Goal: Task Accomplishment & Management: Complete application form

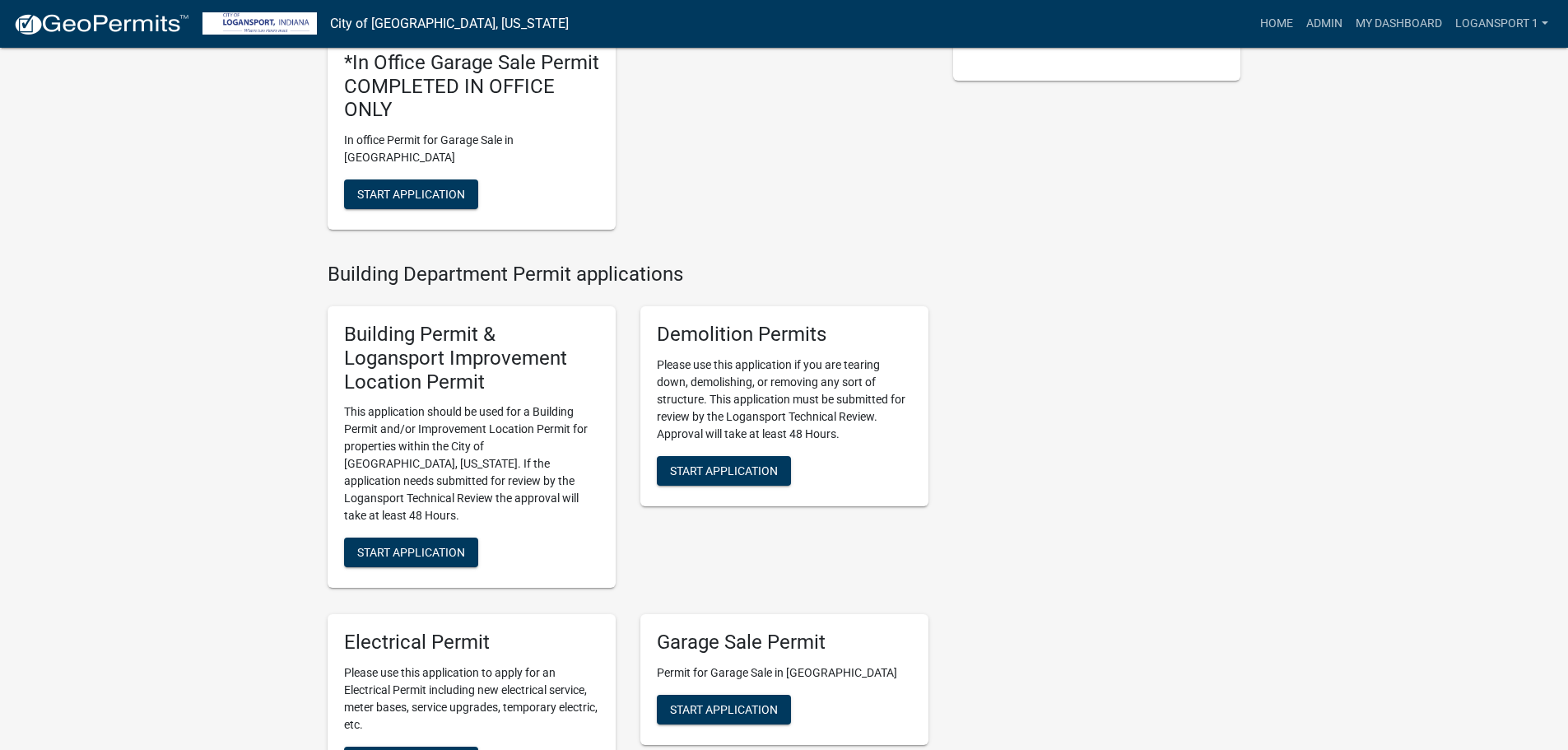
scroll to position [494, 0]
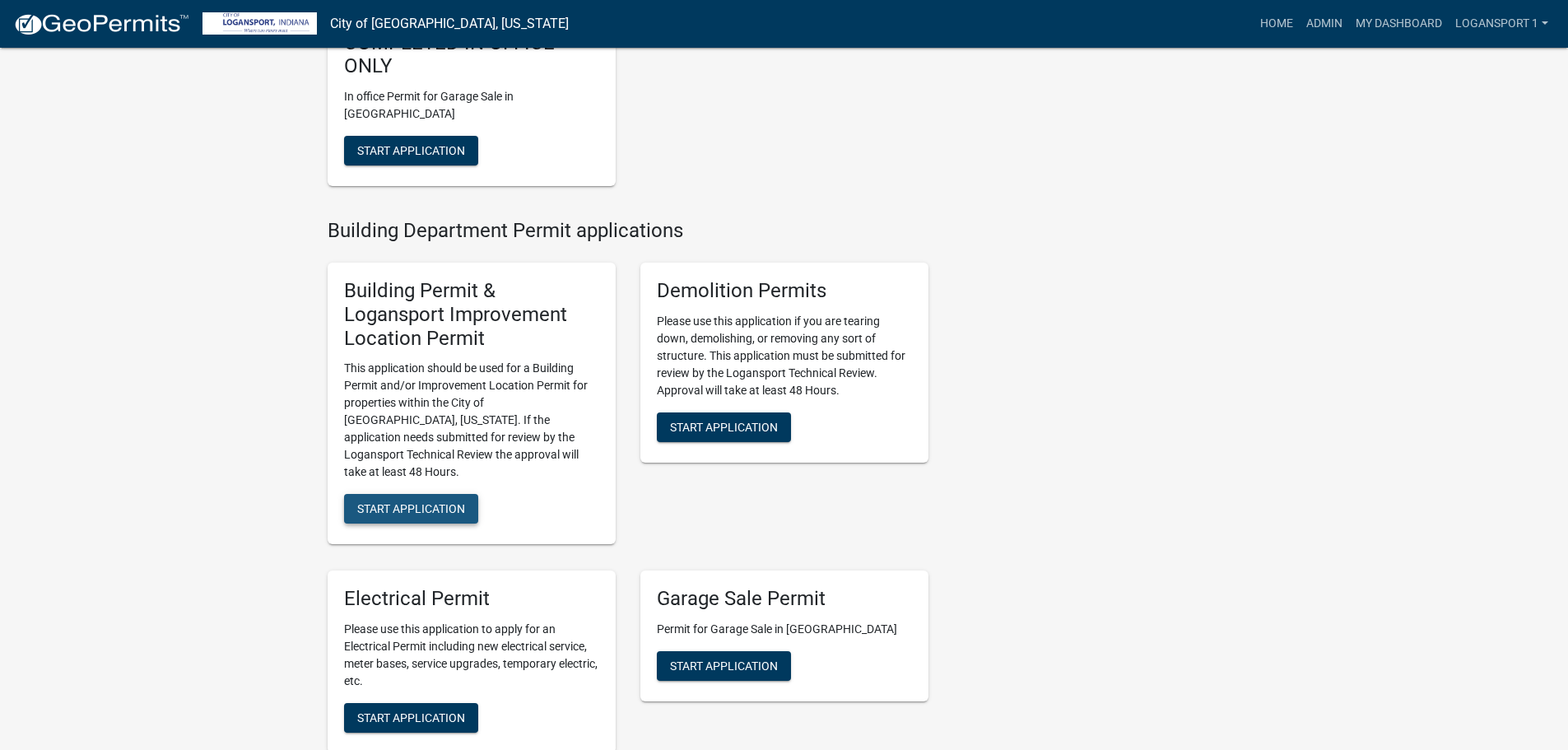
click at [423, 502] on span "Start Application" at bounding box center [411, 509] width 108 height 13
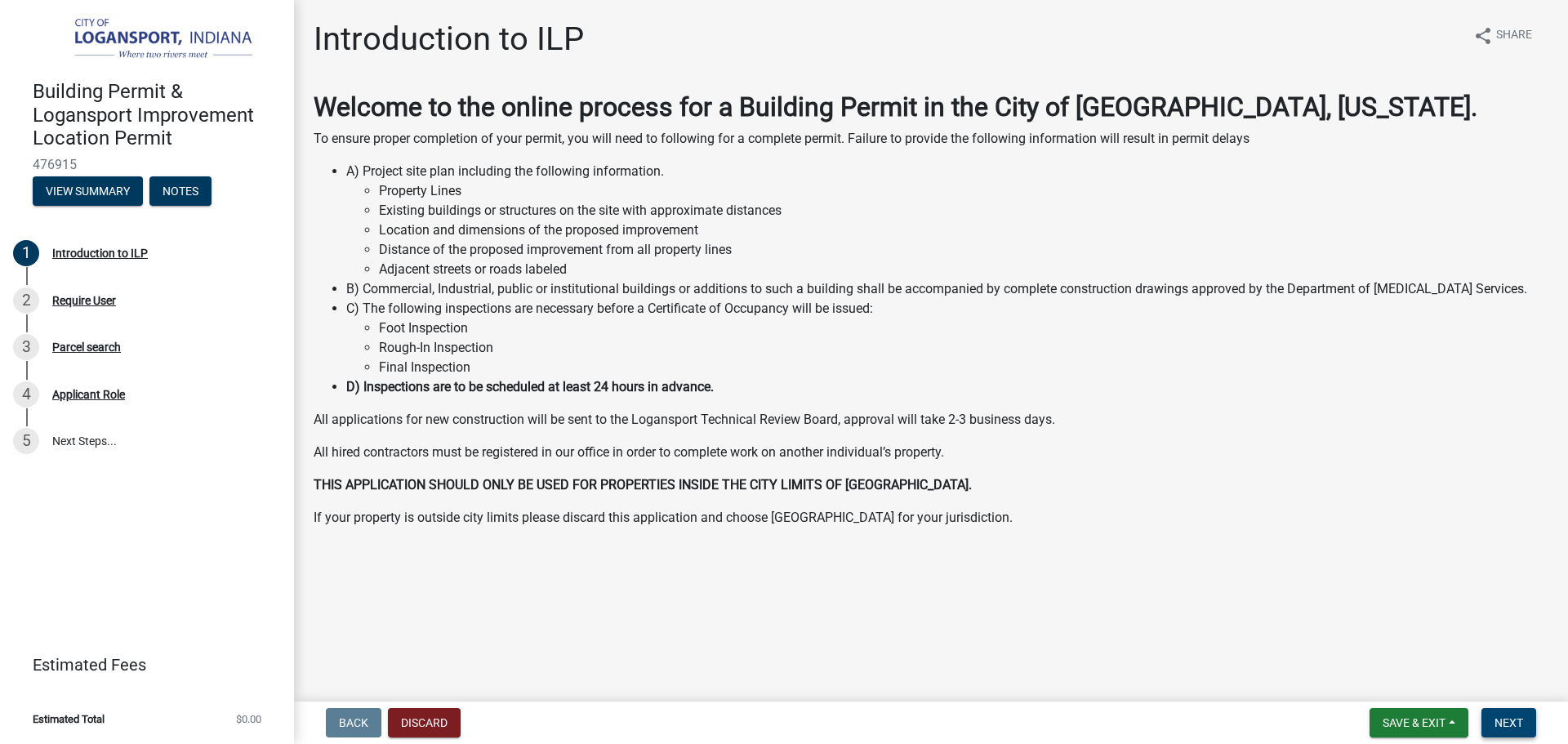
click at [1525, 732] on button "Next" at bounding box center [1509, 722] width 54 height 29
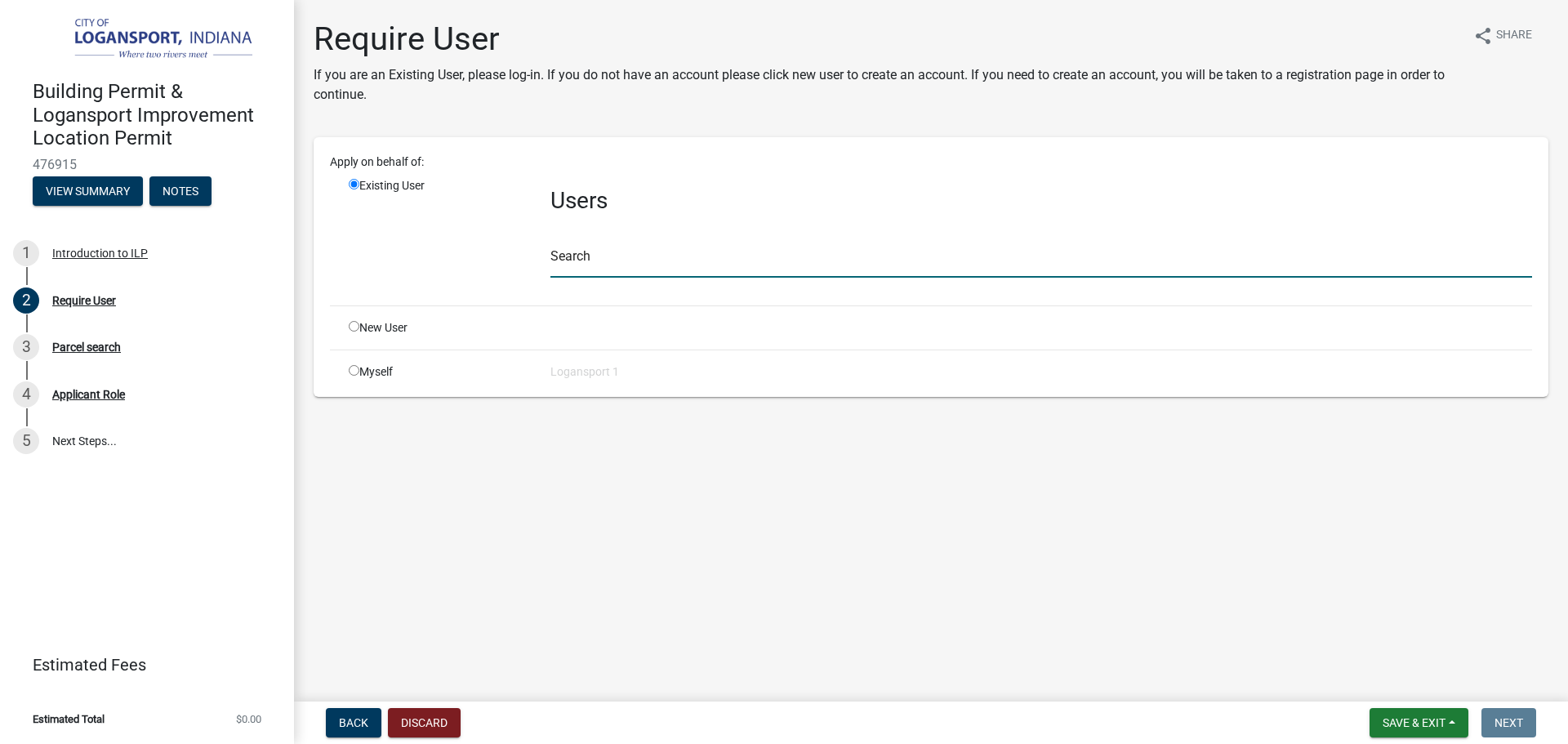
click at [589, 270] on input "text" at bounding box center [1042, 261] width 982 height 34
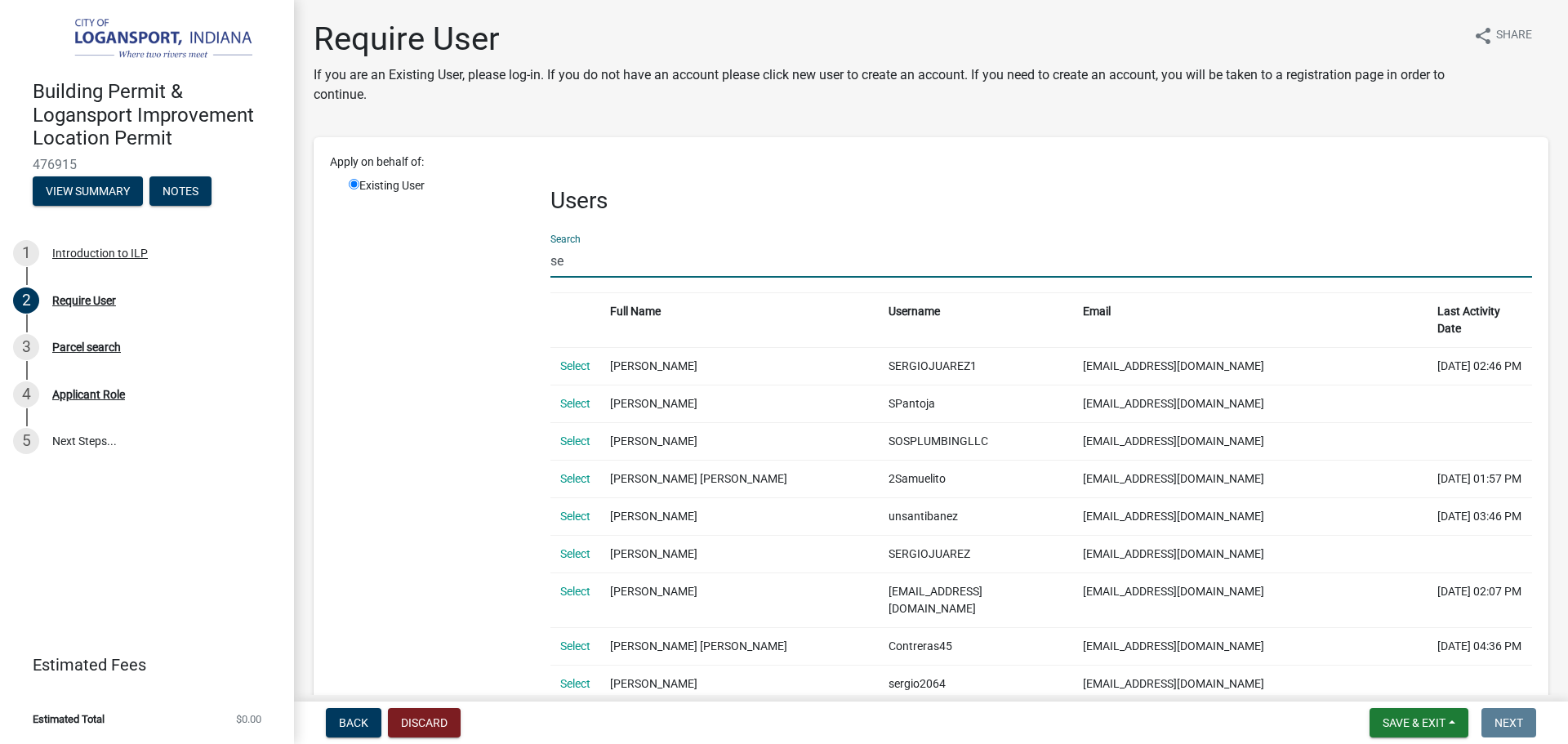
type input "s"
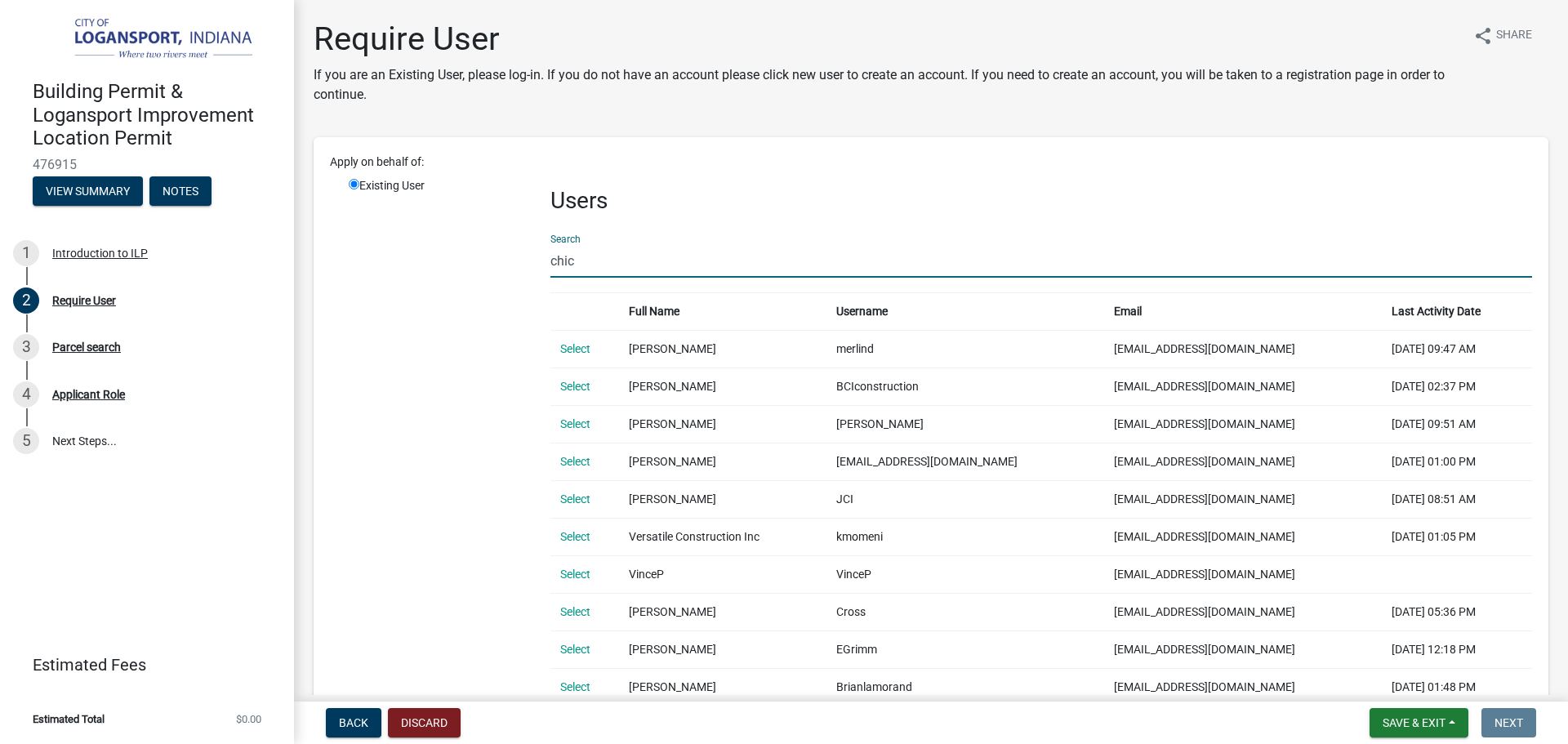
type input "chico"
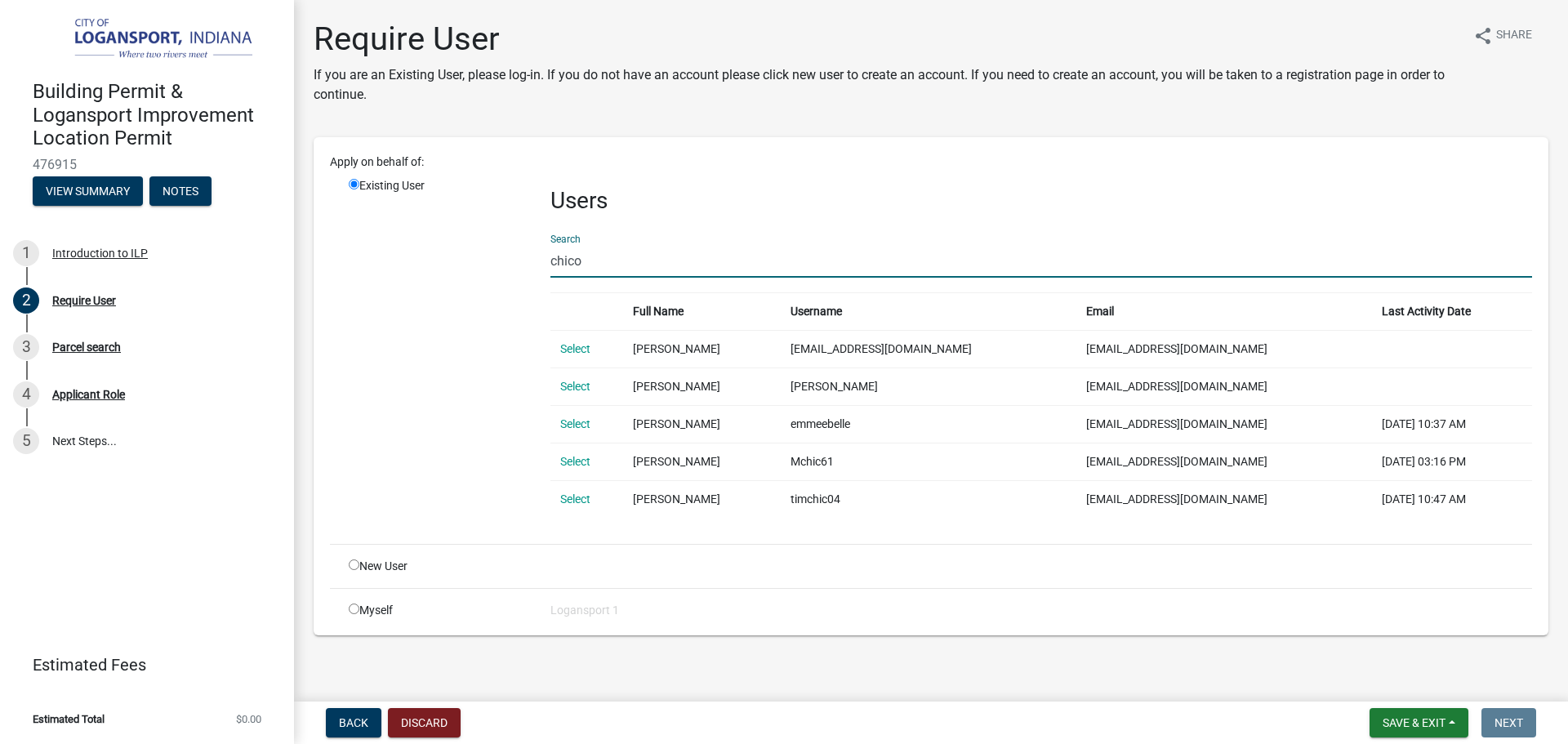
drag, startPoint x: 618, startPoint y: 263, endPoint x: 519, endPoint y: 211, distance: 111.8
click at [530, 255] on div "Existing User Users Search chico Full Name Username Email Last Activity Date Se…" at bounding box center [940, 354] width 1208 height 354
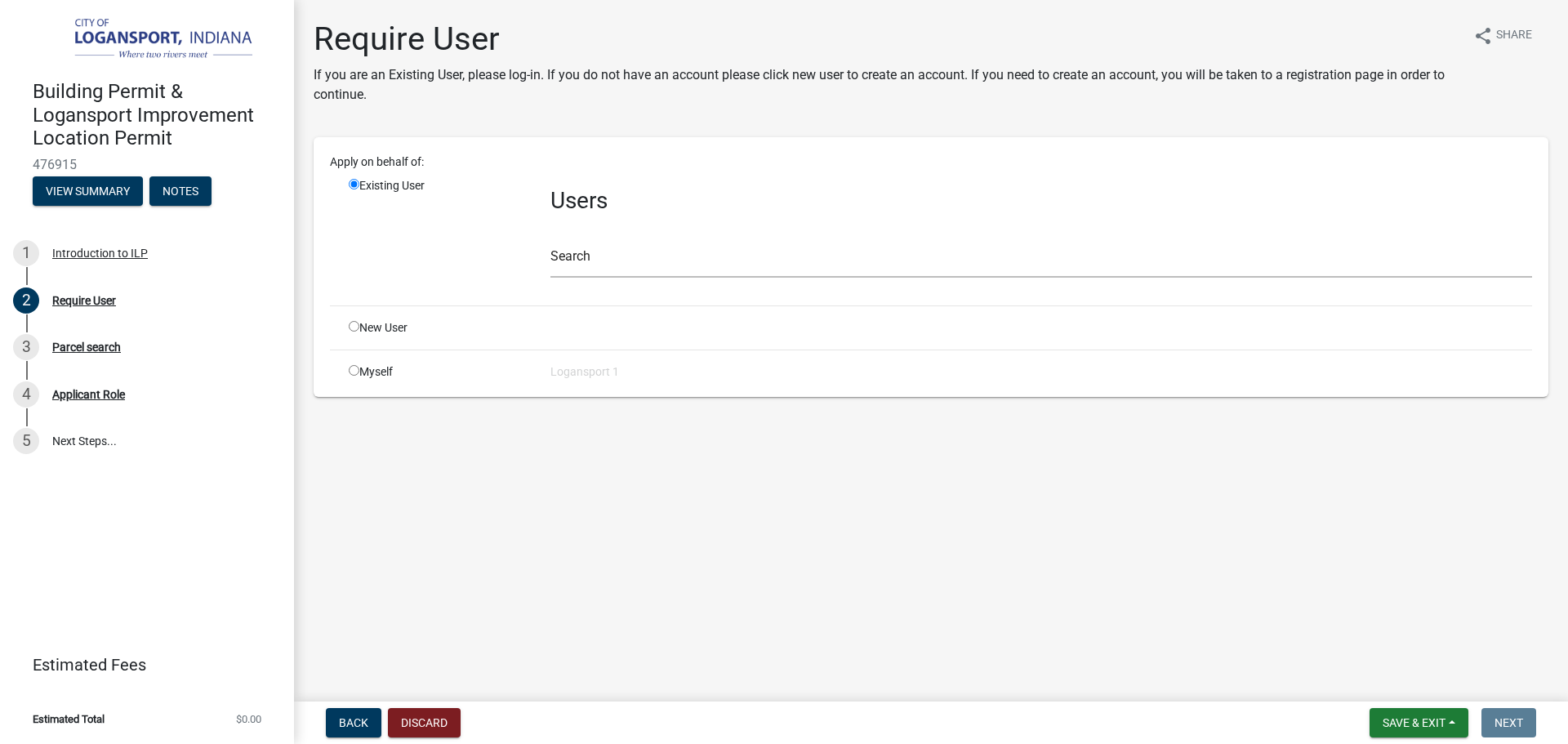
click at [356, 325] on input "radio" at bounding box center [354, 326] width 10 height 10
radio input "true"
radio input "false"
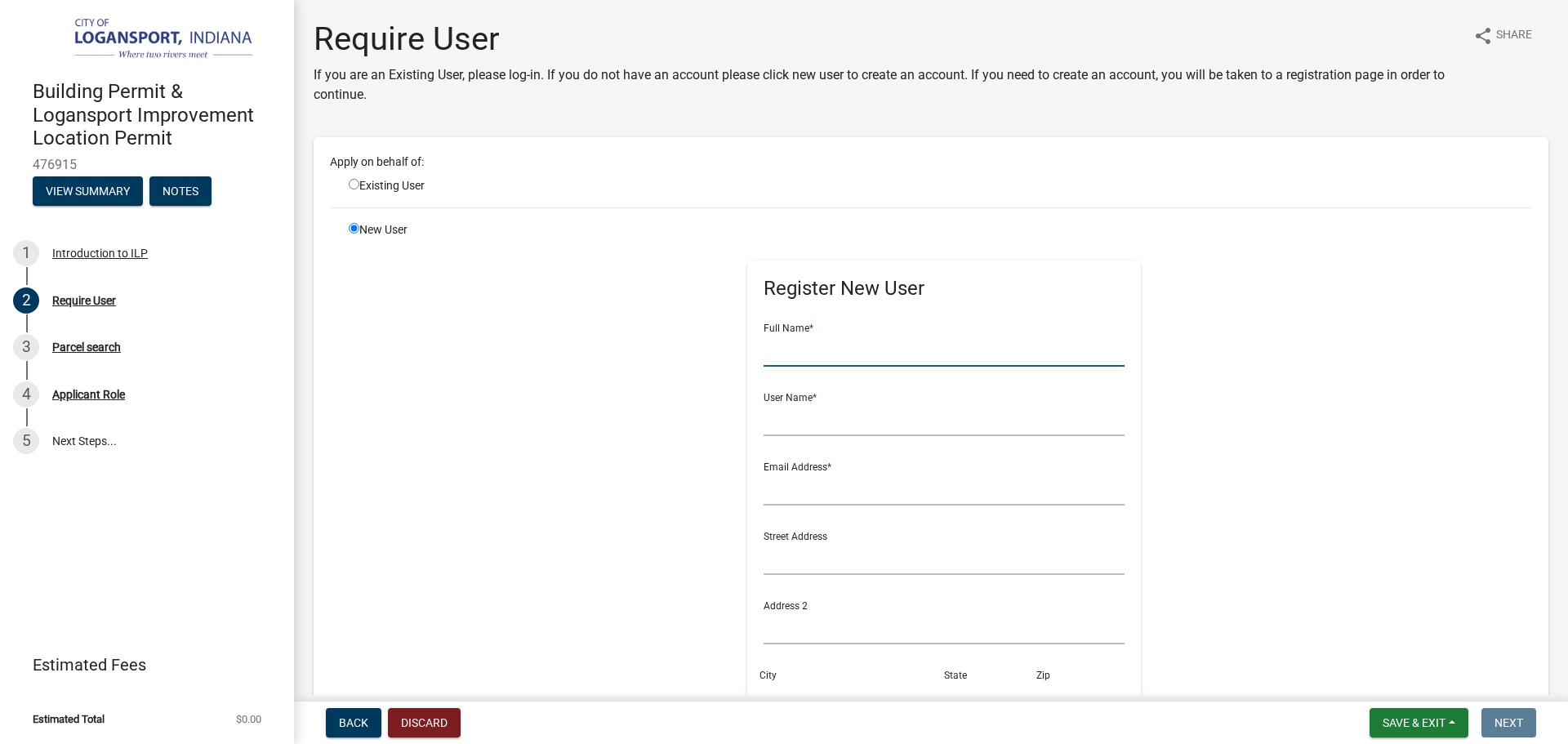
click at [805, 357] on input "text" at bounding box center [945, 350] width 362 height 34
type input "[PERSON_NAME]"
click at [797, 413] on input "text" at bounding box center [945, 419] width 362 height 34
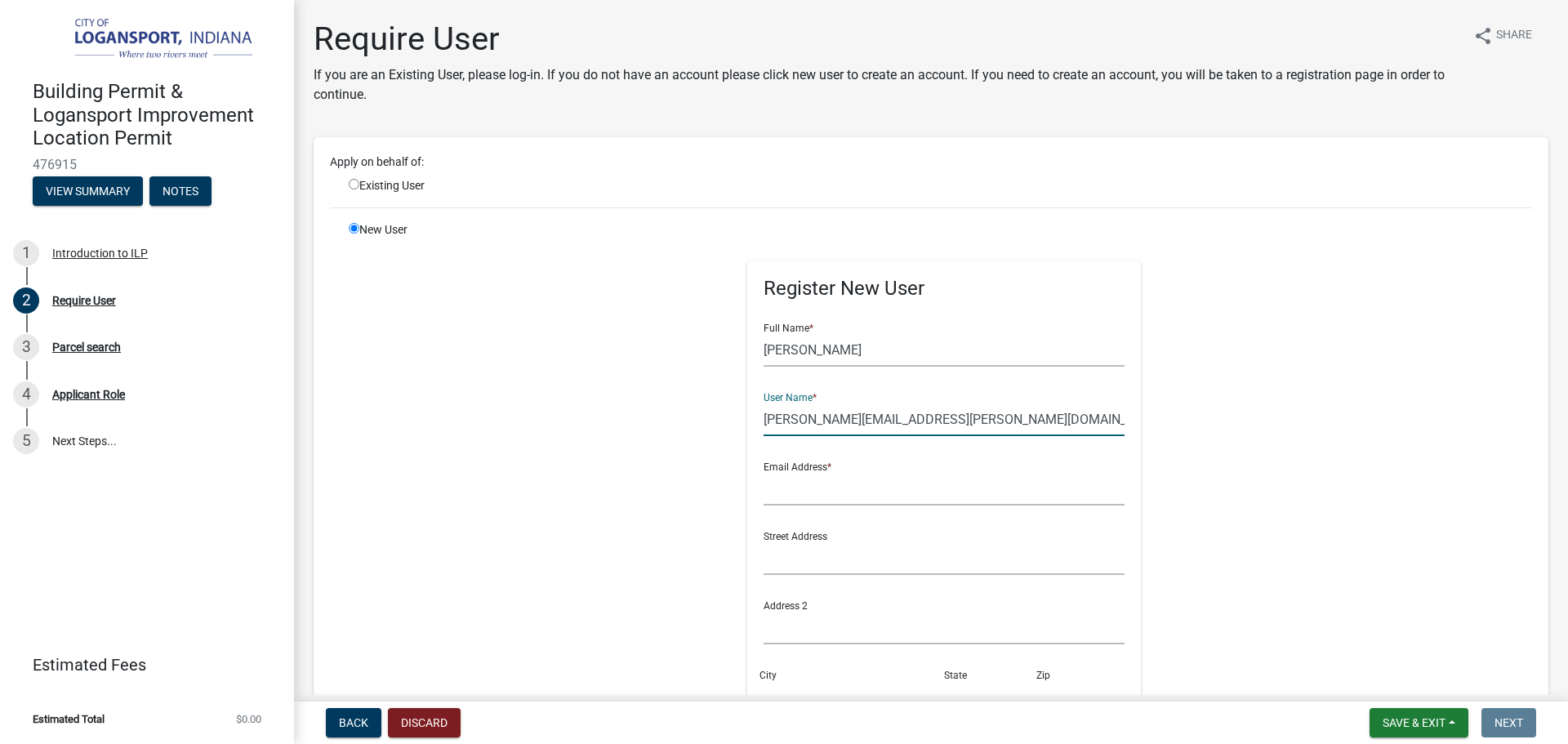
click at [832, 409] on input "[PERSON_NAME][EMAIL_ADDRESS][PERSON_NAME][DOMAIN_NAME]" at bounding box center [945, 419] width 362 height 34
type input "[PERSON_NAME][EMAIL_ADDRESS][PERSON_NAME][DOMAIN_NAME]"
click at [784, 498] on input "text" at bounding box center [945, 489] width 362 height 34
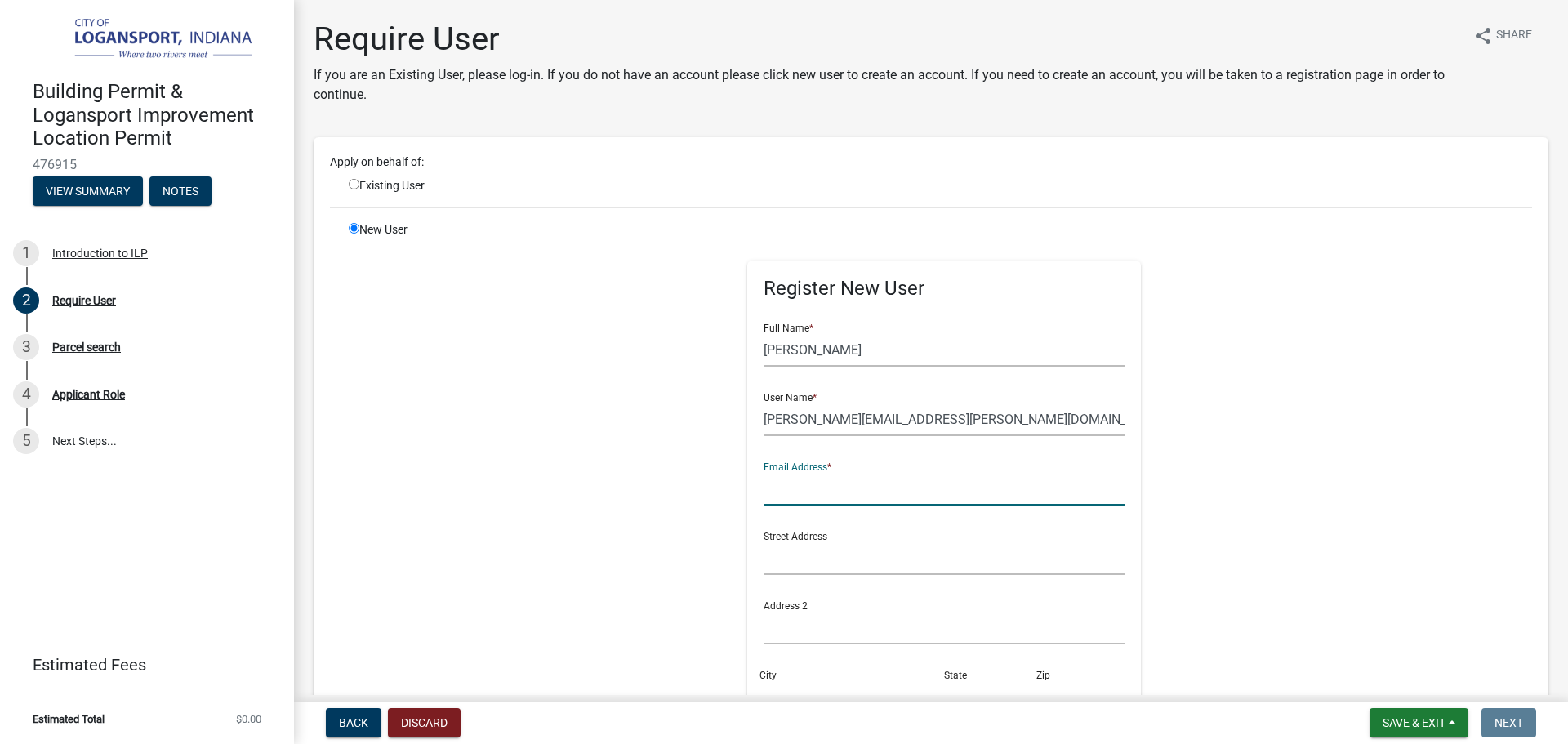
paste input "[PERSON_NAME][EMAIL_ADDRESS][PERSON_NAME][DOMAIN_NAME]"
type input "[PERSON_NAME][EMAIL_ADDRESS][PERSON_NAME][DOMAIN_NAME]"
click at [797, 573] on input "text" at bounding box center [945, 558] width 362 height 34
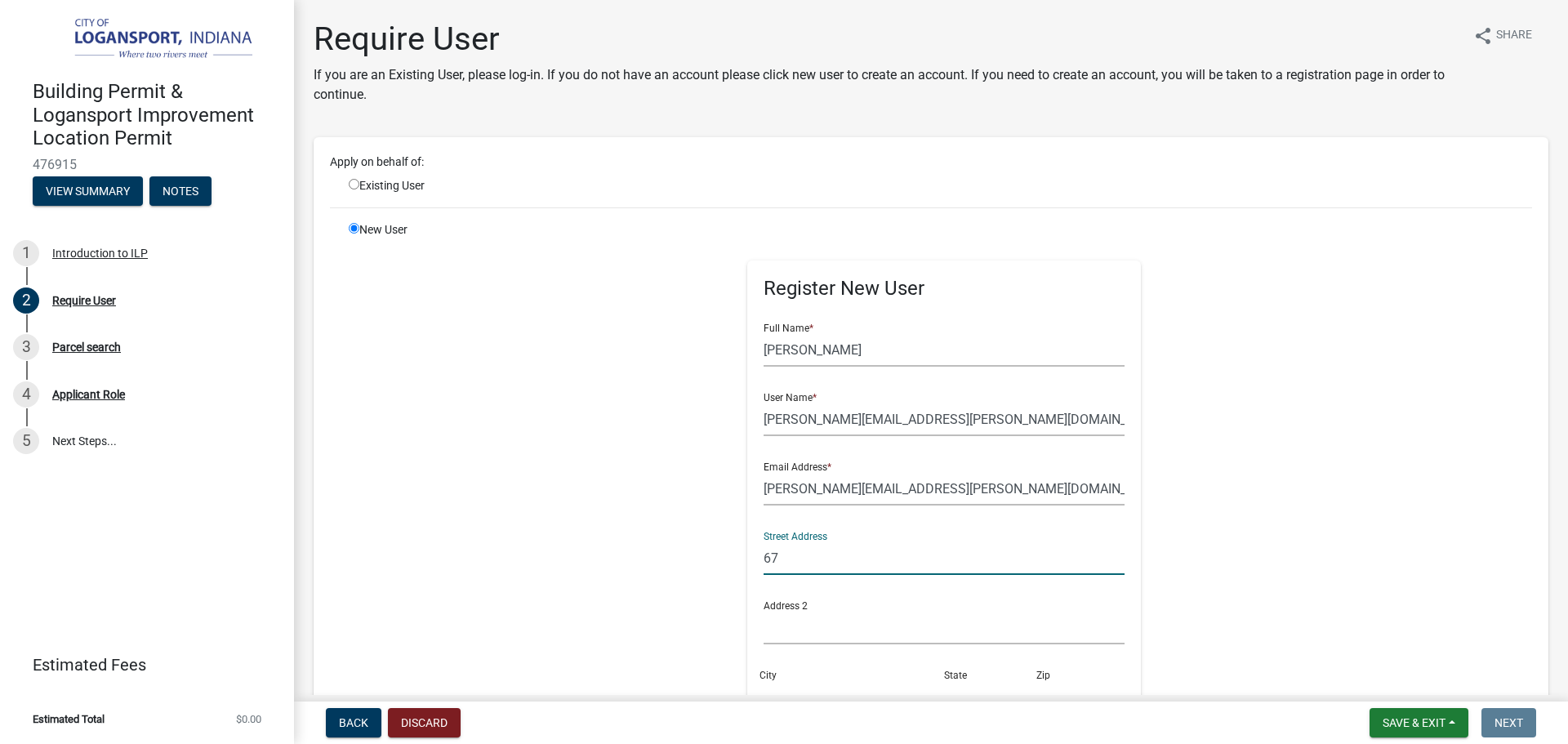
type input "6"
type input "[STREET_ADDRESS]"
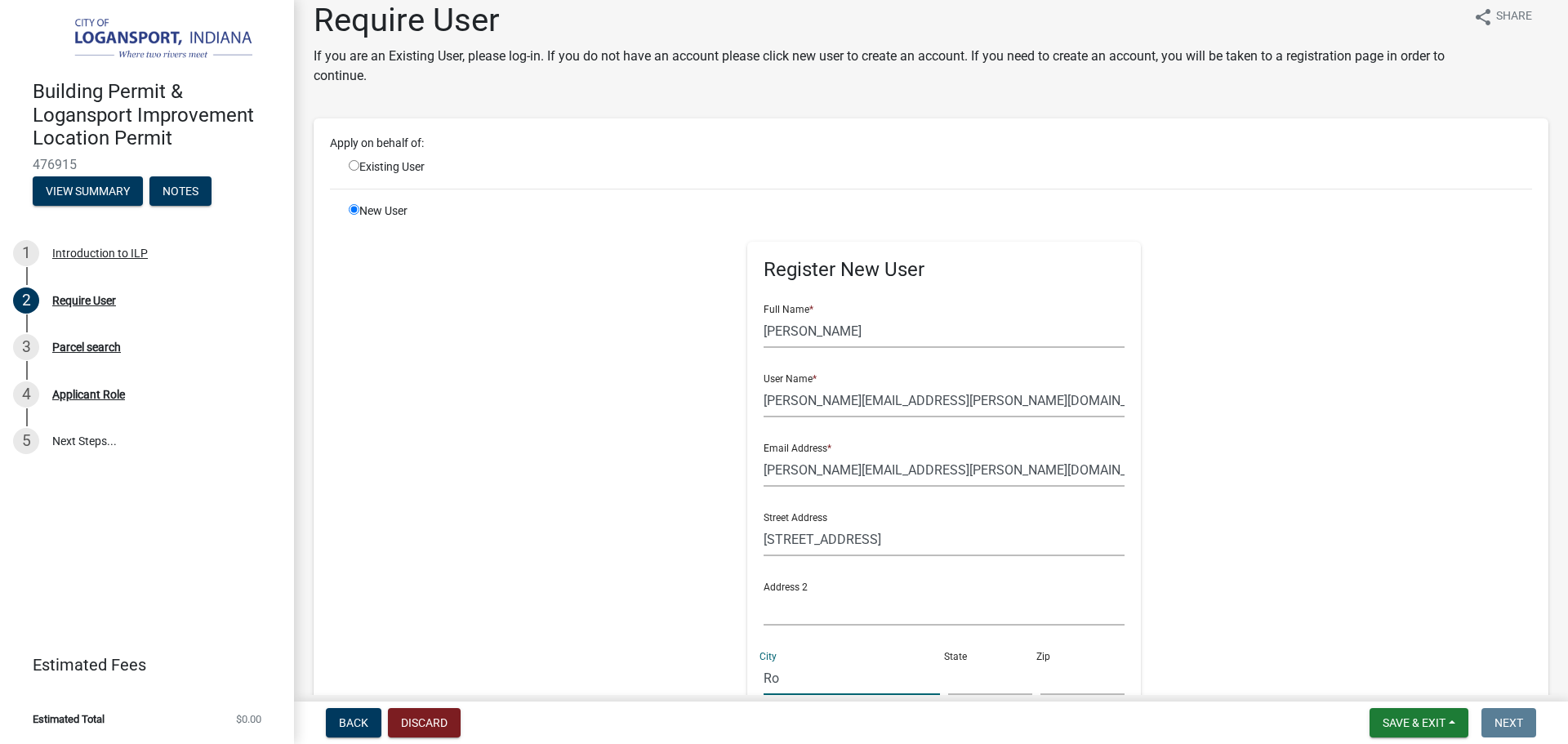
type input "R"
type input "[GEOGRAPHIC_DATA][PERSON_NAME]"
type input "in"
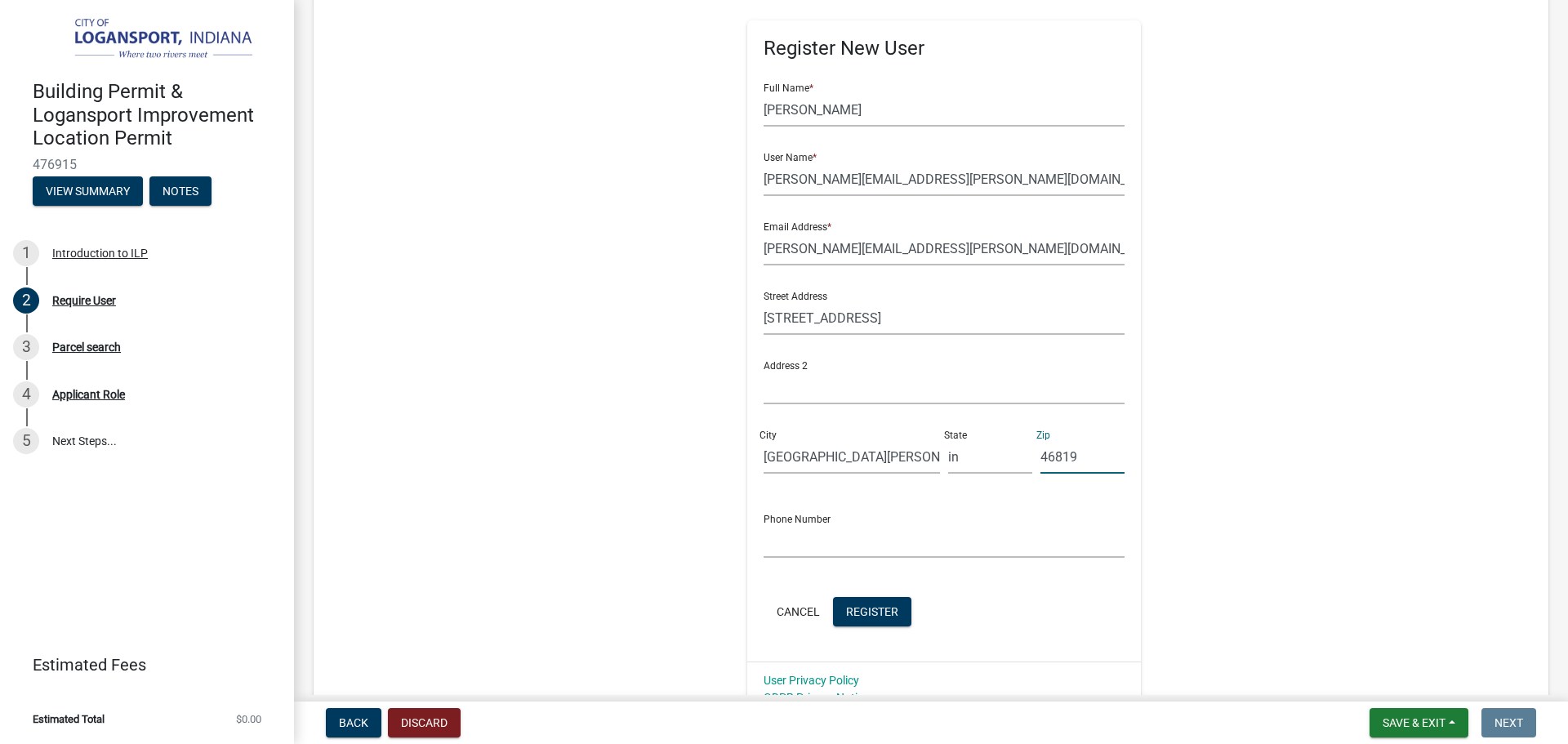
scroll to position [264, 0]
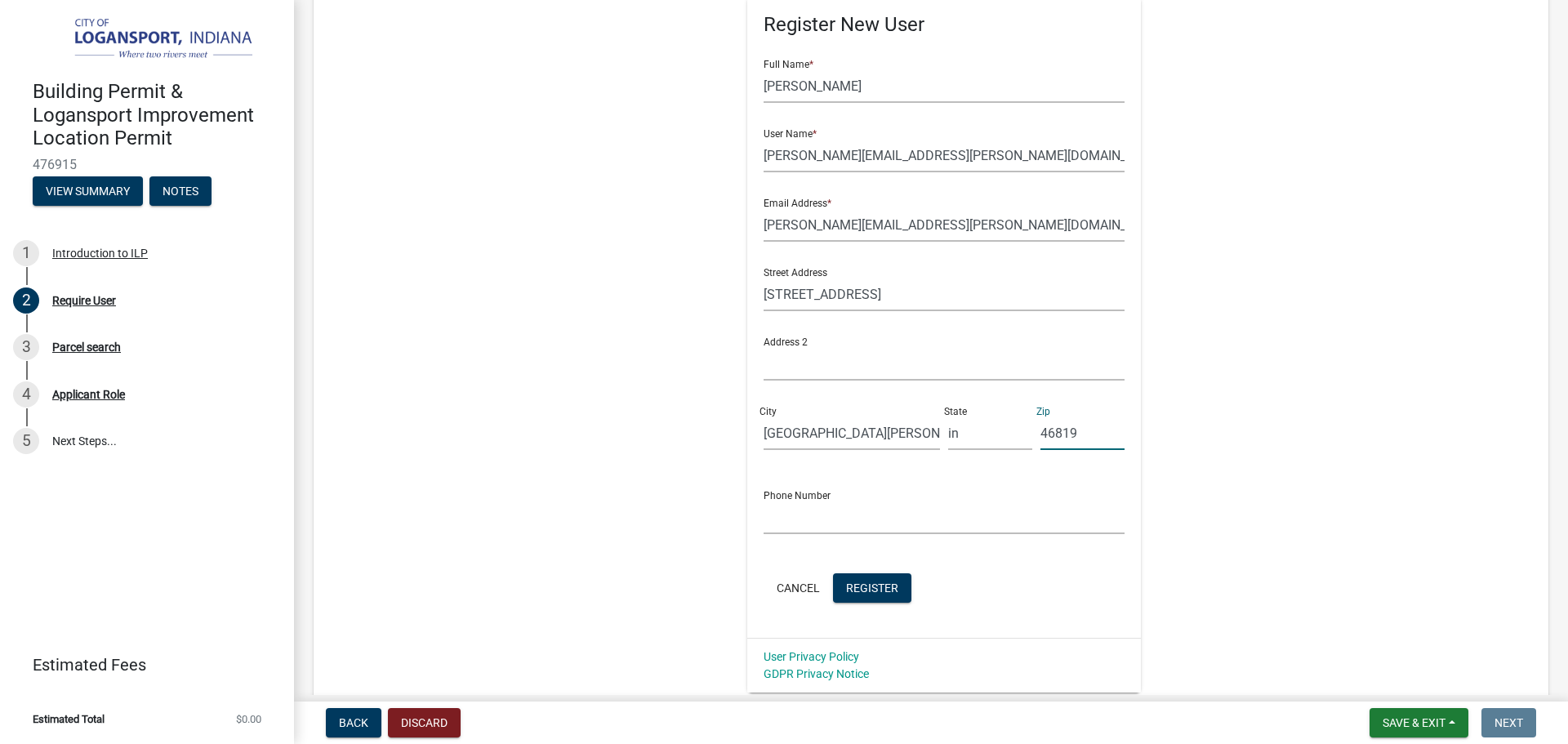
type input "46819"
click at [829, 510] on input "text" at bounding box center [945, 518] width 362 height 34
type input "[PHONE_NUMBER]"
click at [860, 582] on span "Register" at bounding box center [873, 587] width 53 height 13
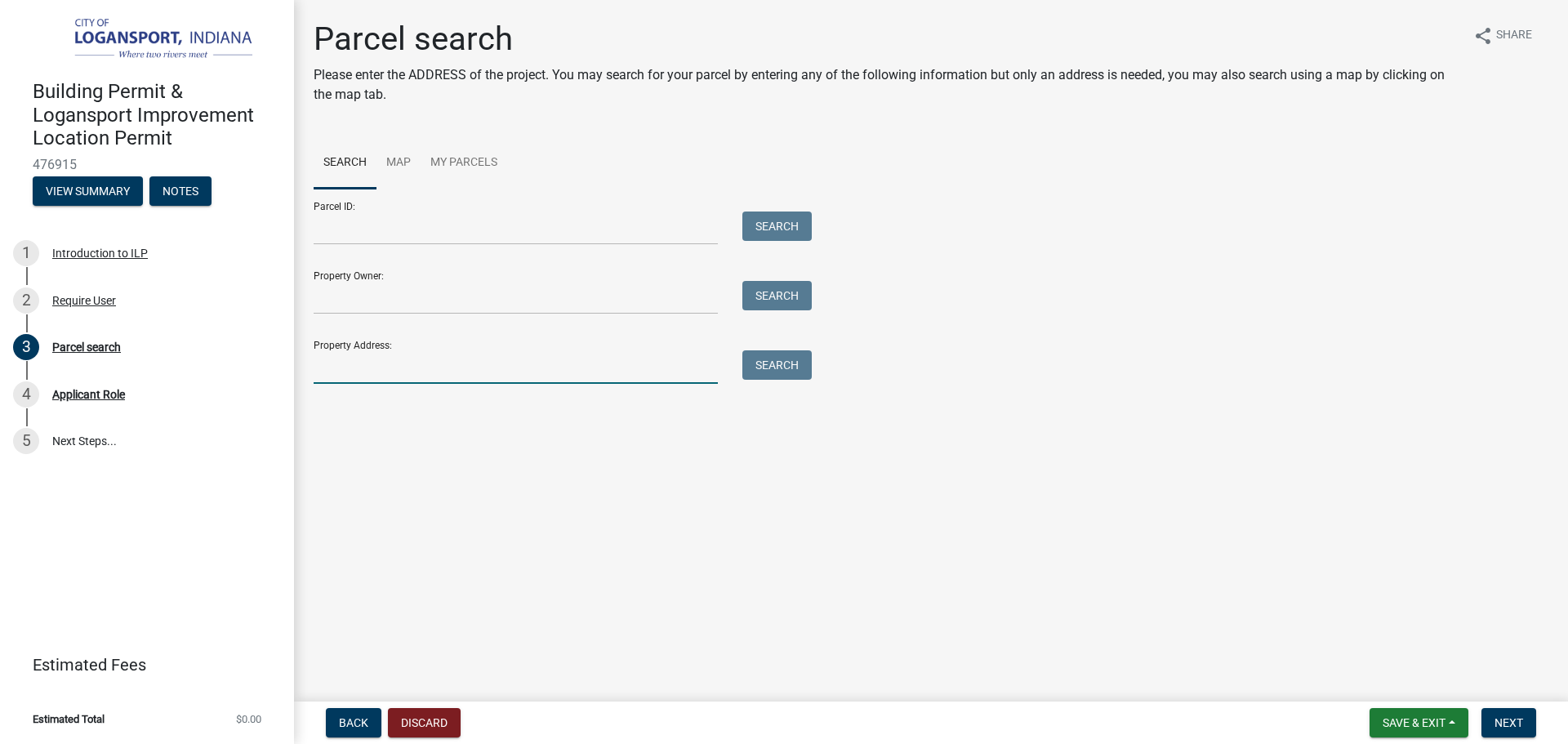
click at [578, 372] on input "Property Address:" at bounding box center [515, 367] width 404 height 34
type input "812 20TH sT"
click at [785, 355] on button "Search" at bounding box center [777, 364] width 69 height 29
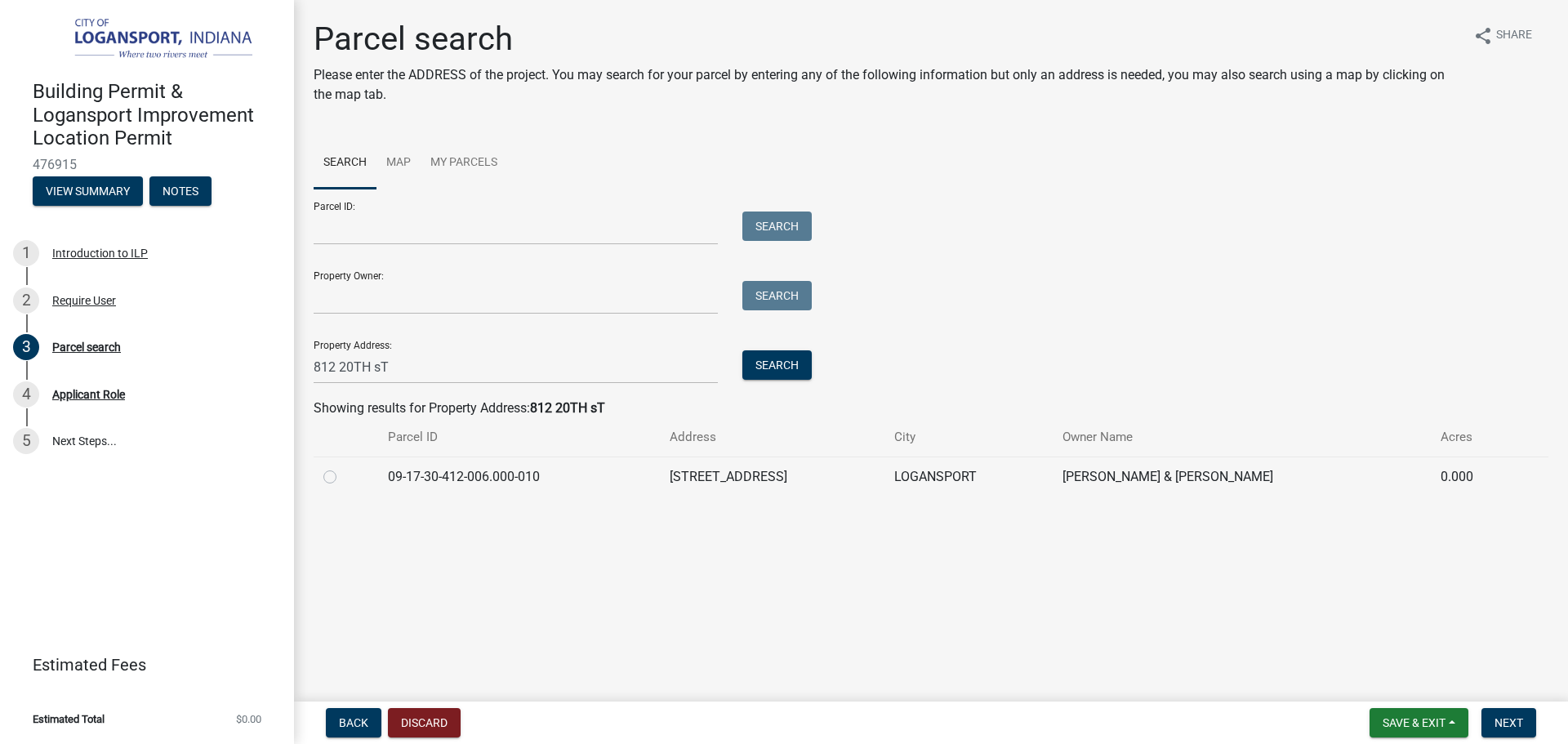
click at [343, 467] on label at bounding box center [343, 467] width 0 height 0
click at [343, 472] on input "radio" at bounding box center [348, 472] width 10 height 10
radio input "true"
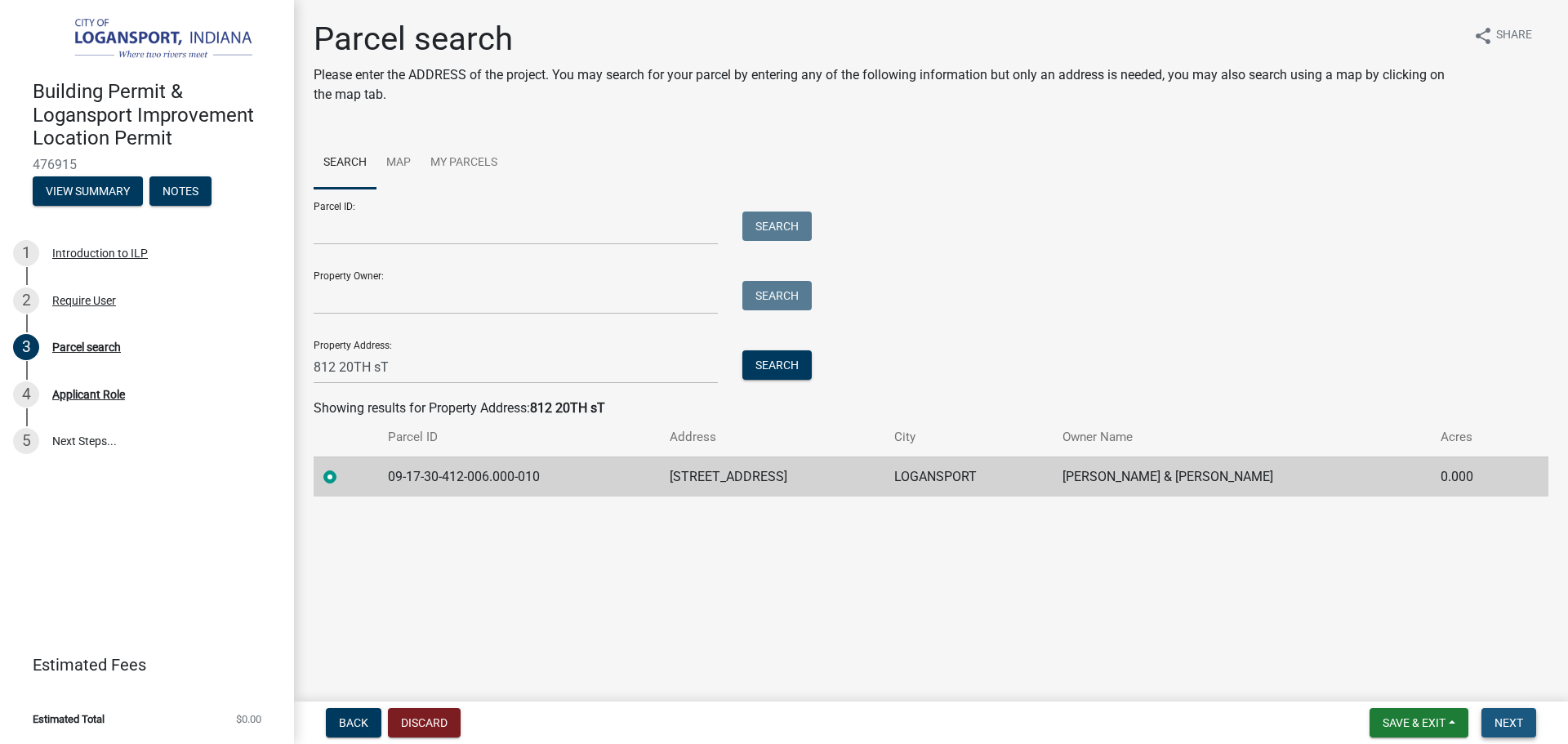
click at [1517, 722] on span "Next" at bounding box center [1509, 722] width 28 height 13
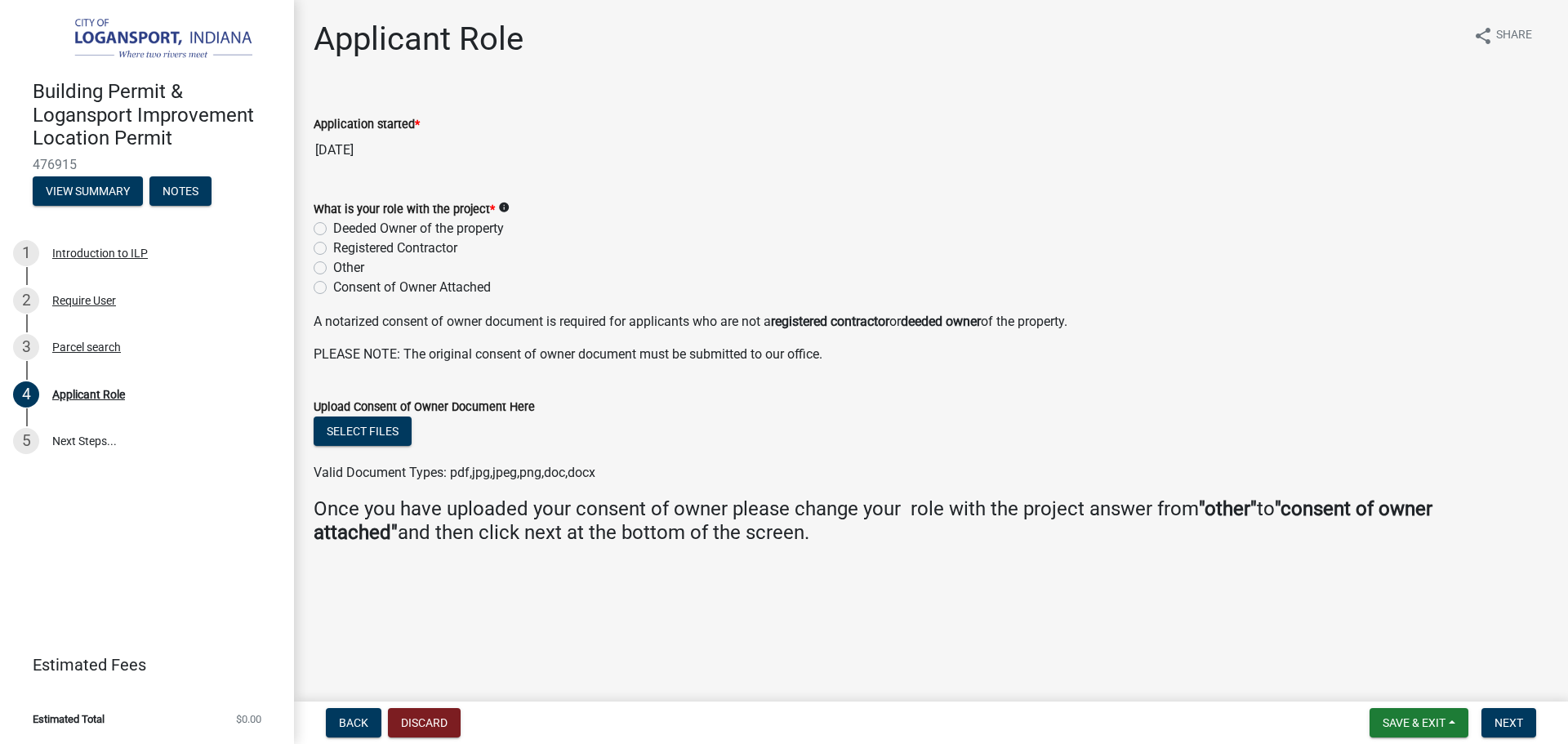
click at [312, 224] on div "What is your role with the project * info Deeded Owner of the property Register…" at bounding box center [931, 238] width 1259 height 117
click at [333, 230] on label "Deeded Owner of the property" at bounding box center [419, 228] width 171 height 20
click at [333, 230] on input "Deeded Owner of the property" at bounding box center [338, 223] width 10 height 10
radio input "true"
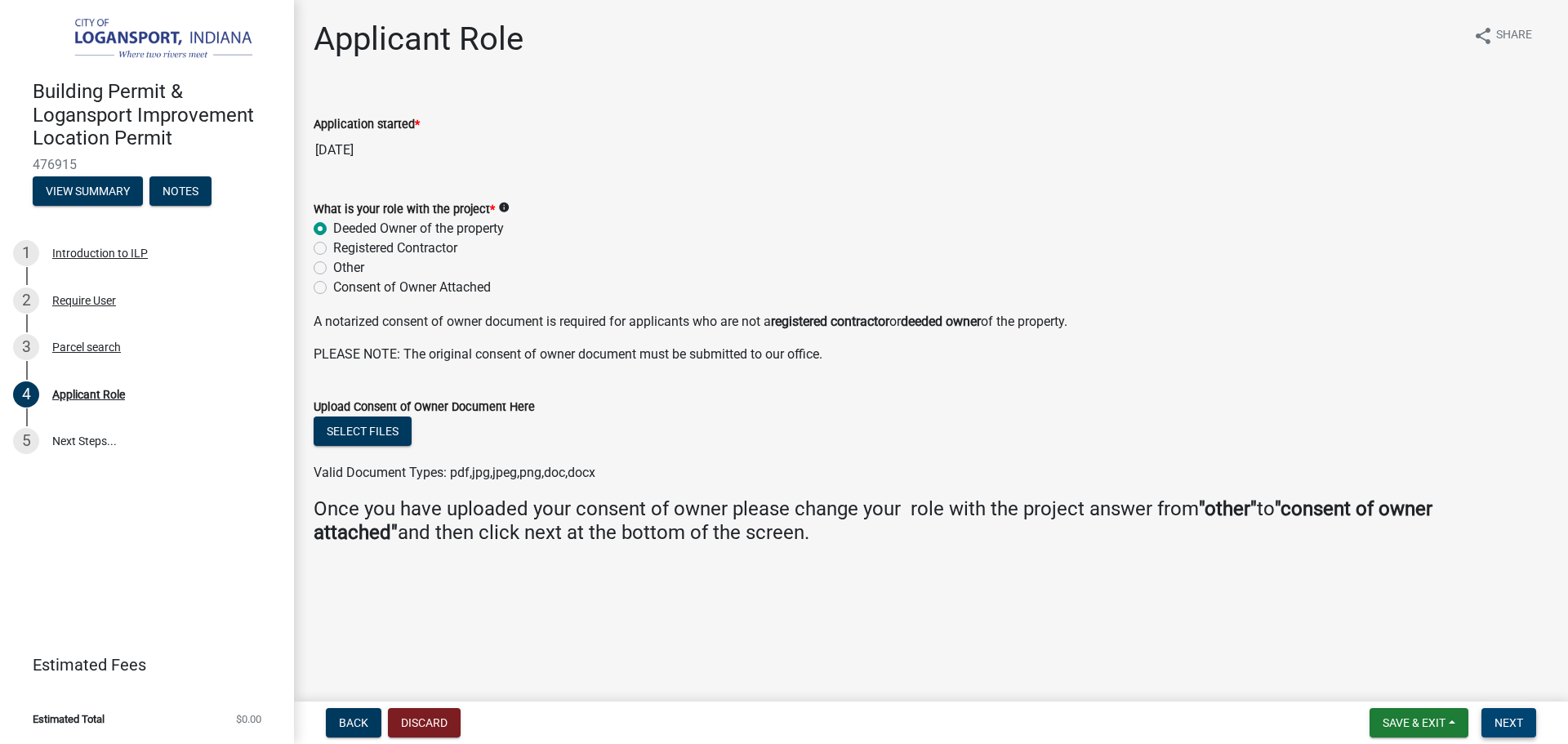
click at [1529, 722] on button "Next" at bounding box center [1509, 722] width 54 height 29
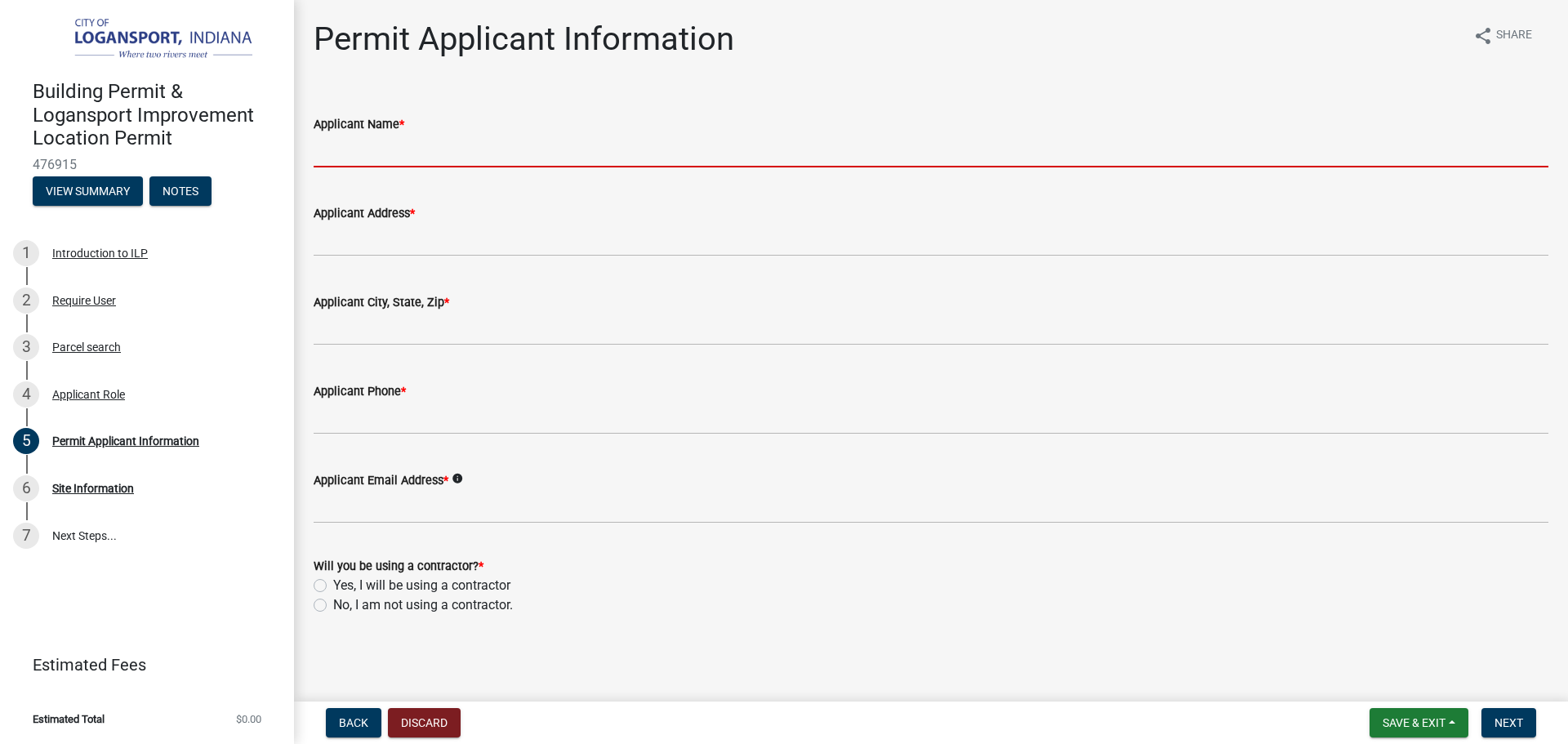
click at [446, 142] on input "Applicant Name *" at bounding box center [931, 151] width 1235 height 34
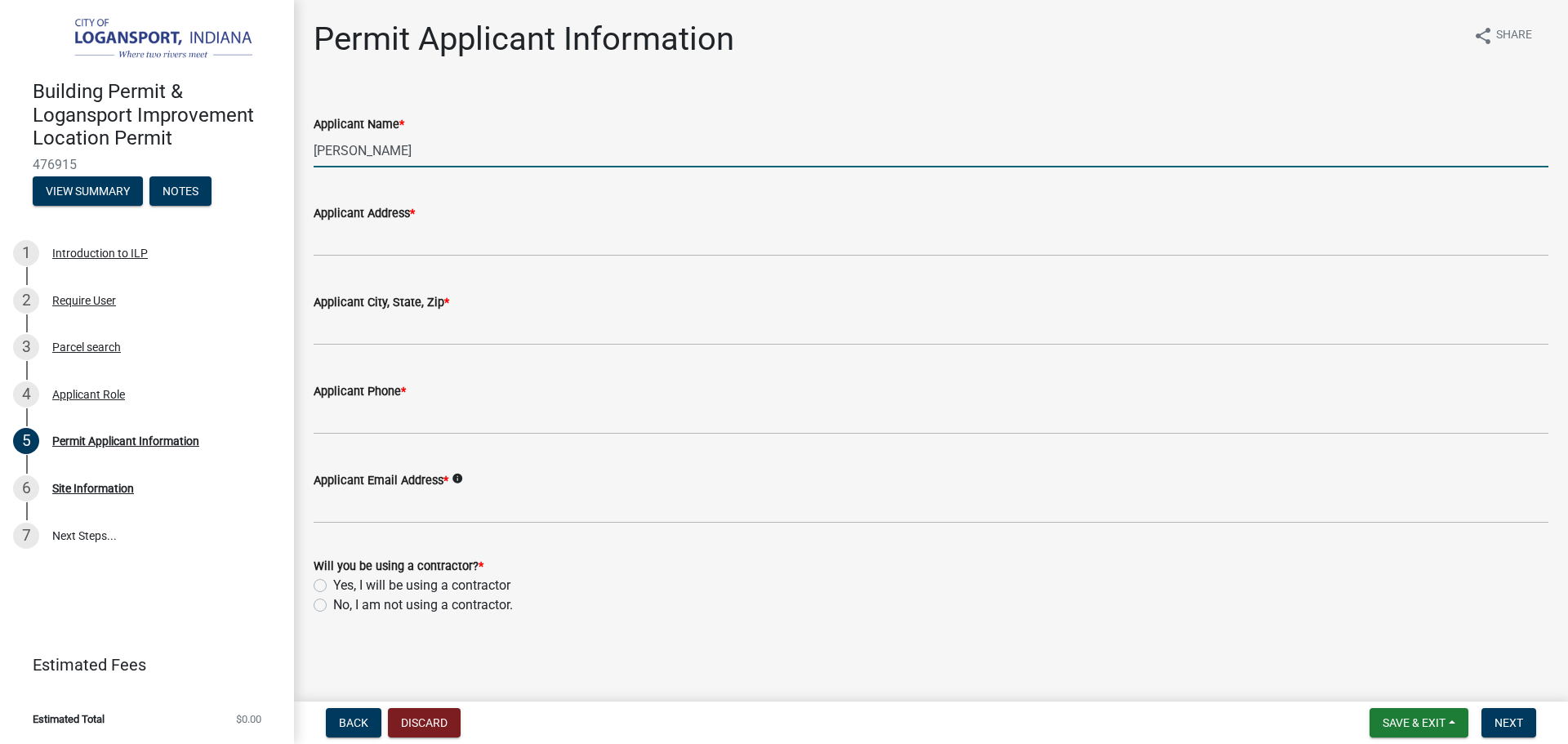
type input "[PERSON_NAME]"
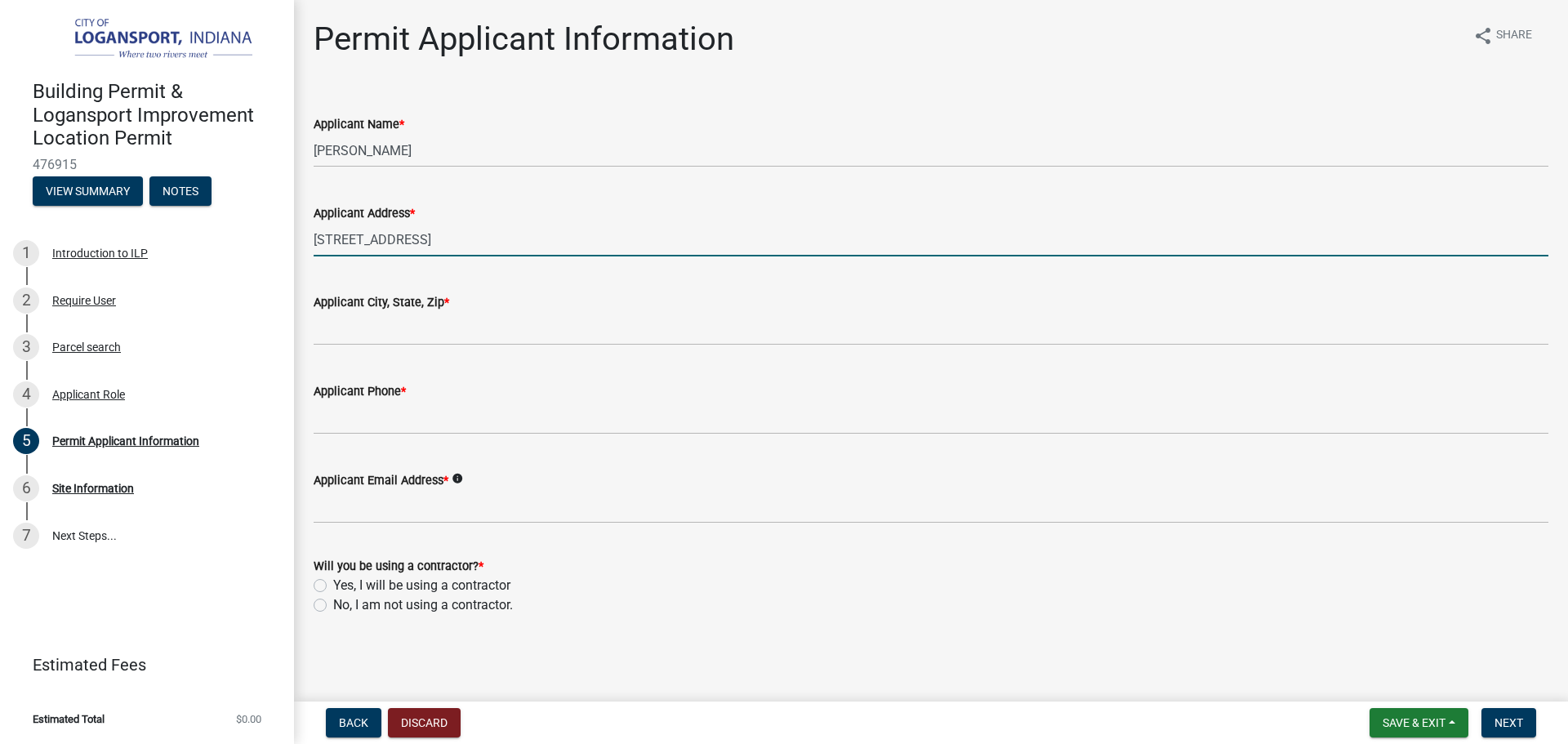
type input "[STREET_ADDRESS]"
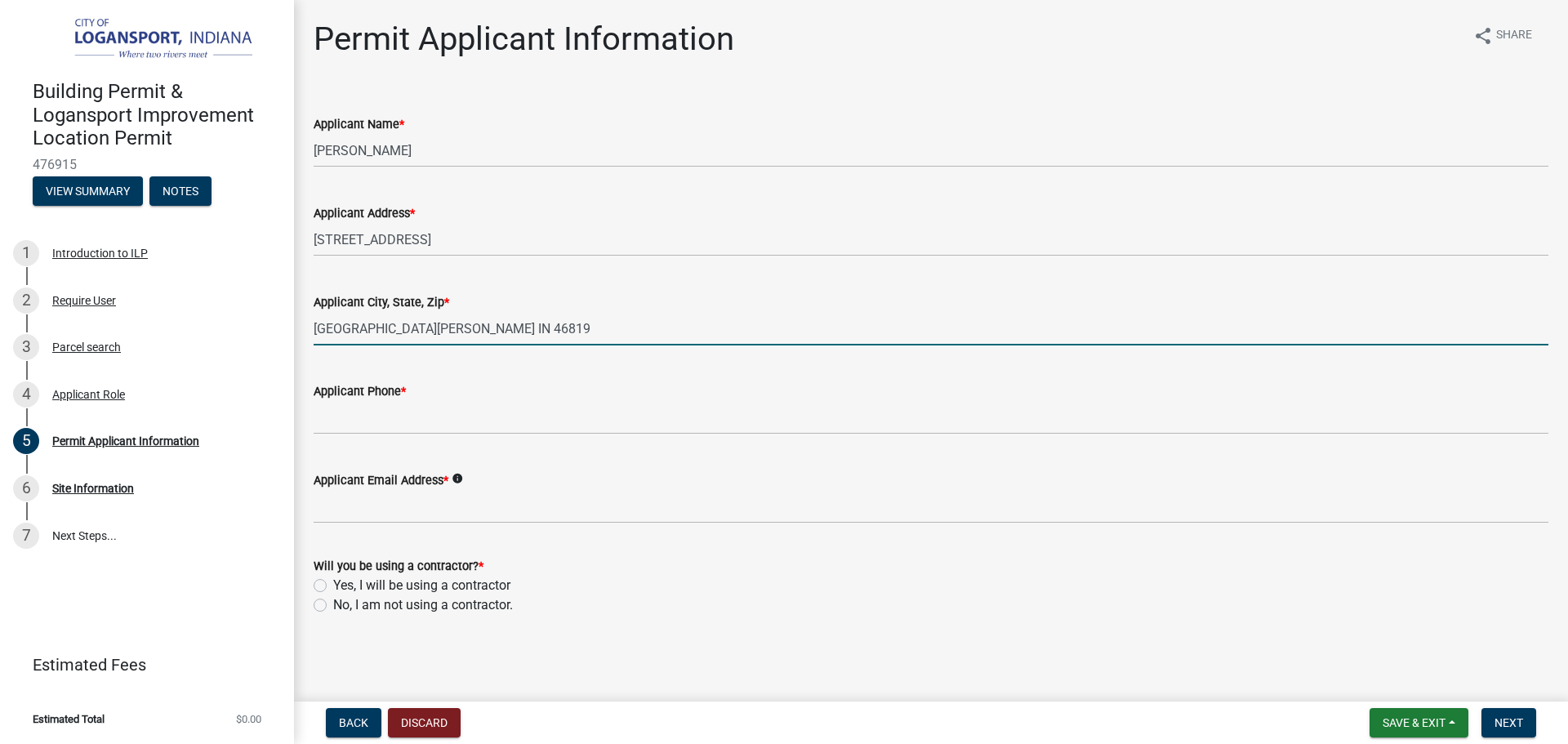
type input "[GEOGRAPHIC_DATA][PERSON_NAME] IN 46819"
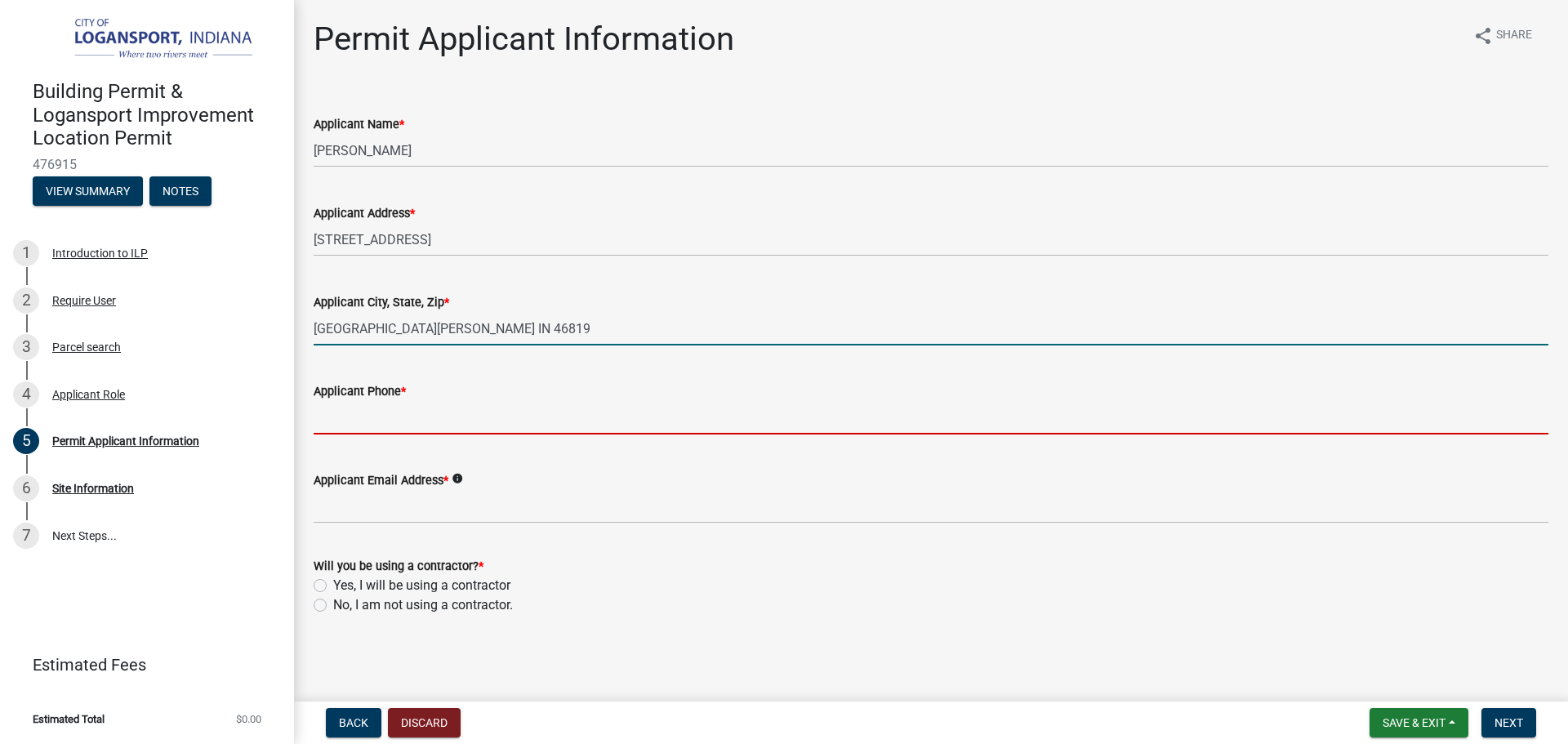
click at [343, 405] on input "Applicant Phone *" at bounding box center [931, 418] width 1235 height 34
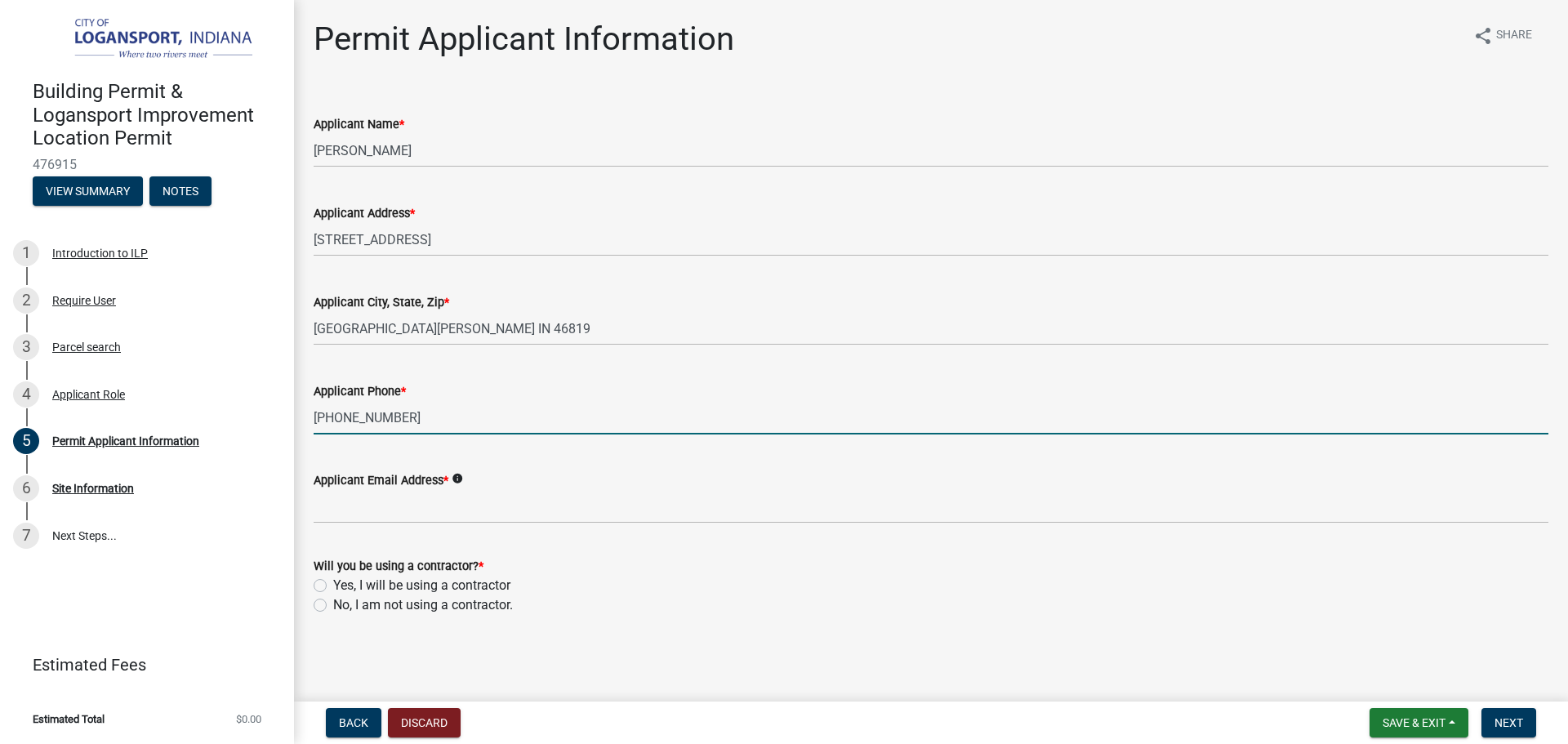
type input "[PHONE_NUMBER]"
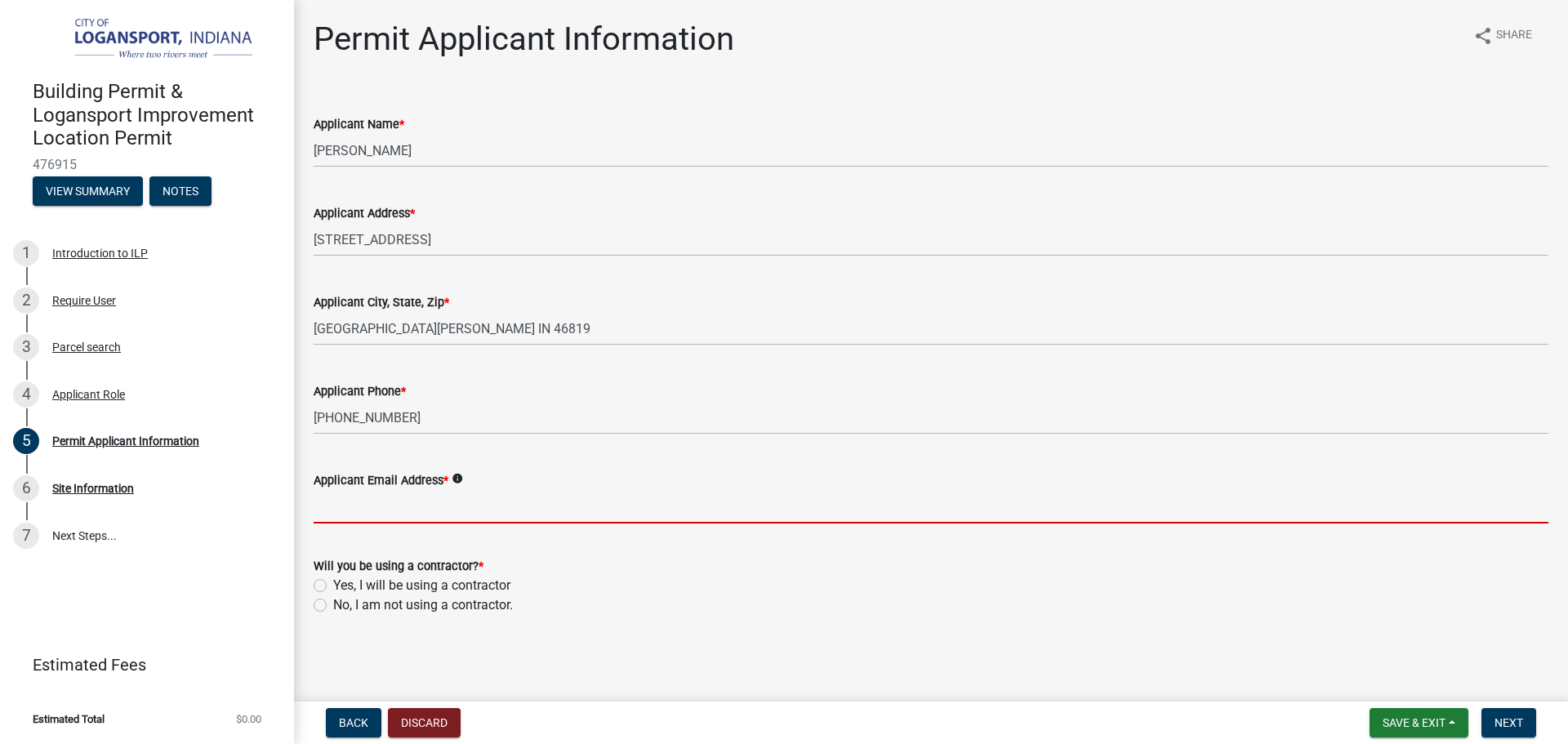
click at [371, 510] on input "Applicant Email Address *" at bounding box center [931, 507] width 1235 height 34
paste input "[PERSON_NAME][EMAIL_ADDRESS][PERSON_NAME][DOMAIN_NAME]"
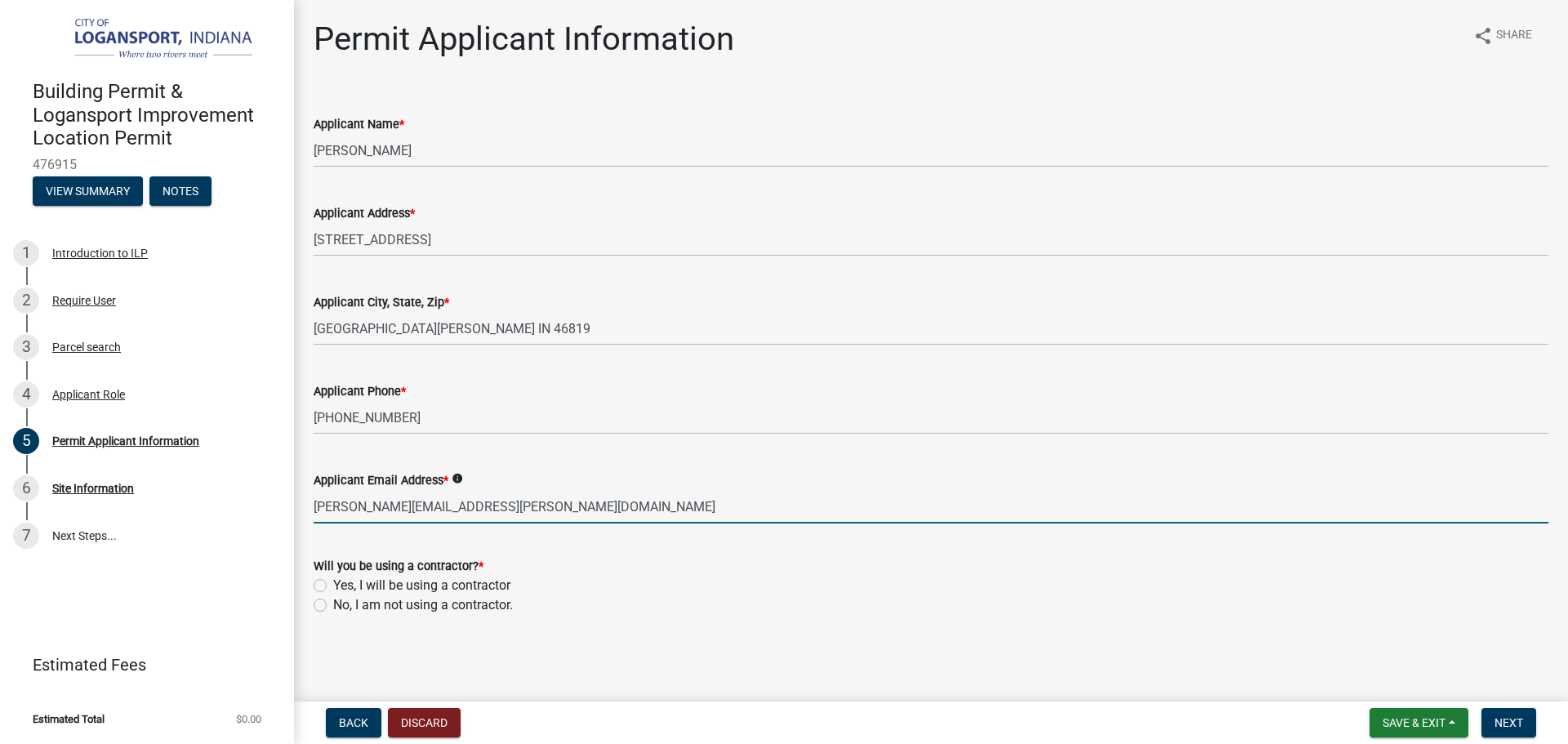
type input "[PERSON_NAME][EMAIL_ADDRESS][PERSON_NAME][DOMAIN_NAME]"
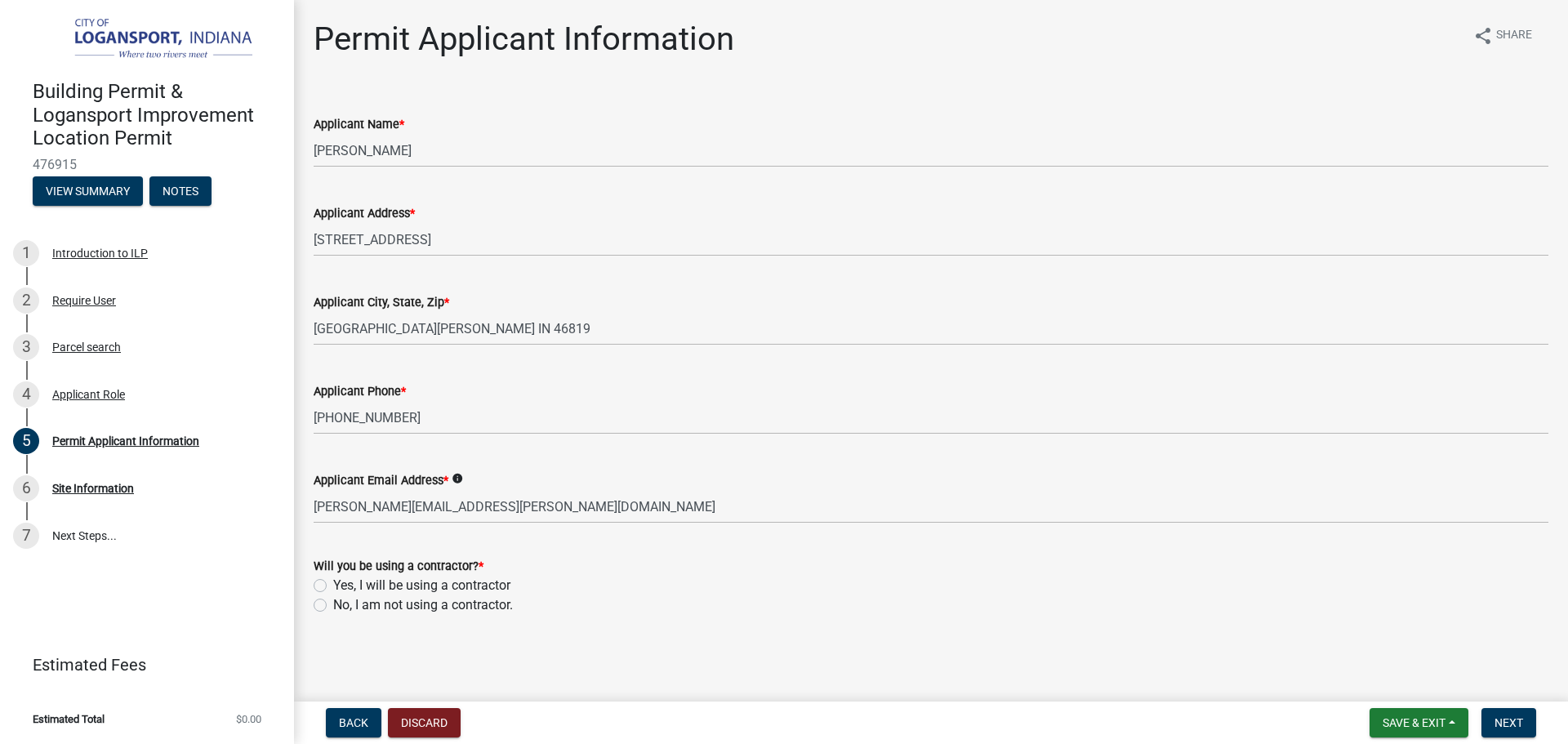
click at [333, 601] on label "No, I am not using a contractor." at bounding box center [423, 605] width 180 height 20
click at [333, 601] on input "No, I am not using a contractor." at bounding box center [338, 600] width 10 height 10
radio input "true"
click at [1508, 722] on span "Next" at bounding box center [1509, 722] width 28 height 13
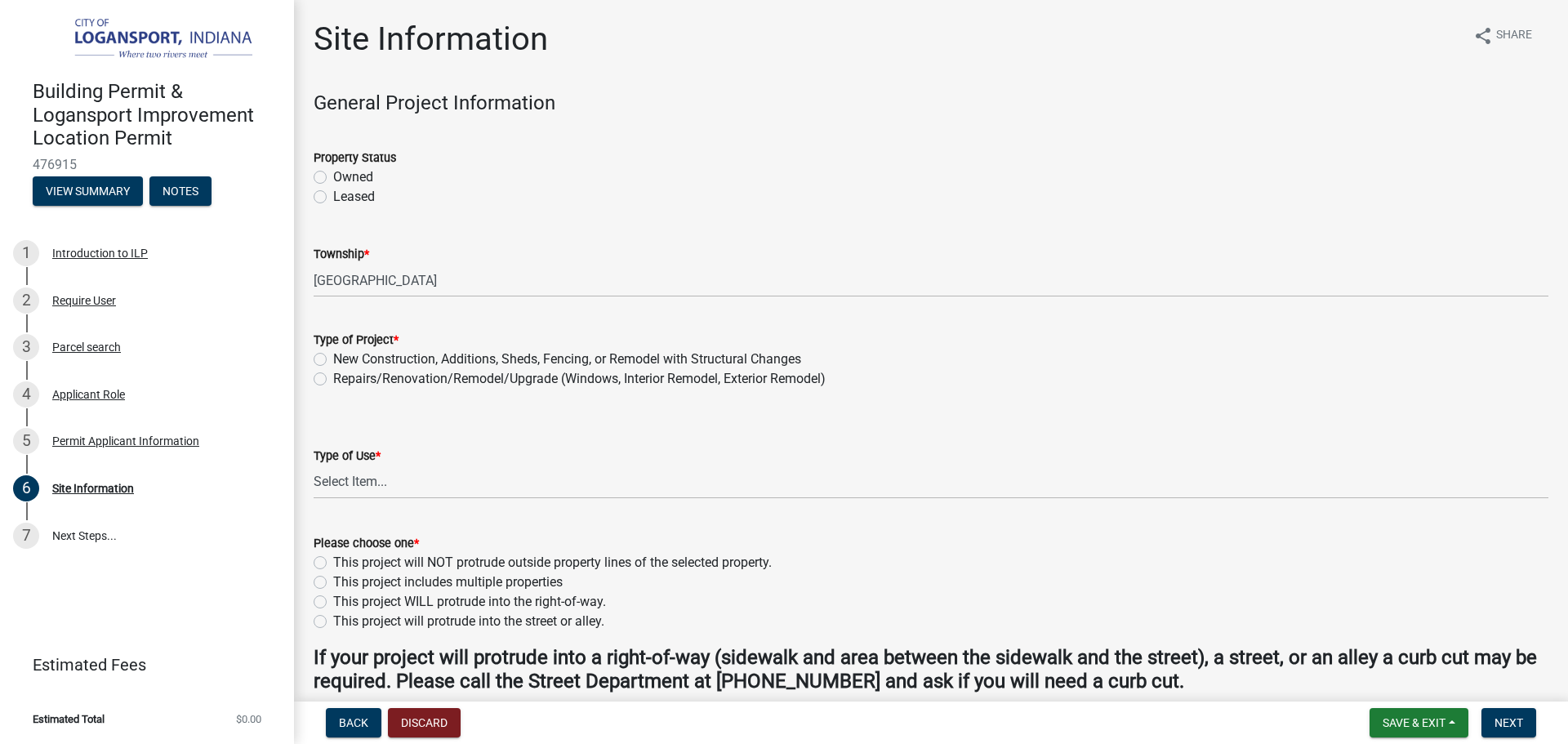
click at [333, 174] on label "Owned" at bounding box center [353, 176] width 40 height 20
click at [333, 174] on input "Owned" at bounding box center [338, 172] width 10 height 10
radio input "true"
click at [333, 378] on label "Repairs/Renovation/Remodel/Upgrade (Windows, Interior Remodel, Exterior Remodel)" at bounding box center [579, 378] width 493 height 20
click at [333, 378] on input "Repairs/Renovation/Remodel/Upgrade (Windows, Interior Remodel, Exterior Remodel)" at bounding box center [338, 373] width 10 height 10
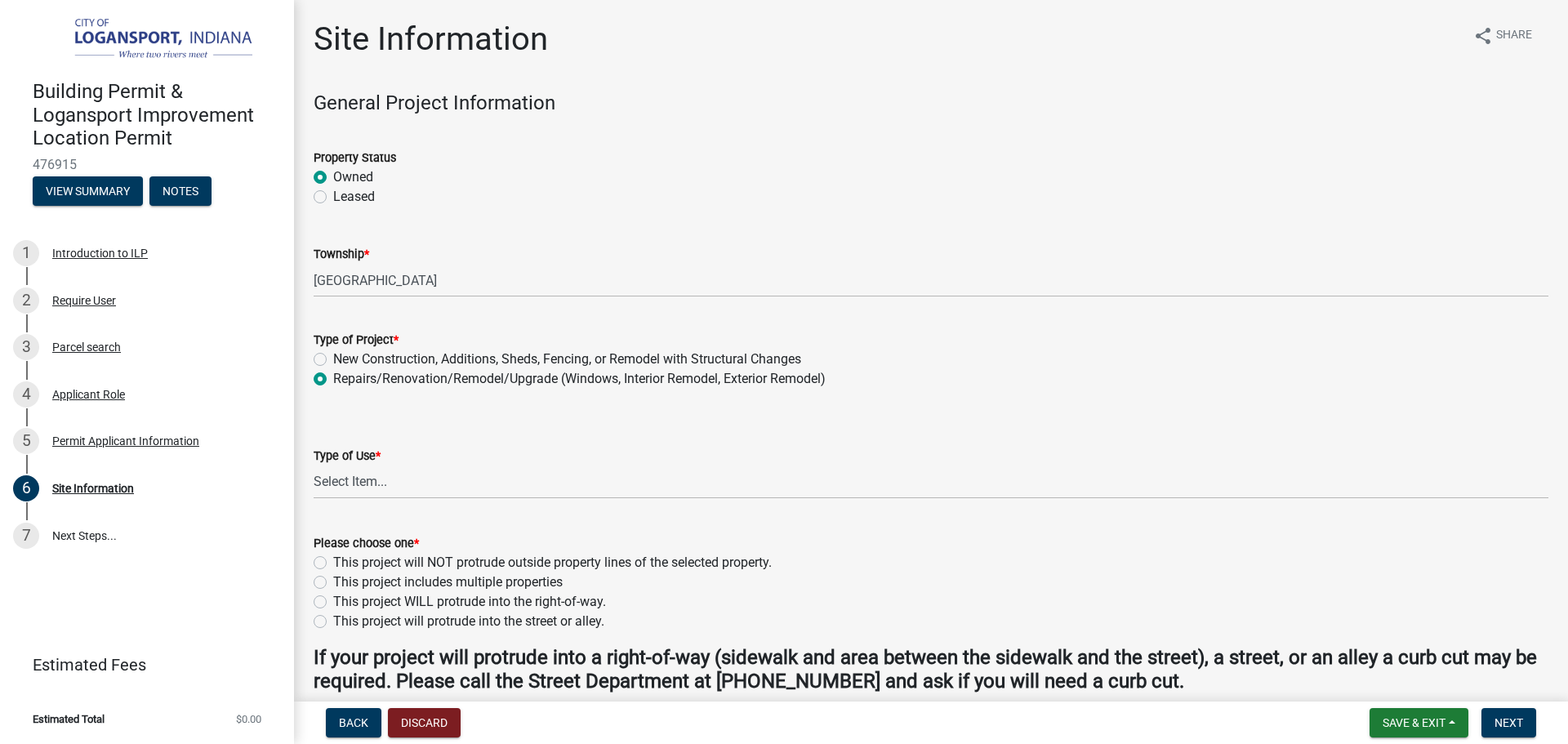
radio input "true"
click at [342, 480] on select "Select Item... Residential Commercial/Industrial Agricultural Public/Semi Public" at bounding box center [931, 482] width 1235 height 34
click at [313, 465] on select "Select Item... Residential Commercial/Industrial Agricultural Public/Semi Public" at bounding box center [931, 482] width 1235 height 34
select select "62802869-e470-474a-8a4c-8dbe1ccdd5ac"
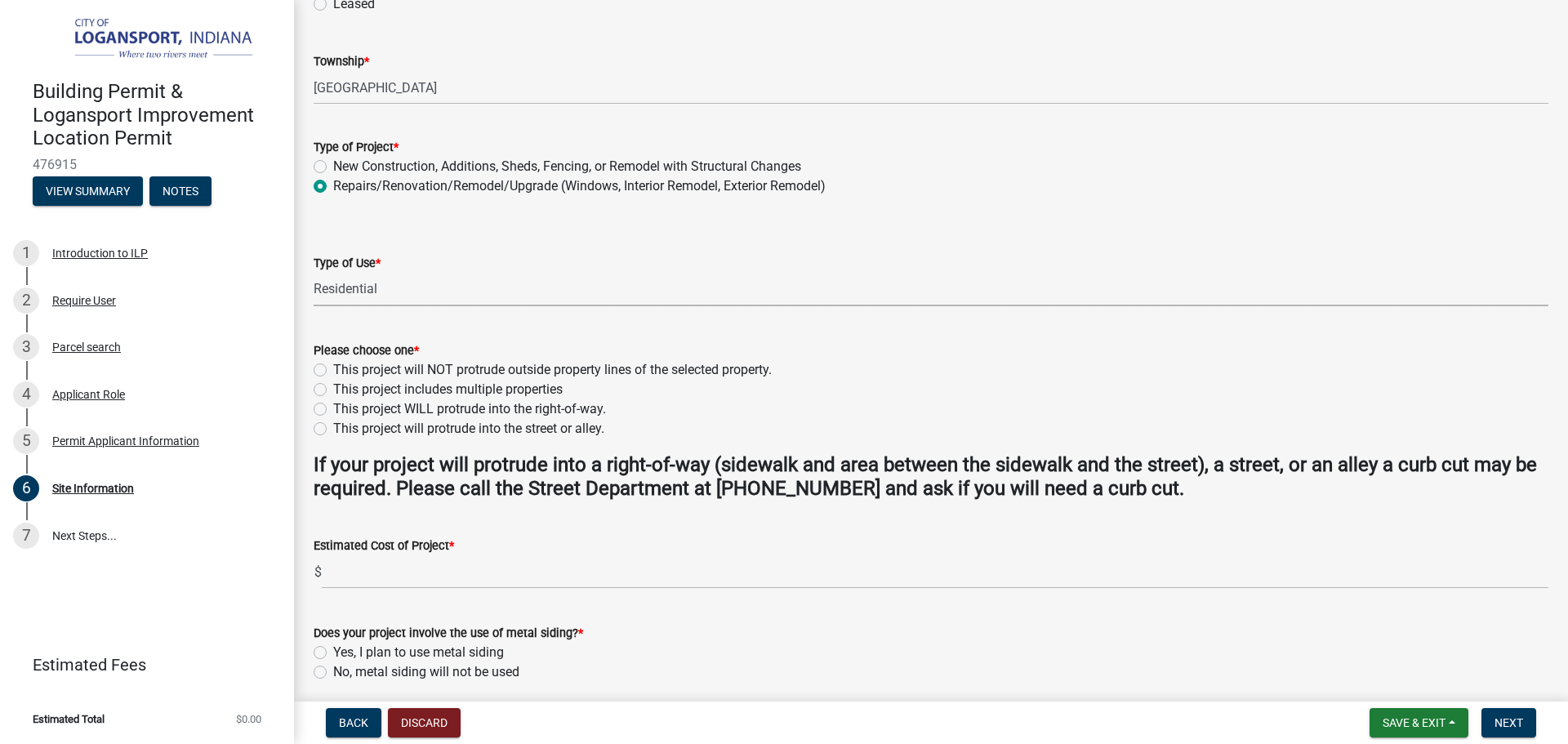
scroll to position [245, 0]
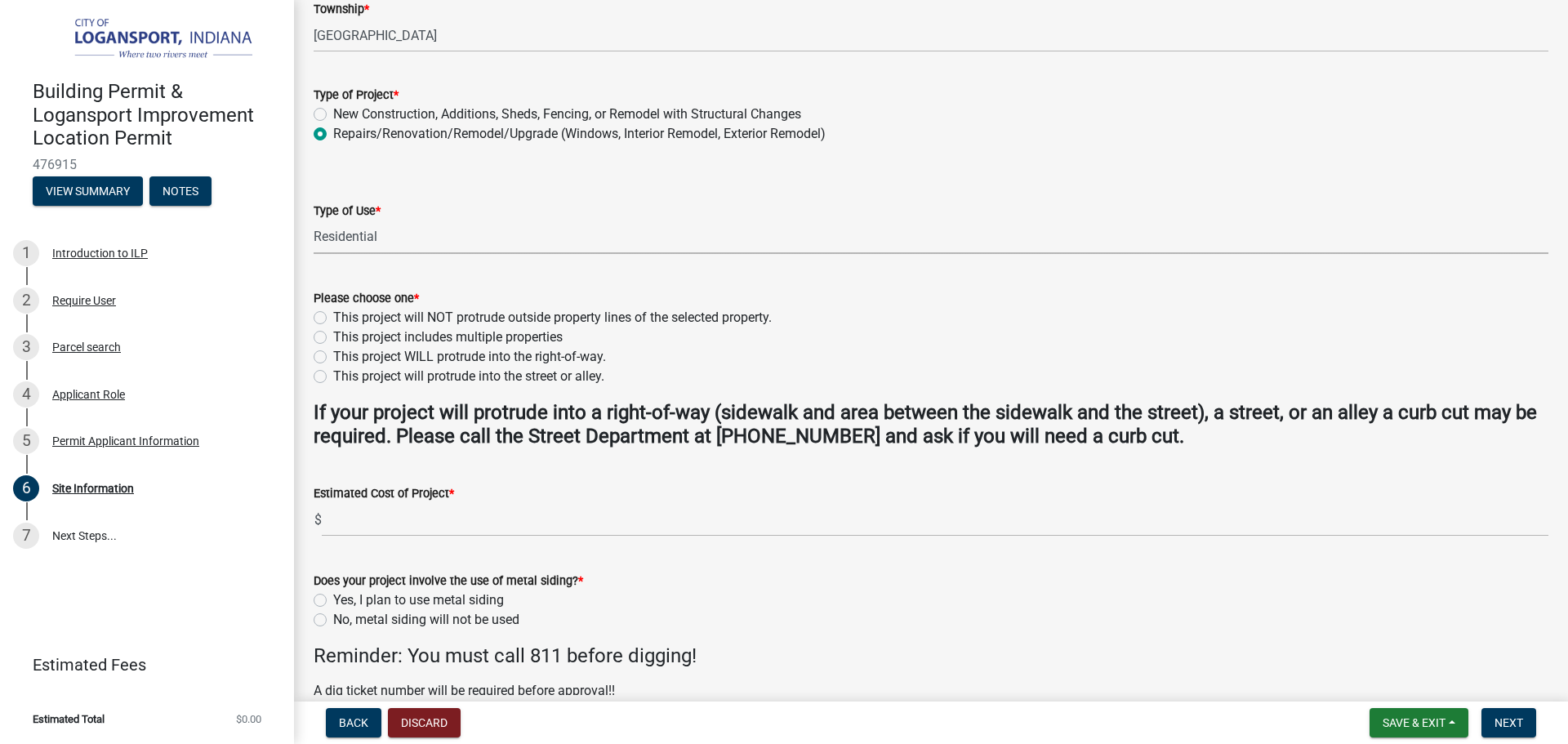
click at [333, 315] on label "This project will NOT protrude outside property lines of the selected property." at bounding box center [552, 317] width 438 height 20
click at [333, 315] on input "This project will NOT protrude outside property lines of the selected property." at bounding box center [338, 312] width 10 height 10
radio input "true"
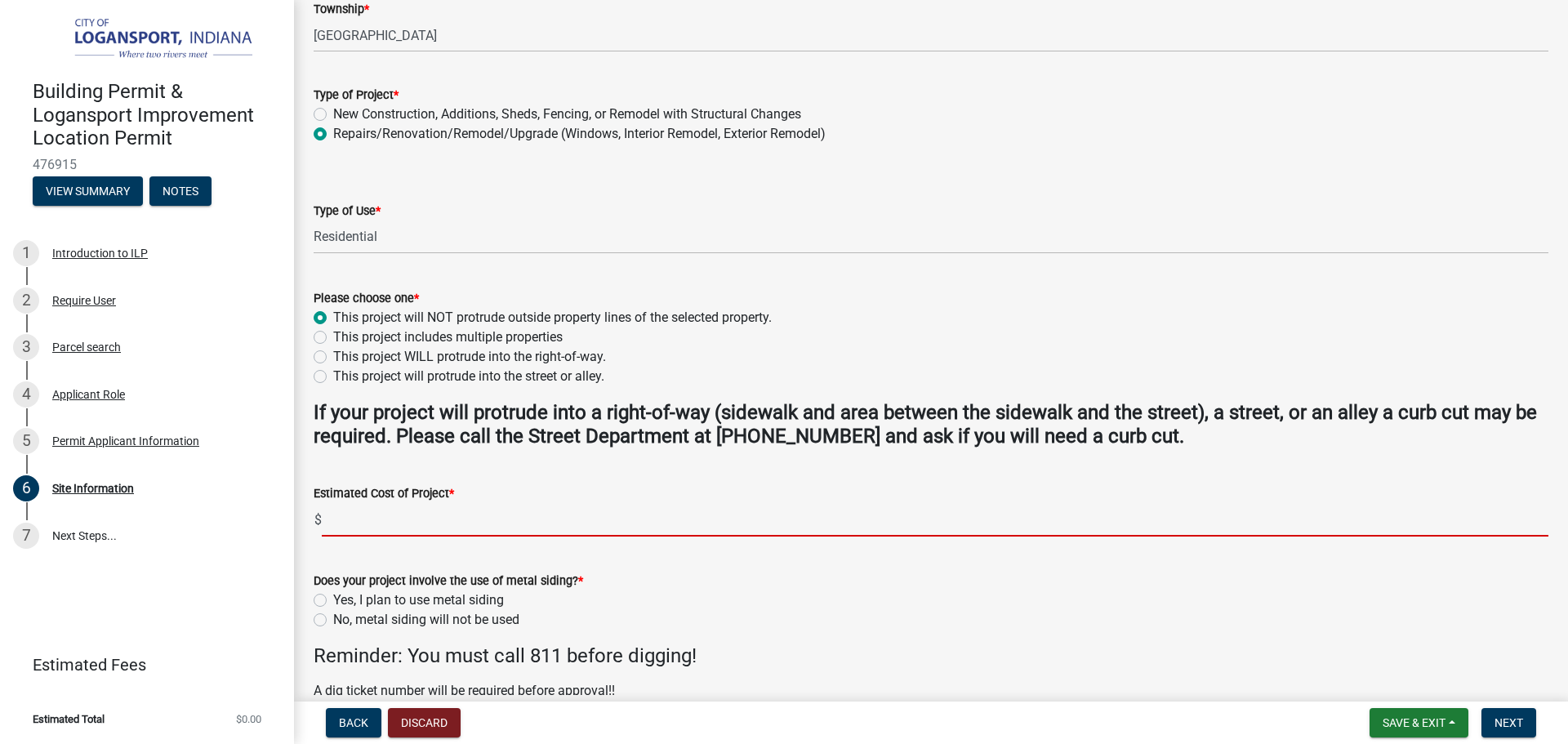
click at [355, 515] on input "text" at bounding box center [935, 520] width 1226 height 34
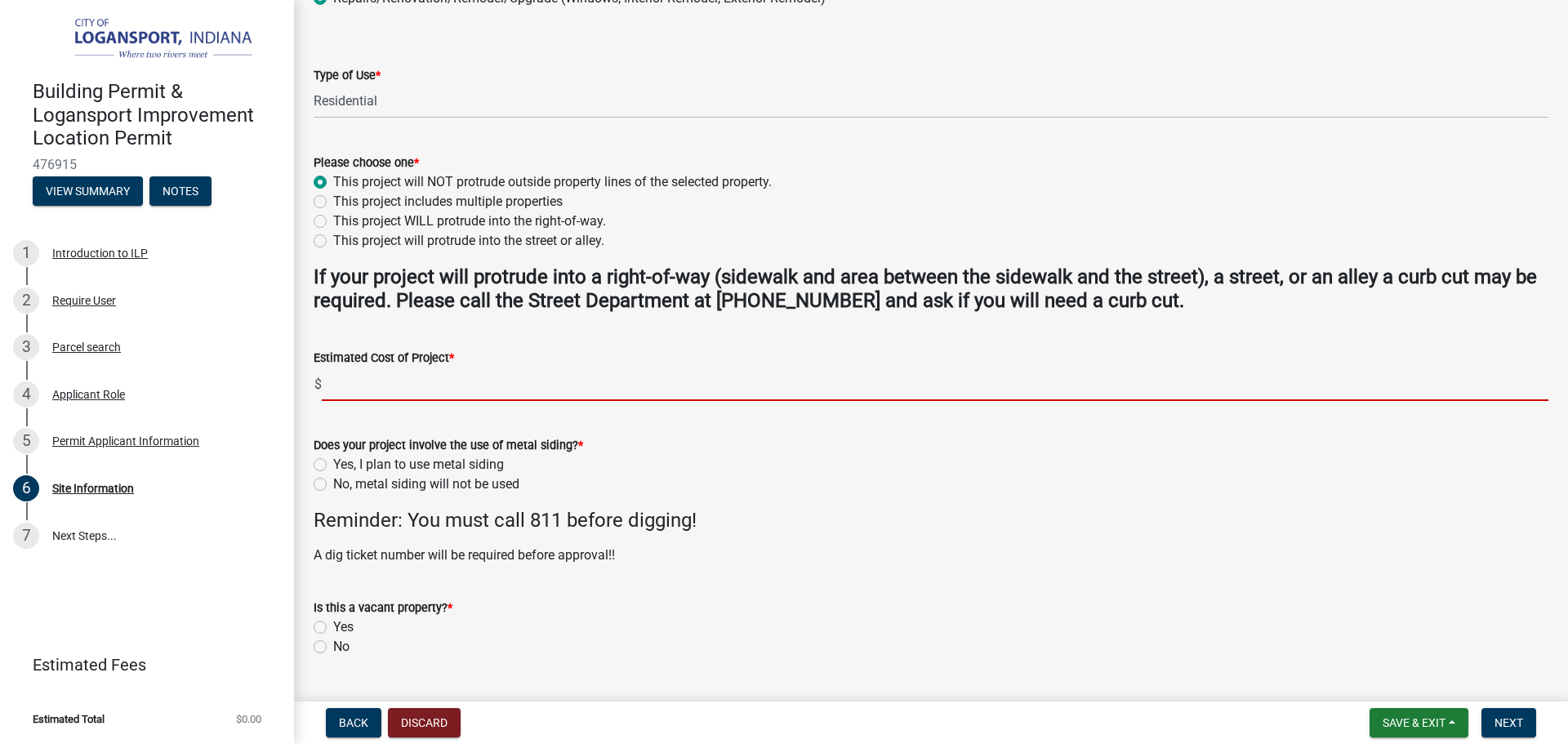
scroll to position [408, 0]
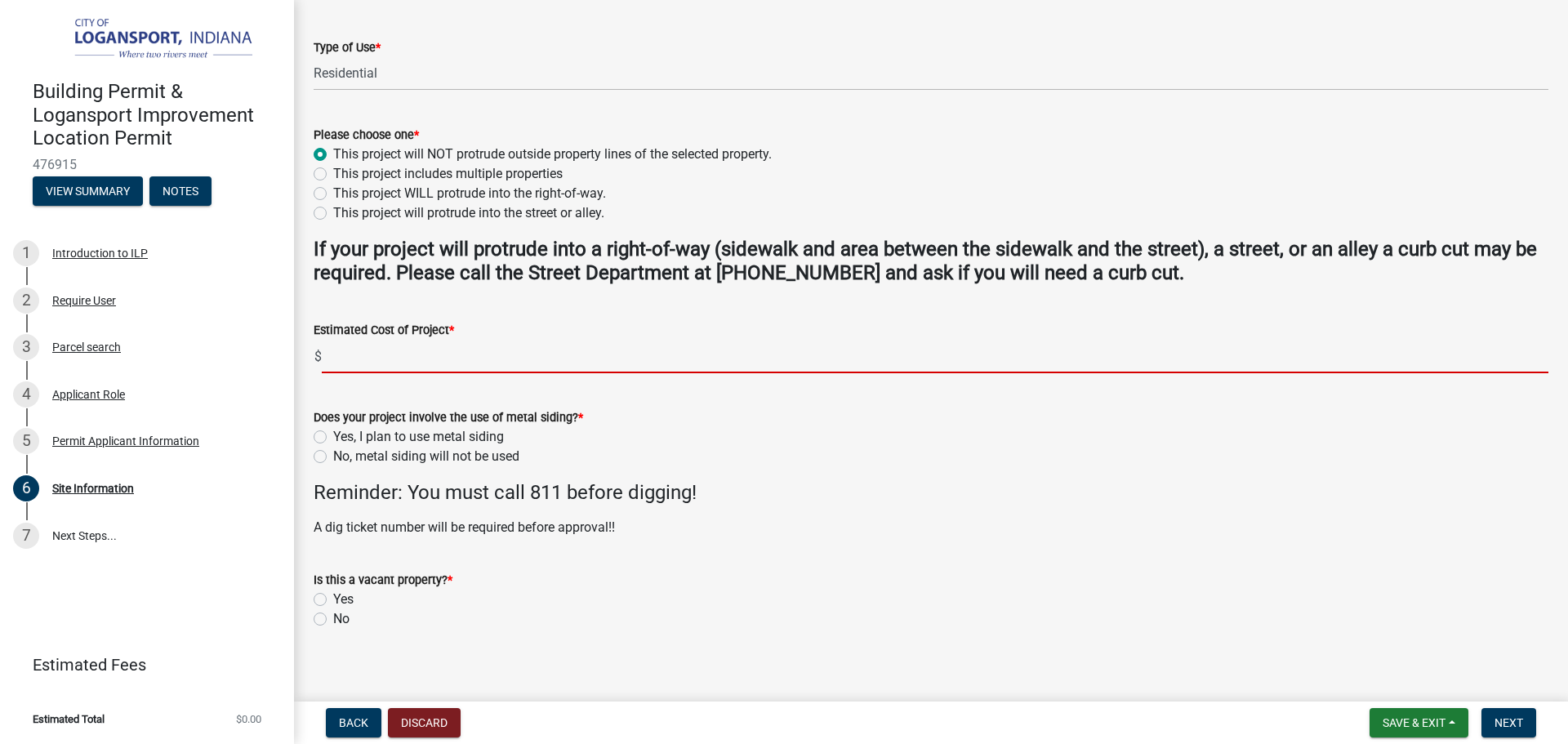
click at [323, 457] on div "Does your project involve the use of metal siding? * Yes, I plan to use metal s…" at bounding box center [931, 436] width 1235 height 59
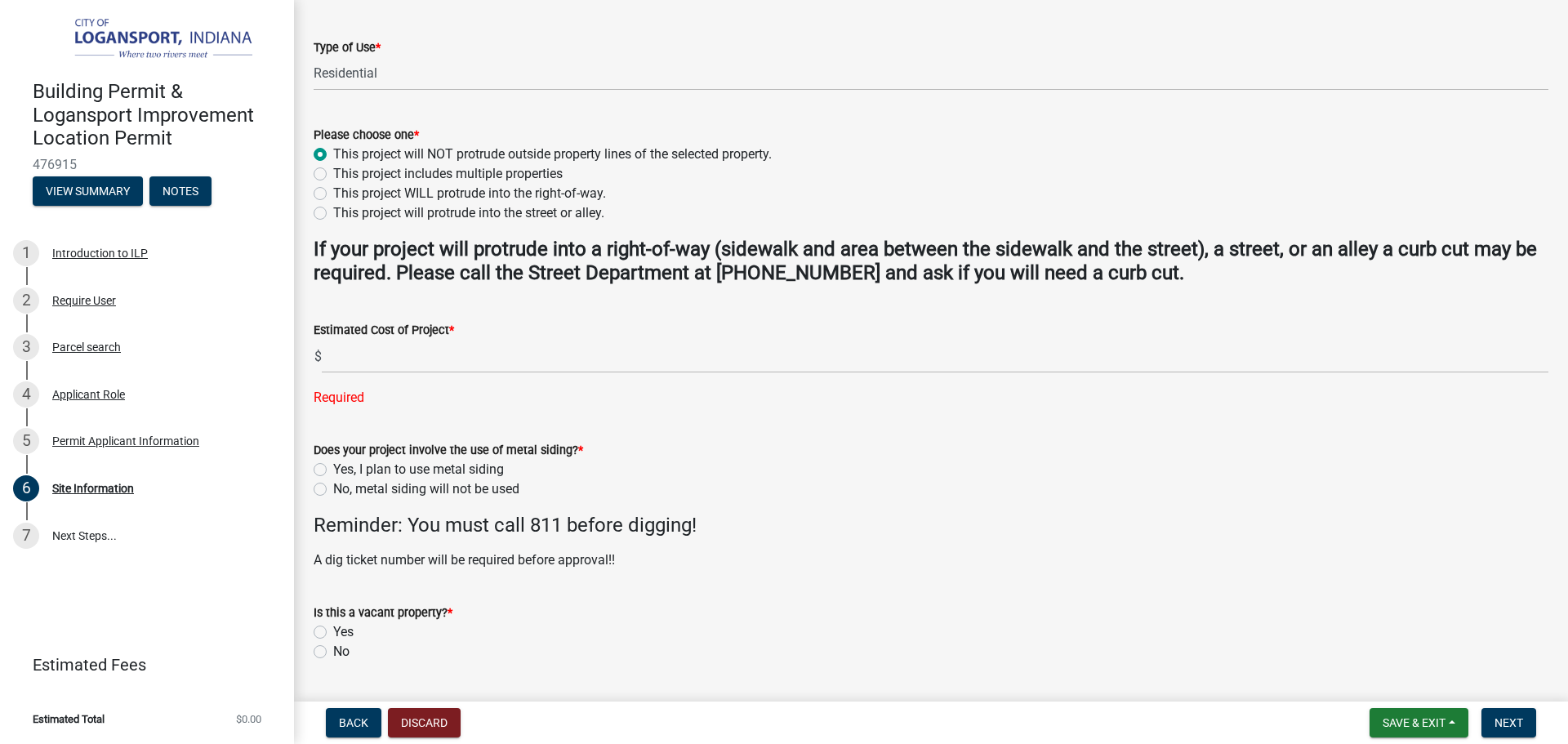
click at [327, 651] on div "No" at bounding box center [931, 651] width 1235 height 20
click at [333, 653] on label "No" at bounding box center [341, 651] width 16 height 20
click at [333, 653] on input "No" at bounding box center [338, 646] width 10 height 10
radio input "true"
click at [333, 487] on label "No, metal siding will not be used" at bounding box center [426, 489] width 186 height 20
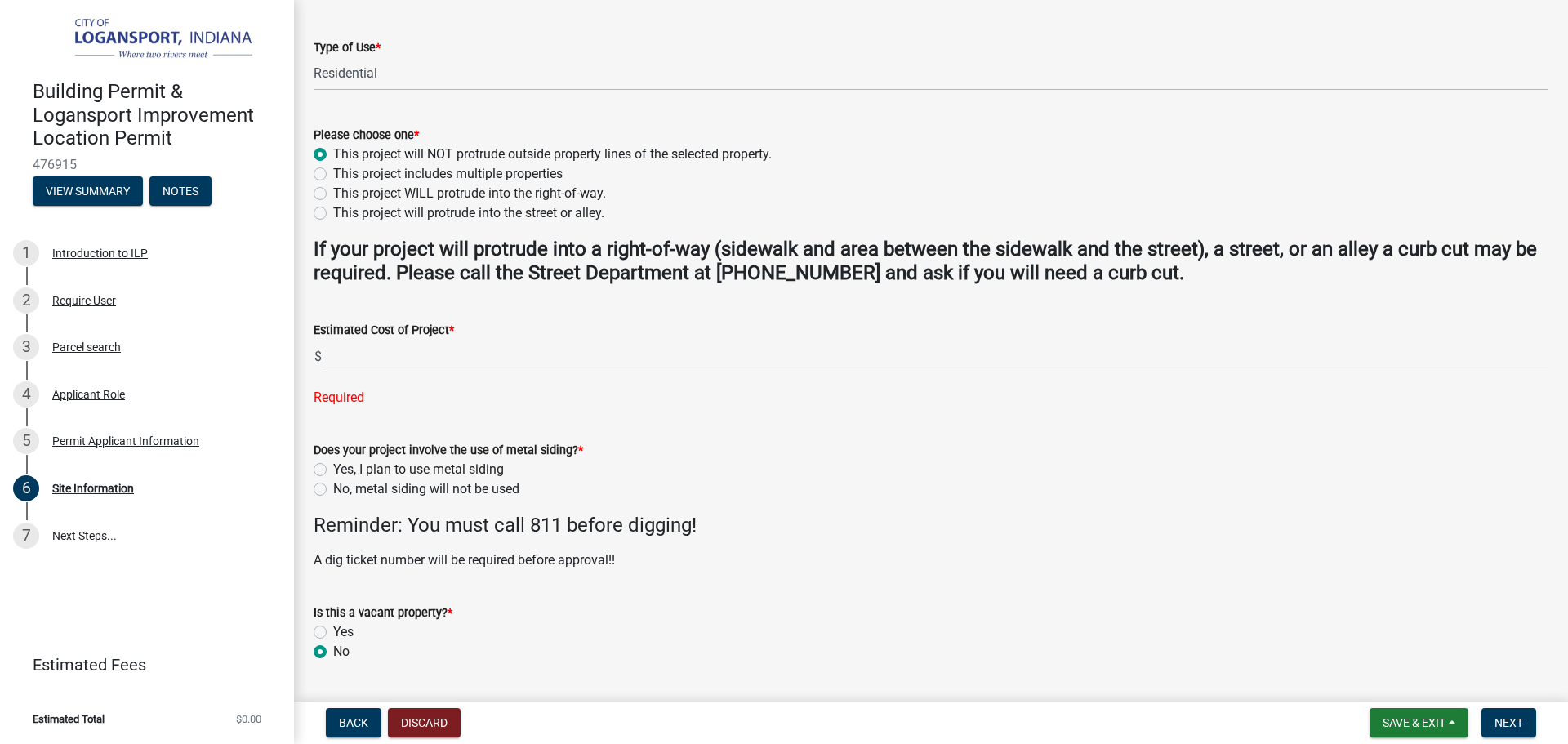
click at [333, 487] on input "No, metal siding will not be used" at bounding box center [338, 484] width 10 height 10
radio input "true"
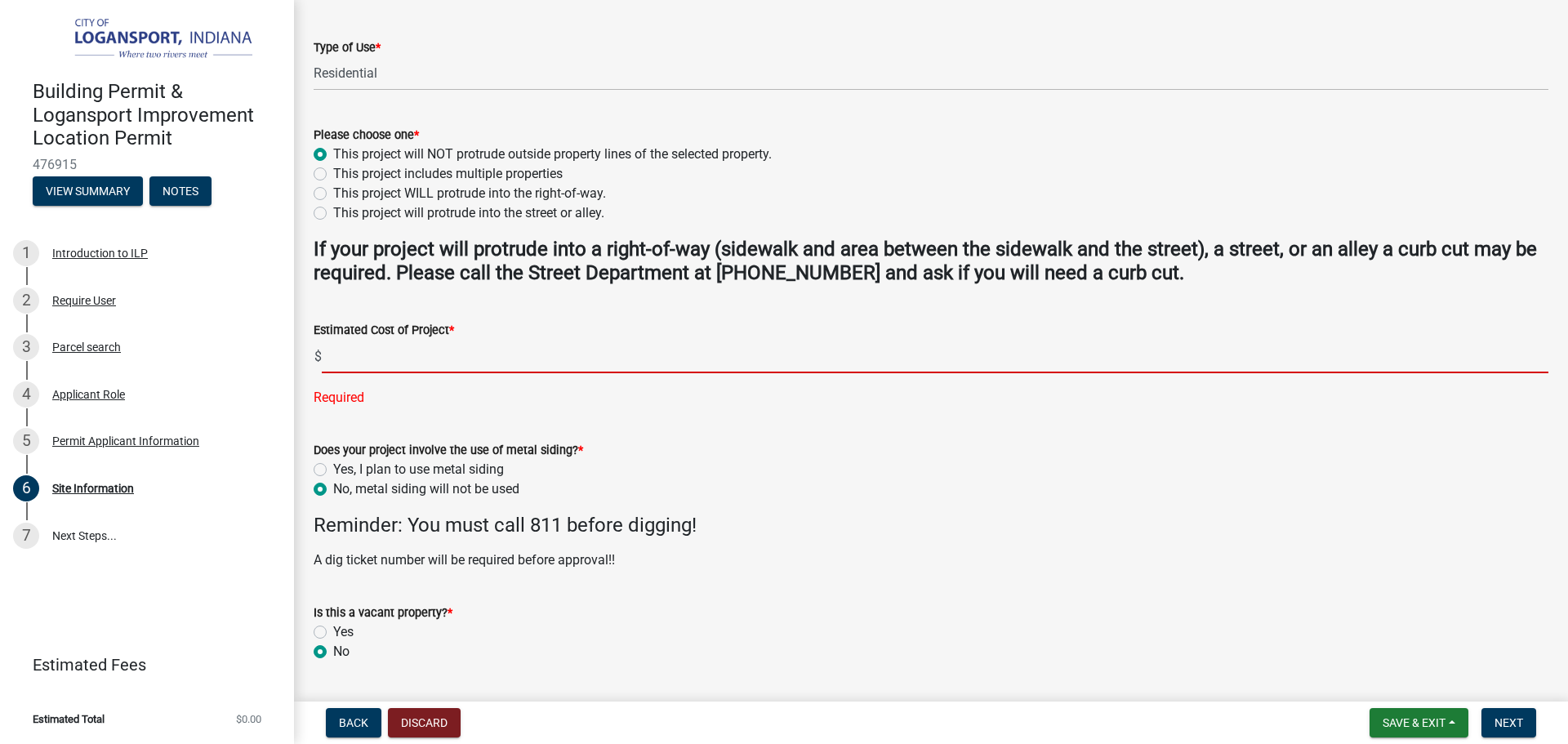
click at [394, 353] on input "text" at bounding box center [935, 357] width 1226 height 34
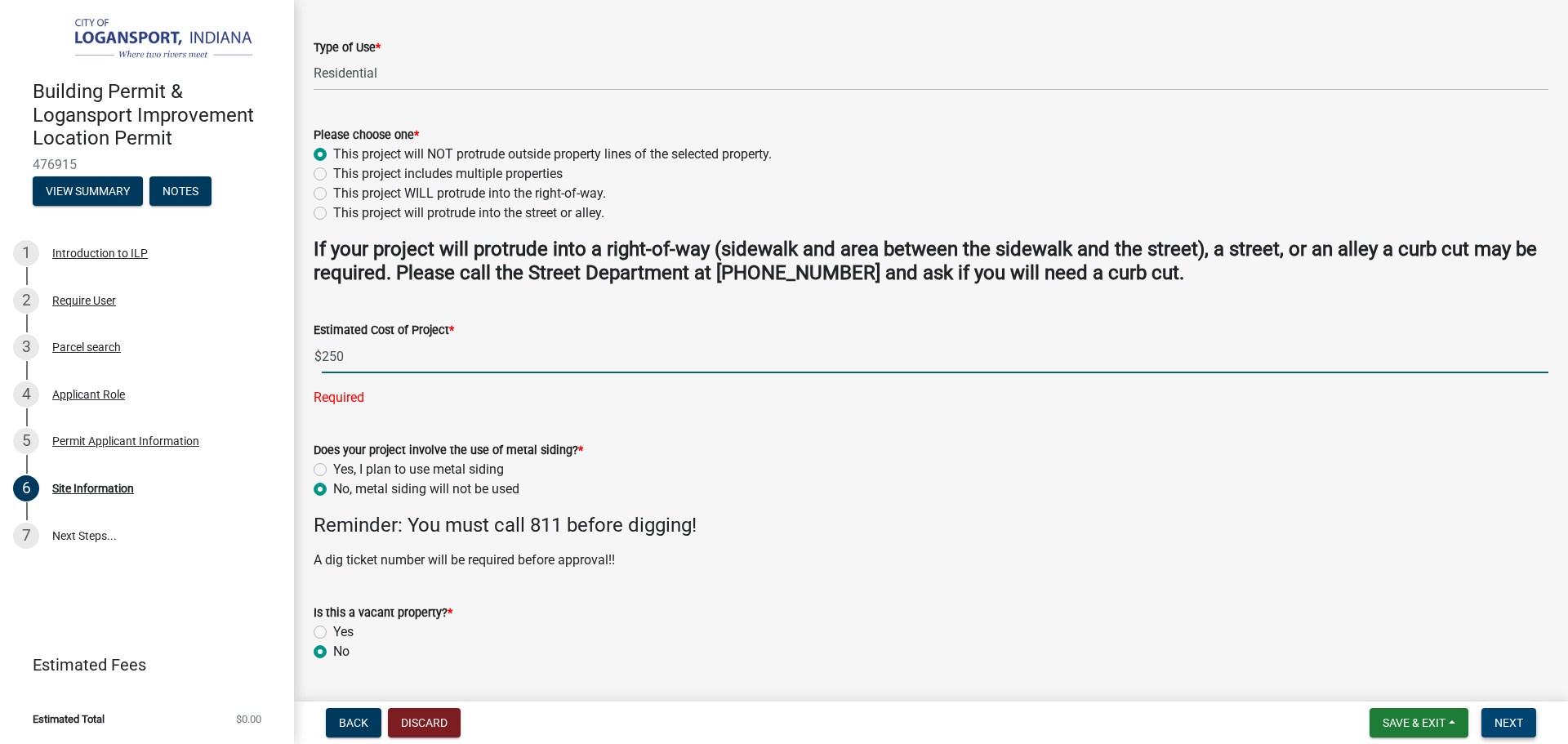
type input "250"
click at [1511, 730] on button "Next" at bounding box center [1509, 722] width 54 height 29
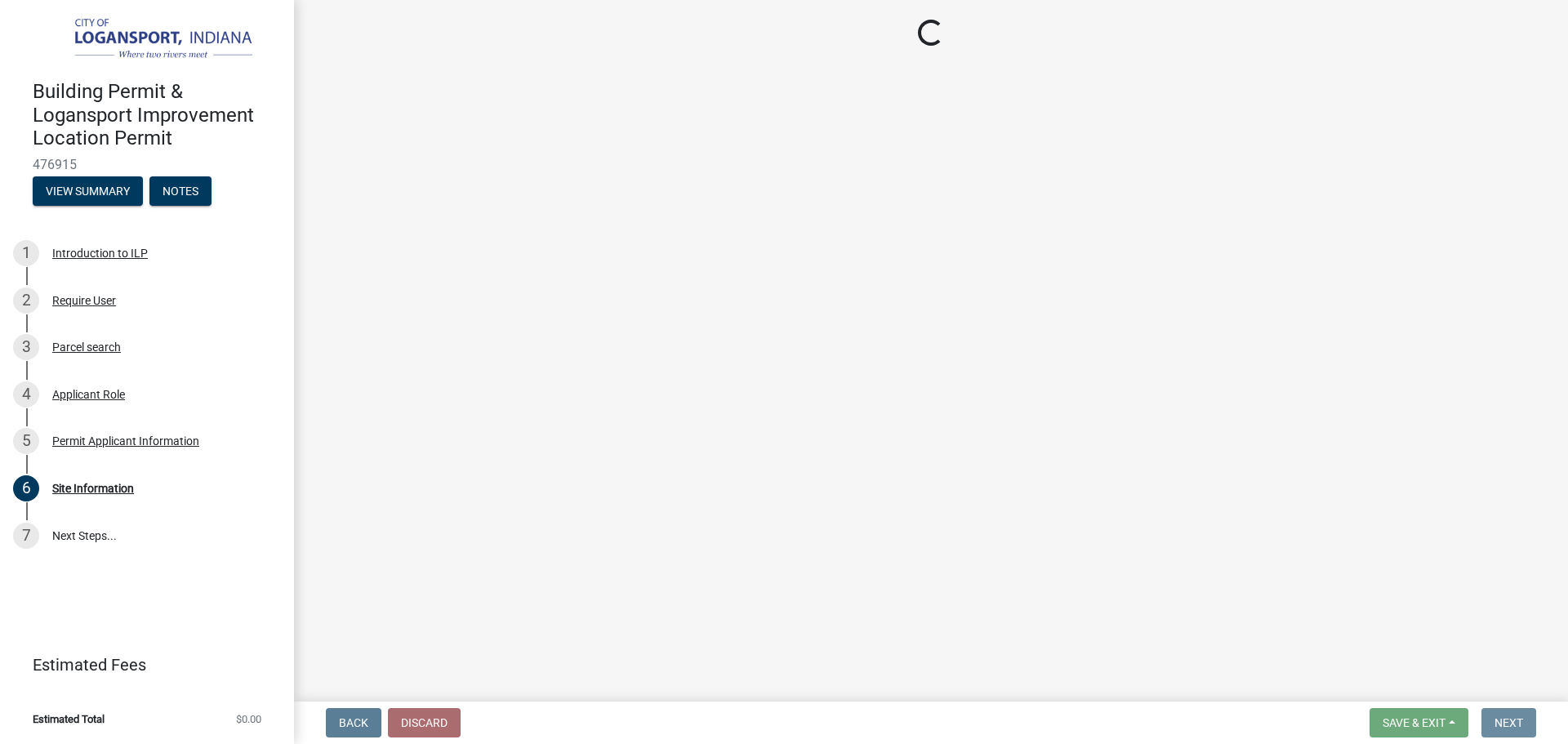
scroll to position [0, 0]
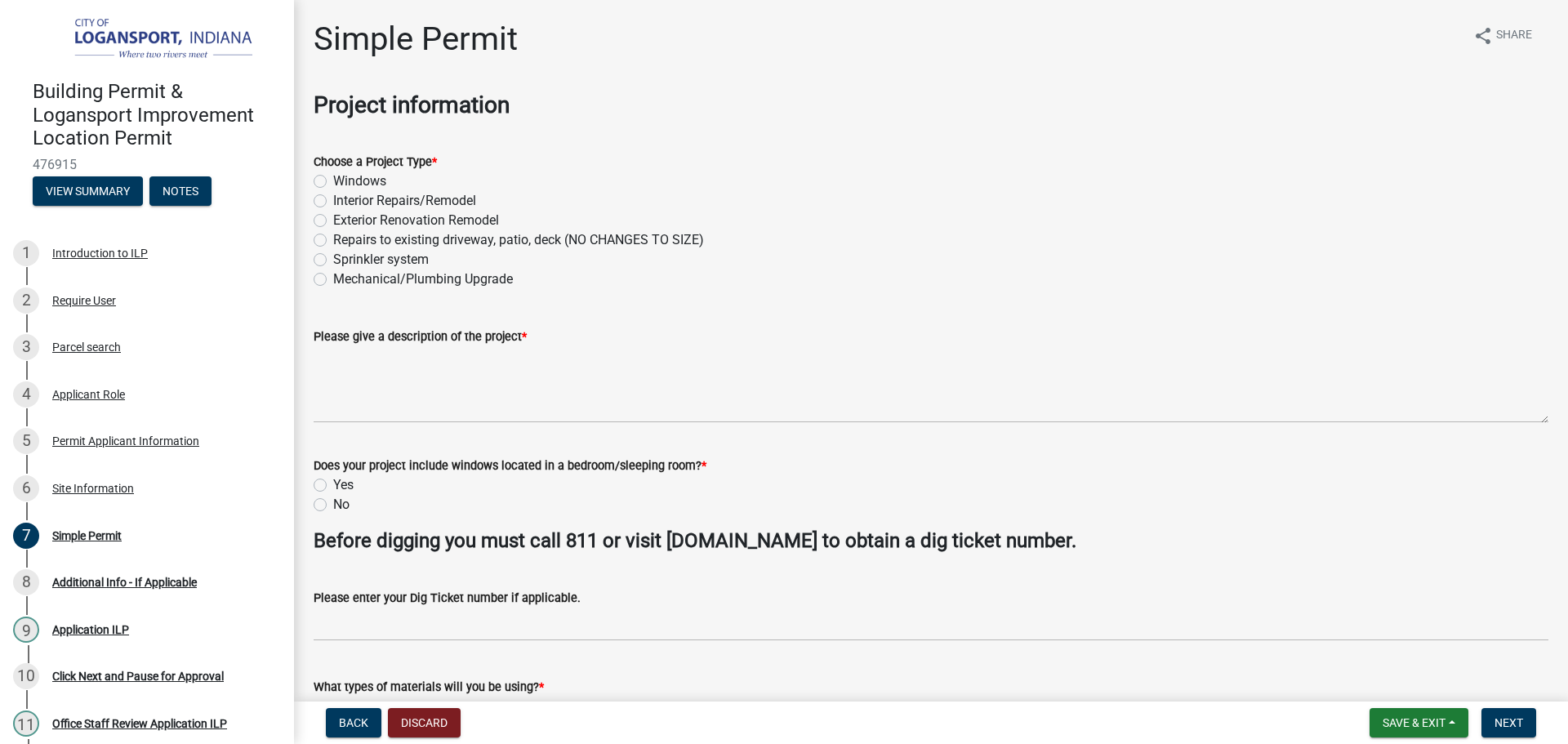
click at [333, 222] on label "Exterior Renovation Remodel" at bounding box center [416, 220] width 166 height 20
click at [333, 221] on input "Exterior Renovation Remodel" at bounding box center [338, 216] width 10 height 10
radio input "true"
click at [333, 274] on label "Mechanical/Plumbing Upgrade" at bounding box center [423, 279] width 180 height 20
click at [333, 274] on input "Mechanical/Plumbing Upgrade" at bounding box center [338, 274] width 10 height 10
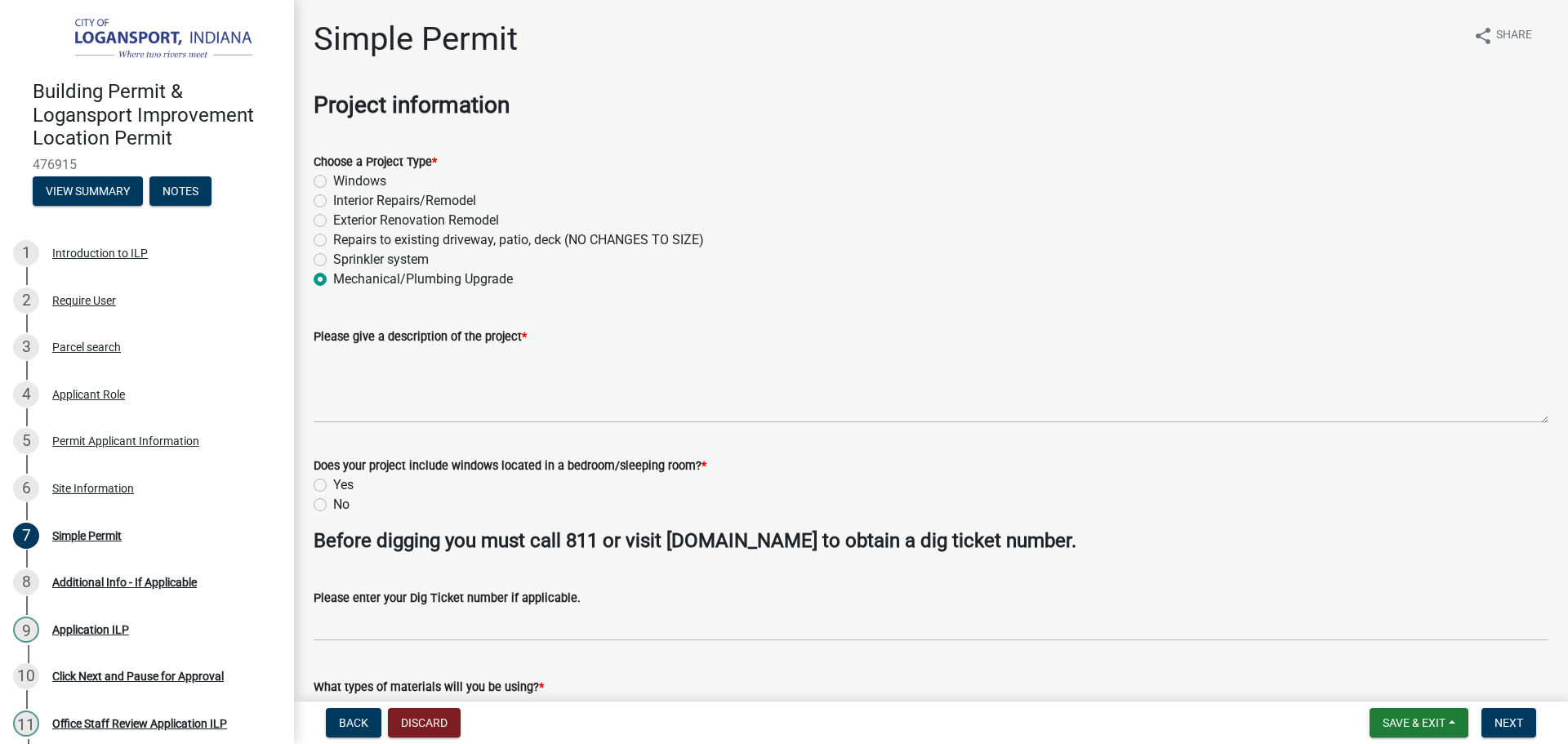
radio input "true"
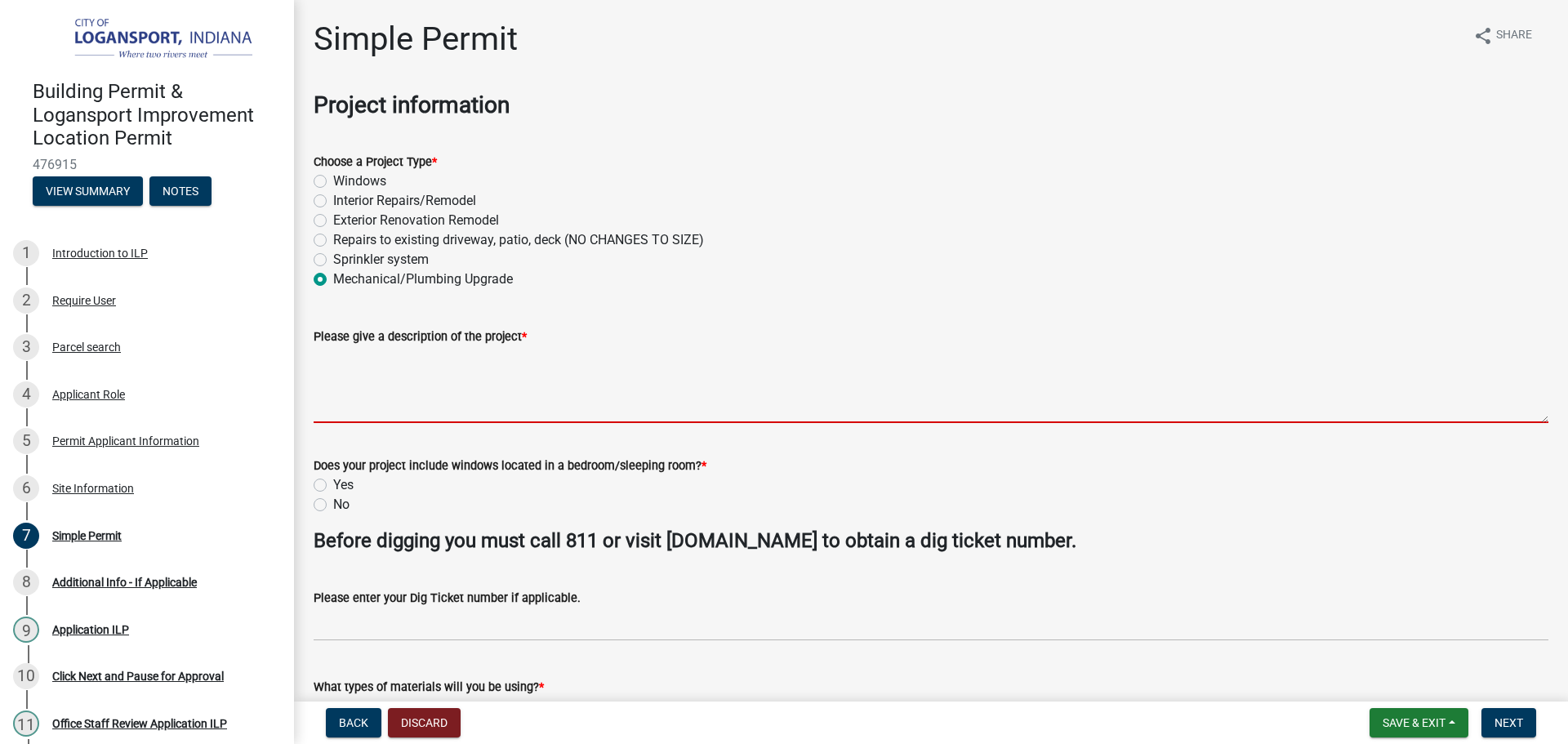
click at [337, 367] on textarea "Please give a description of the project *" at bounding box center [931, 385] width 1235 height 77
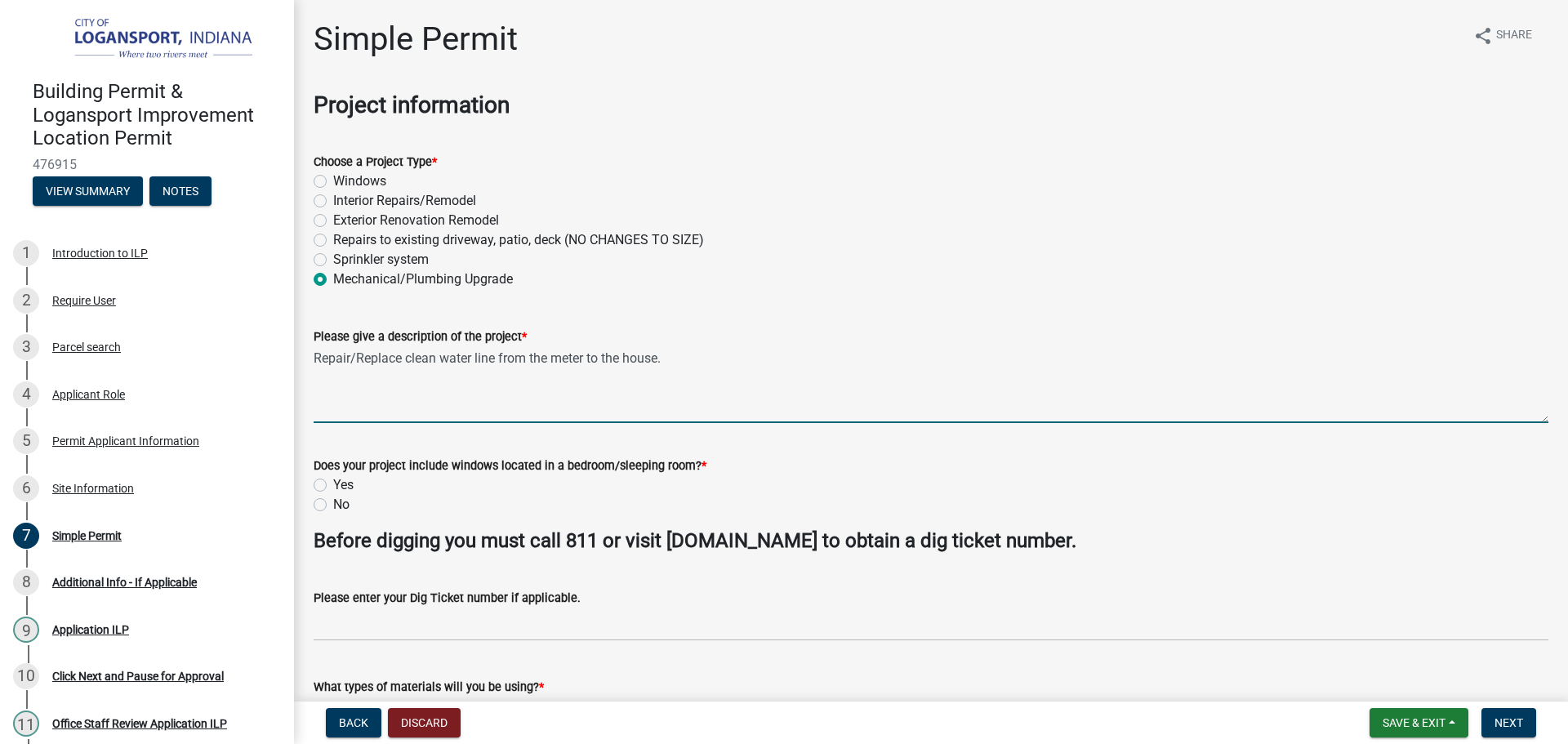
type textarea "Repair/Replace clean water line from the meter to the house."
click at [327, 504] on div "No" at bounding box center [931, 505] width 1235 height 20
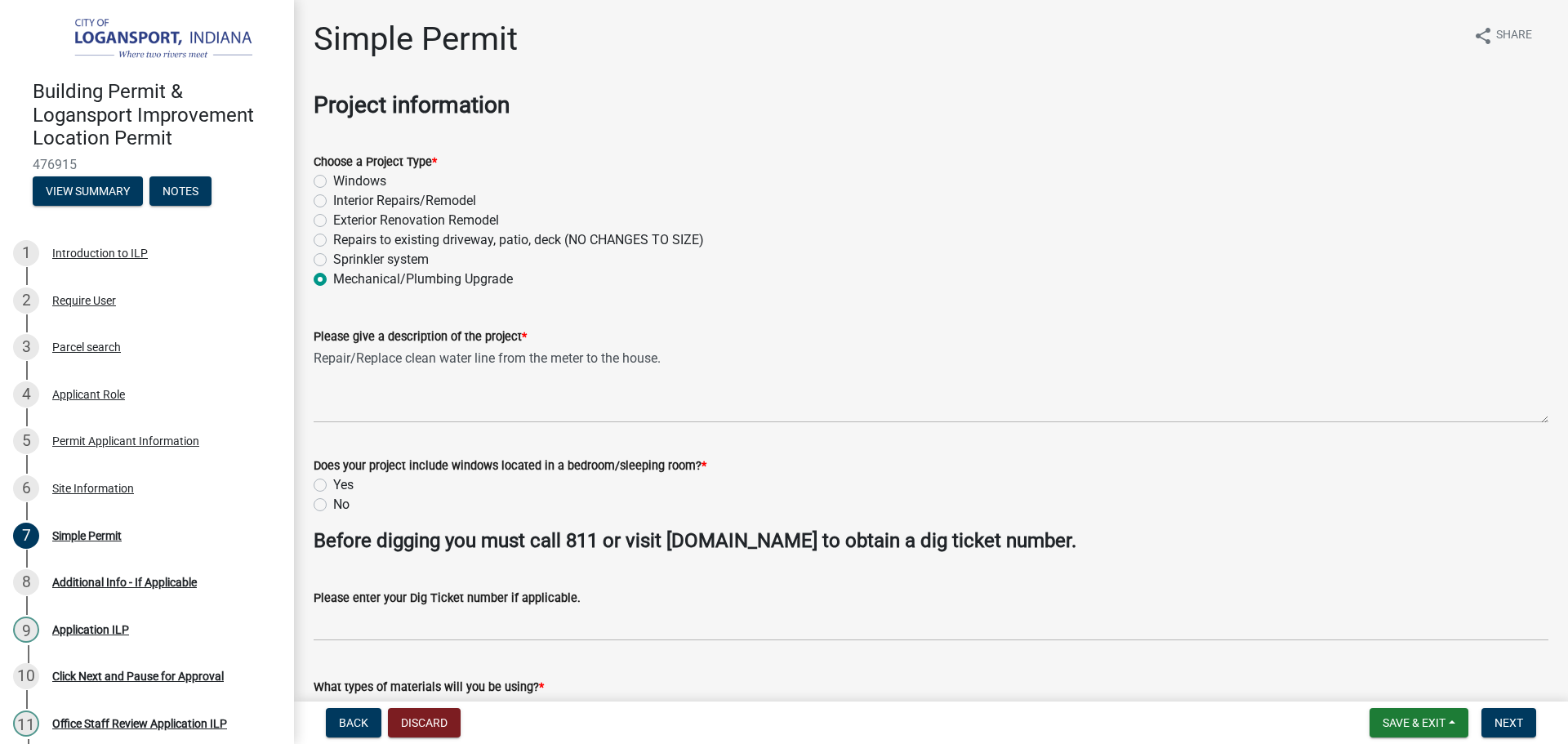
click at [333, 500] on label "No" at bounding box center [341, 505] width 16 height 20
click at [333, 500] on input "No" at bounding box center [338, 500] width 10 height 10
radio input "true"
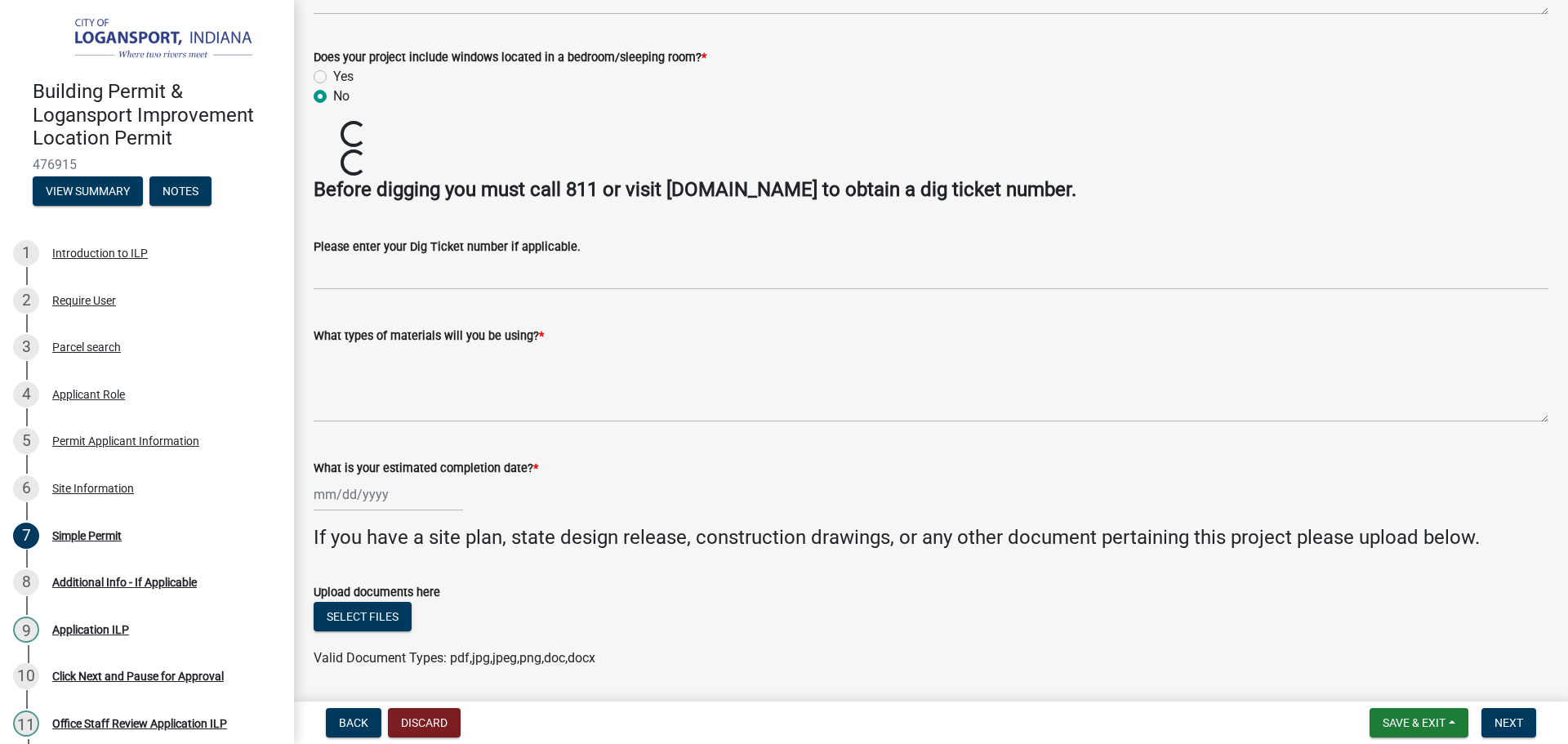
scroll to position [402, 0]
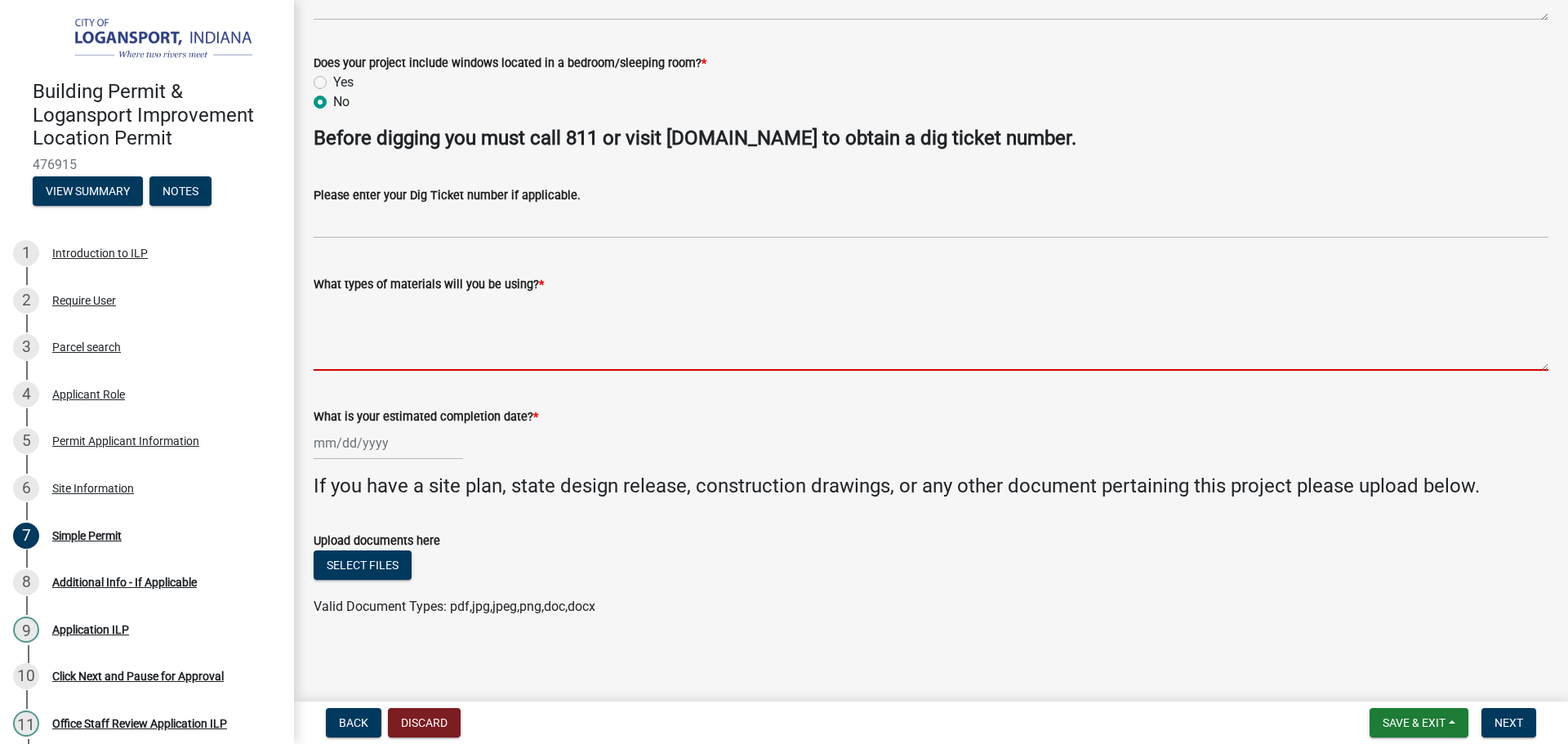
click at [379, 350] on textarea "What types of materials will you be using? *" at bounding box center [931, 332] width 1235 height 77
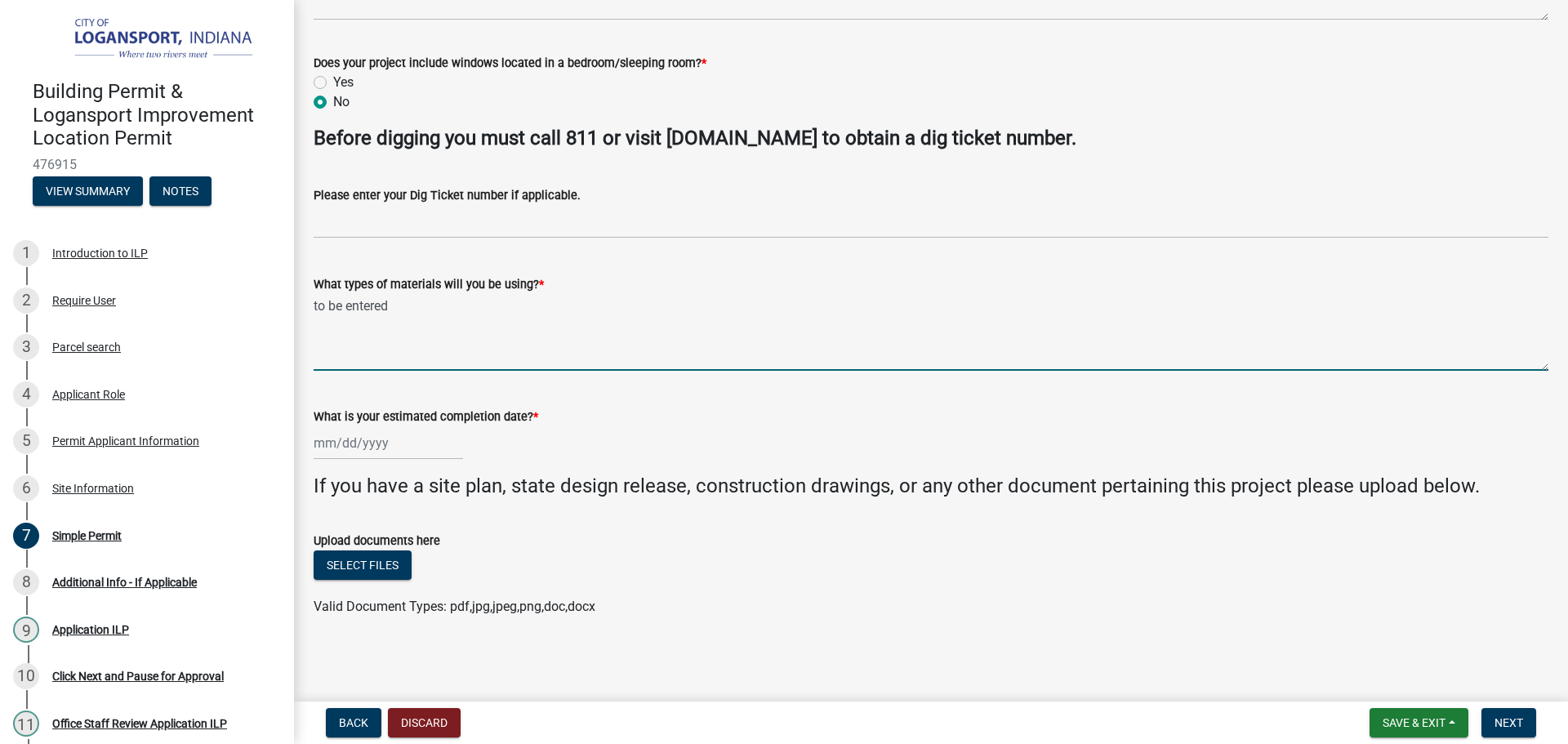
type textarea "to be entered"
select select "9"
select select "2025"
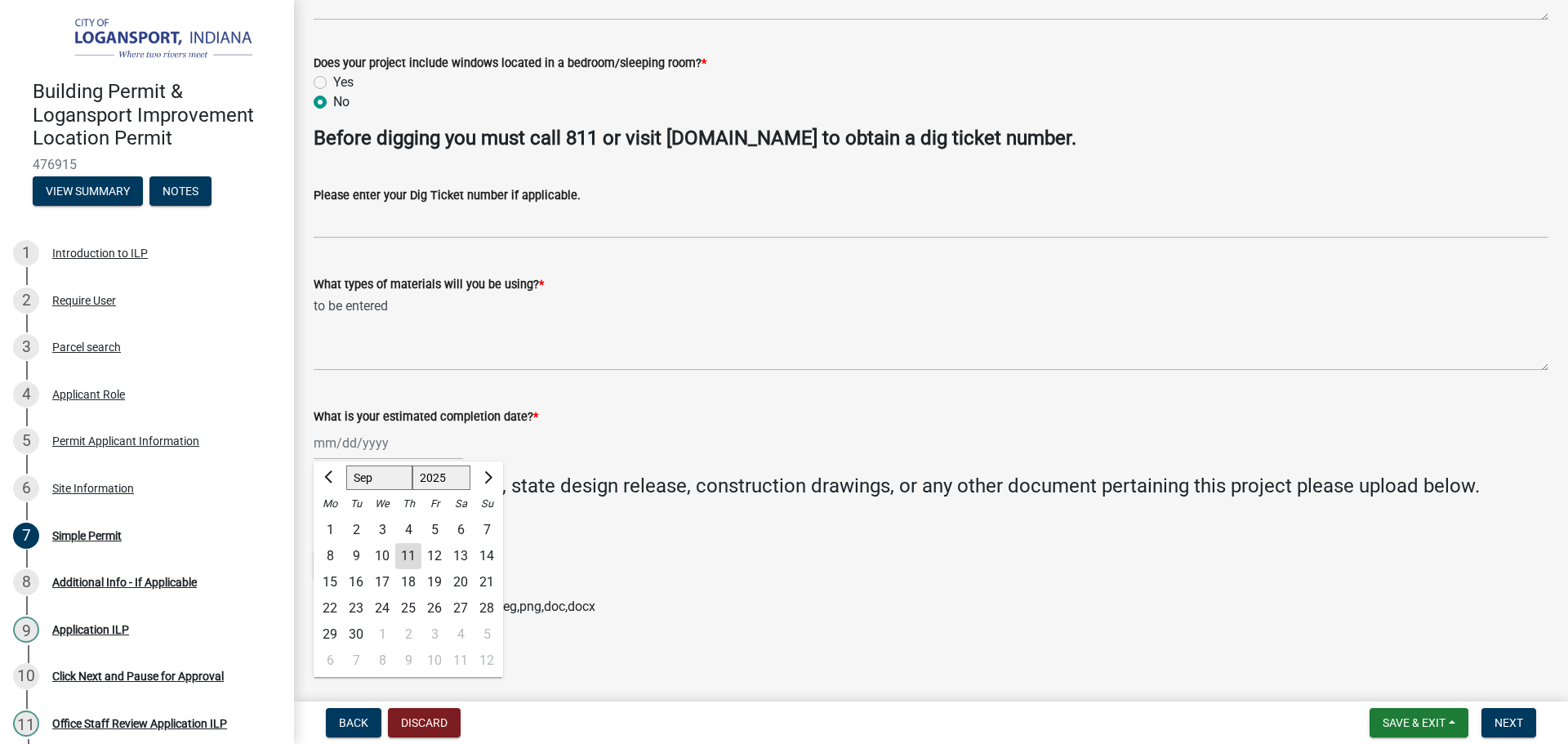
click at [409, 439] on div "[PERSON_NAME] Feb Mar Apr [PERSON_NAME][DATE] Oct Nov [DATE] 1526 1527 1528 152…" at bounding box center [388, 443] width 149 height 34
click at [359, 631] on div "30" at bounding box center [357, 634] width 26 height 26
type input "[DATE]"
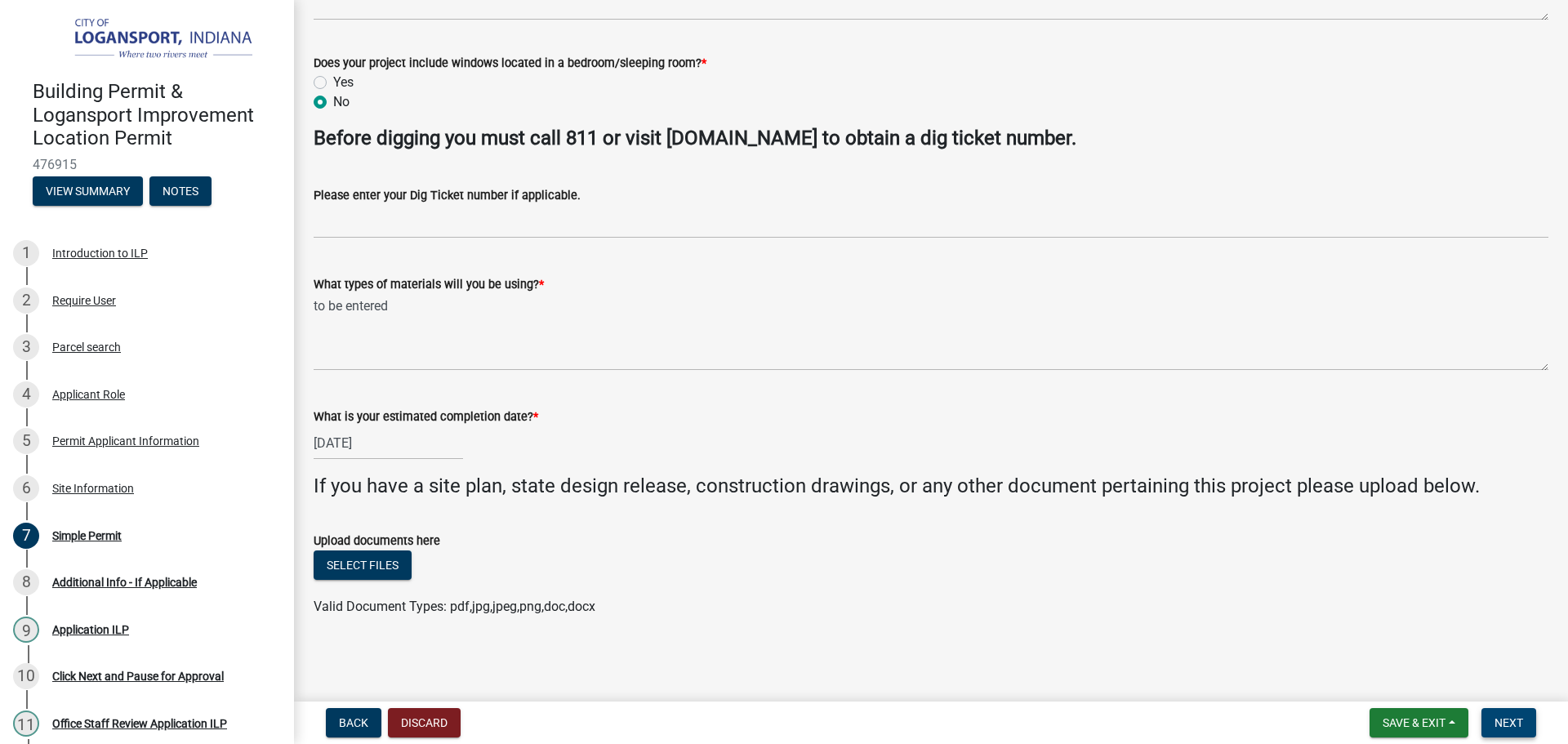
click at [1495, 724] on span "Next" at bounding box center [1509, 722] width 28 height 13
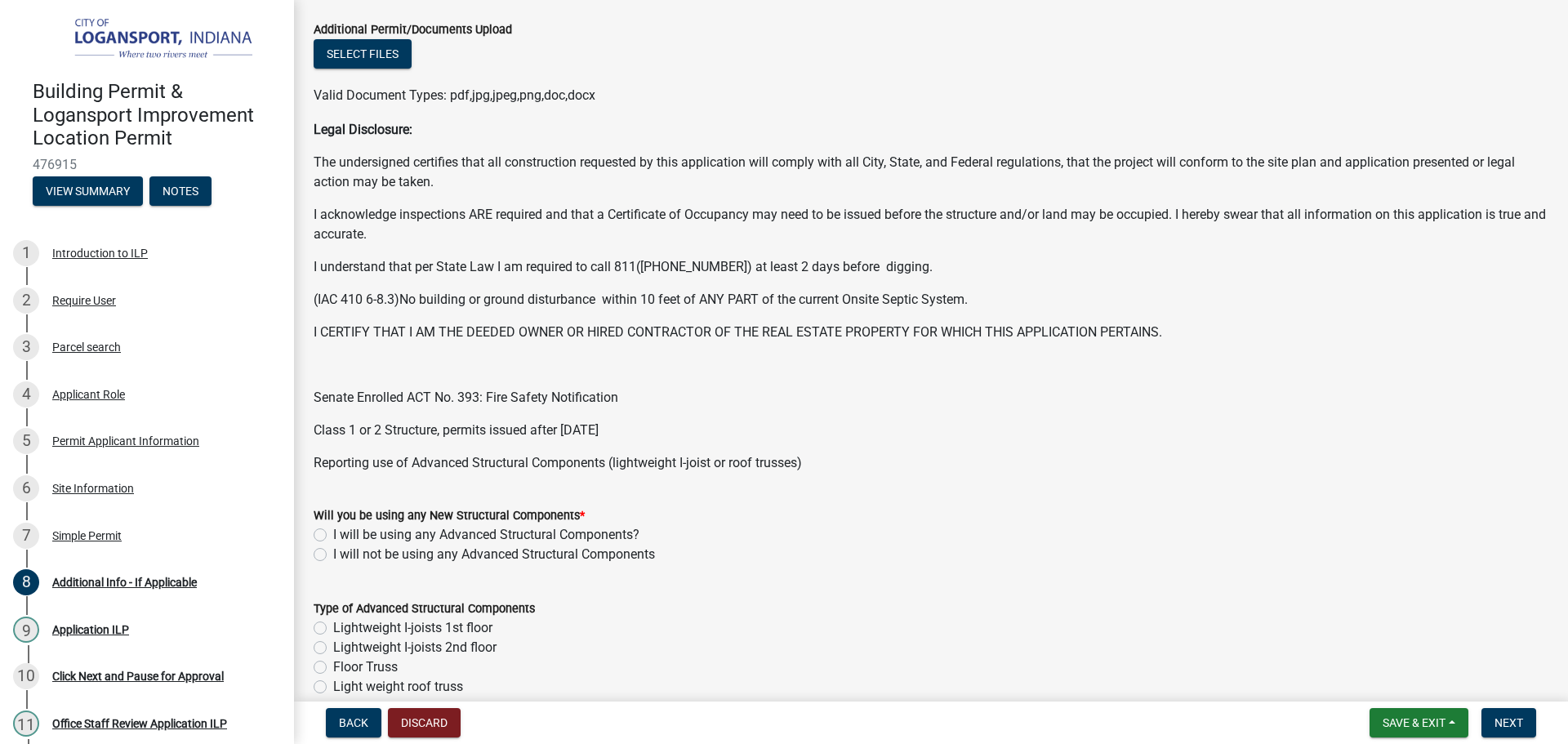
scroll to position [326, 0]
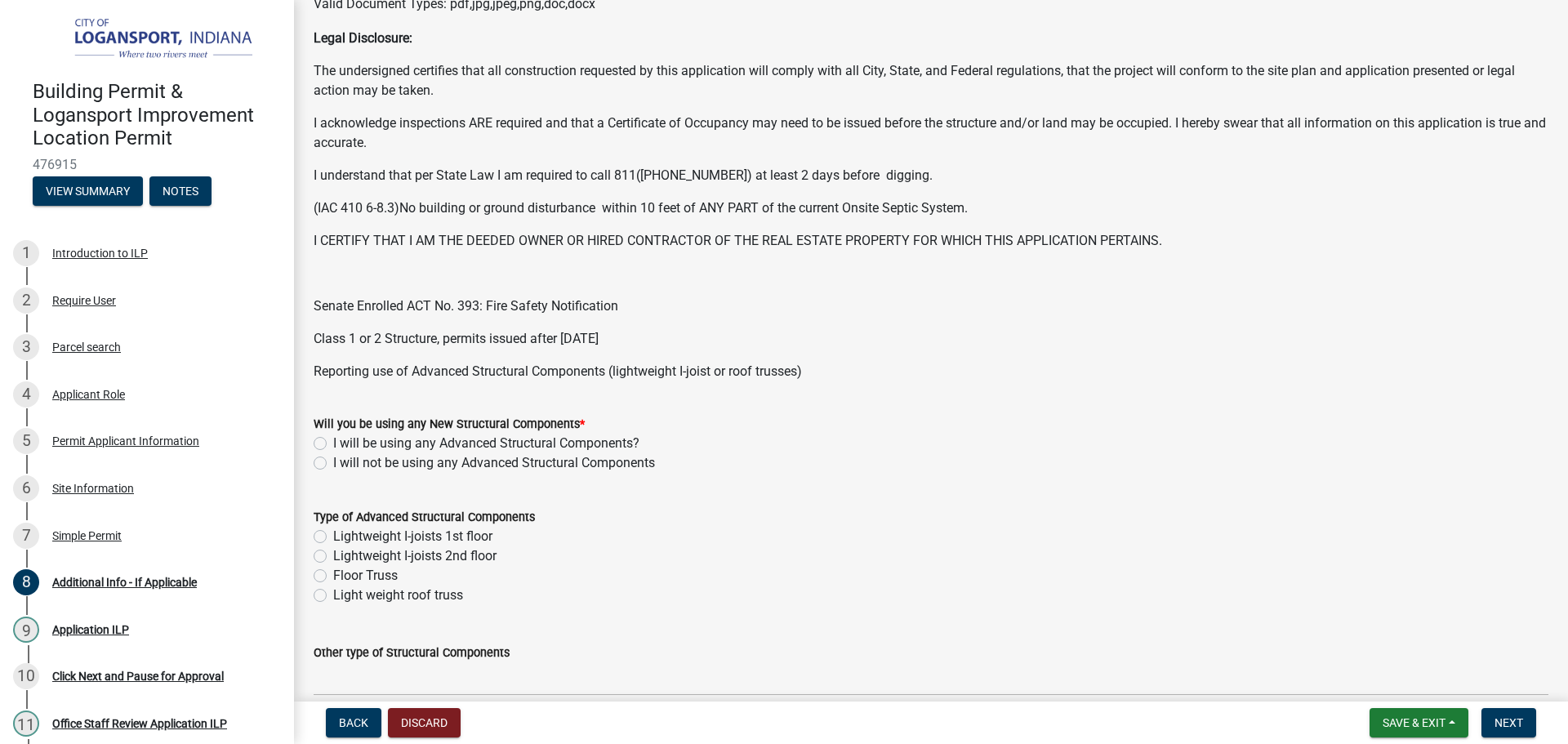
click at [333, 457] on label "I will not be using any Advanced Structural Components" at bounding box center [494, 463] width 322 height 20
click at [333, 457] on input "I will not be using any Advanced Structural Components" at bounding box center [338, 458] width 10 height 10
radio input "true"
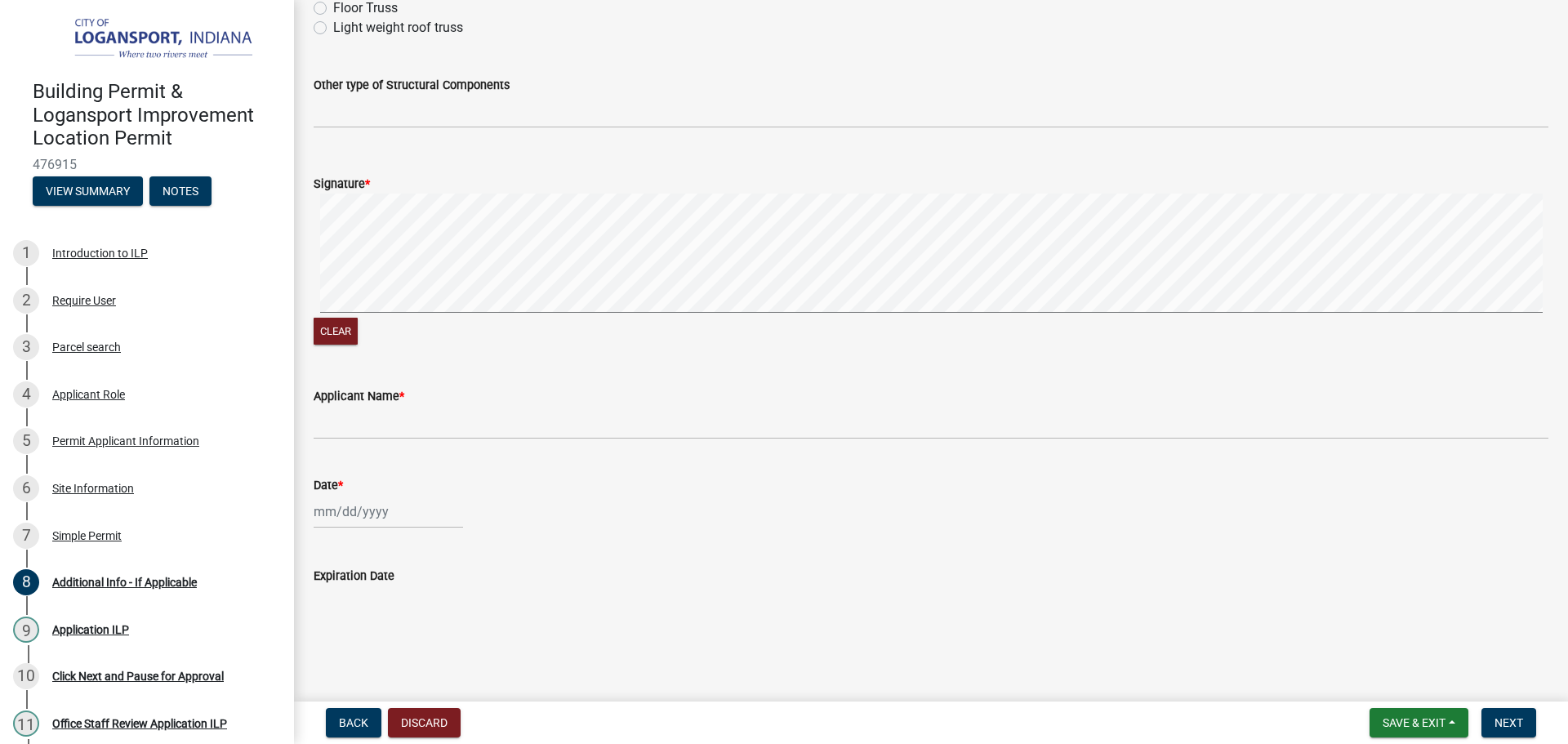
scroll to position [896, 0]
click at [318, 333] on button "Clear" at bounding box center [335, 329] width 44 height 27
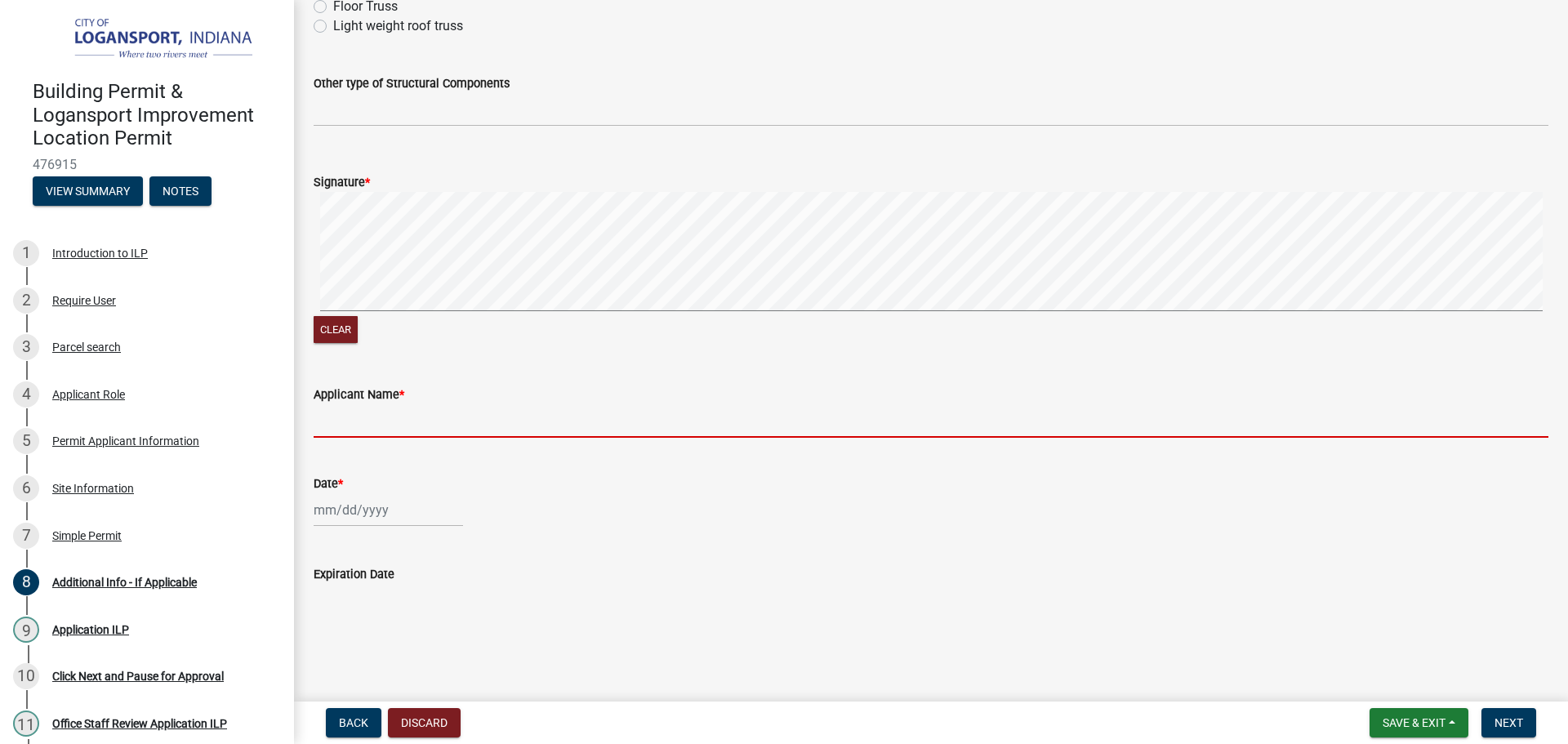
click at [378, 413] on input "Applicant Name *" at bounding box center [931, 421] width 1235 height 34
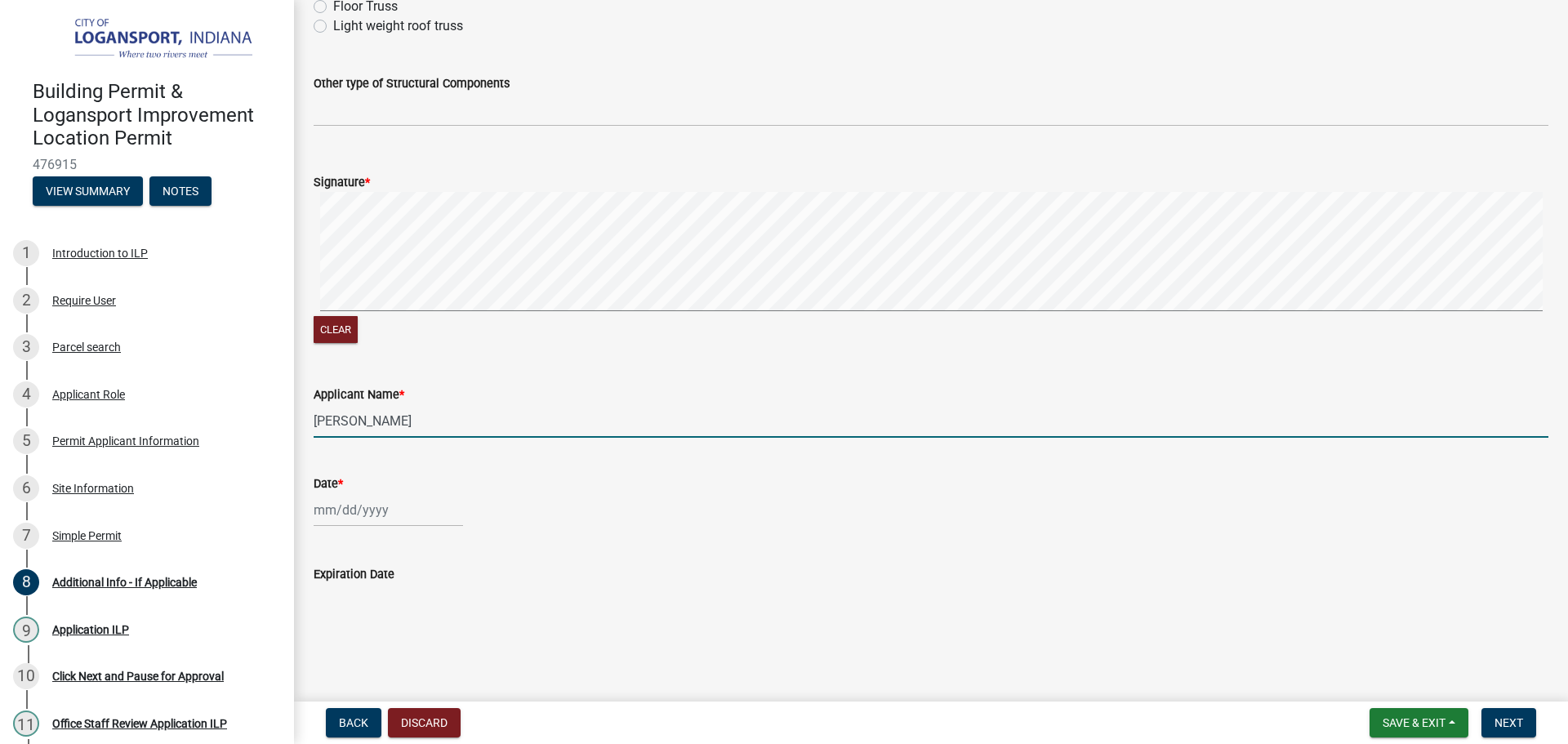
type input "[PERSON_NAME]"
click at [350, 508] on div at bounding box center [388, 510] width 149 height 34
select select "9"
select select "2025"
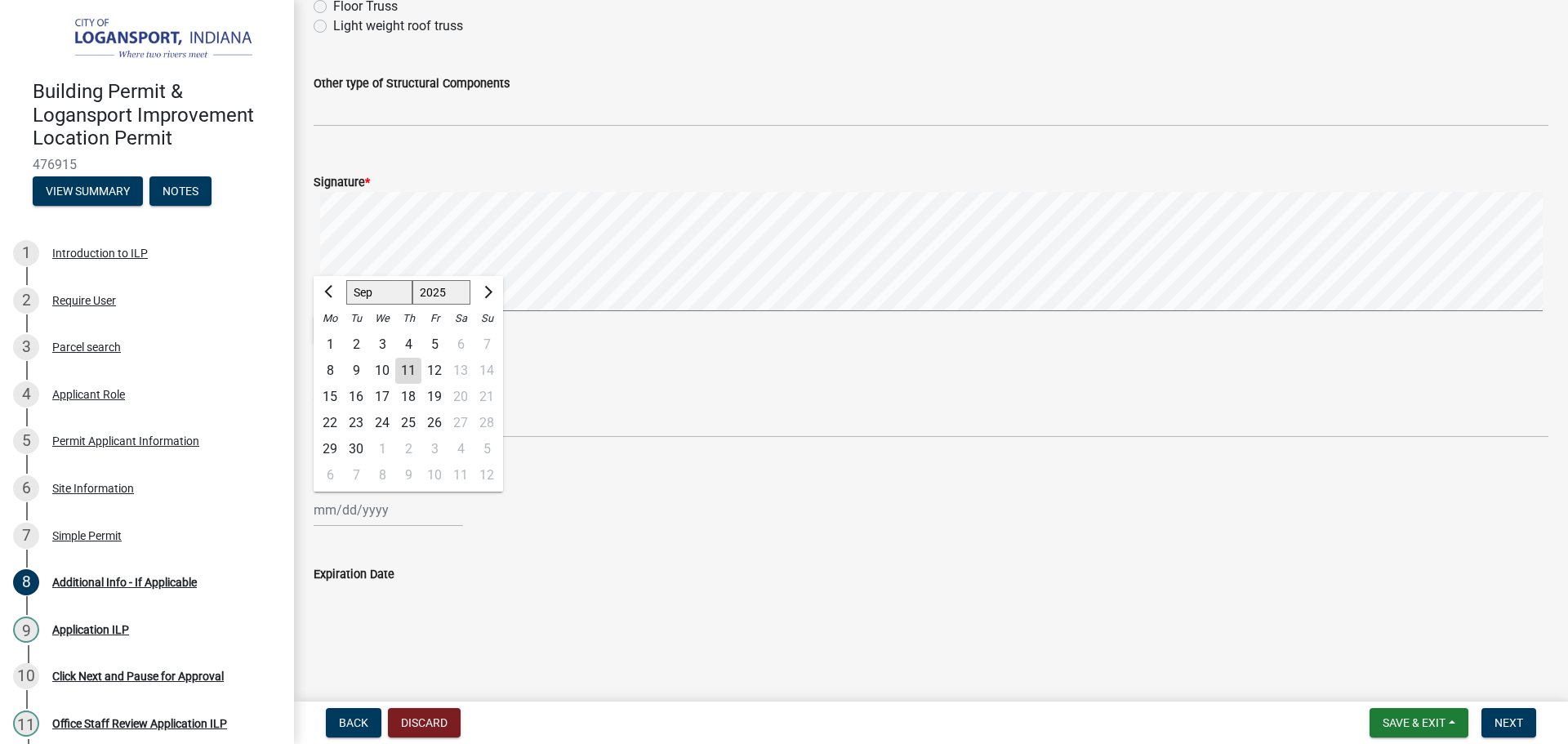
click at [416, 375] on div "11" at bounding box center [408, 371] width 26 height 26
type input "[DATE]"
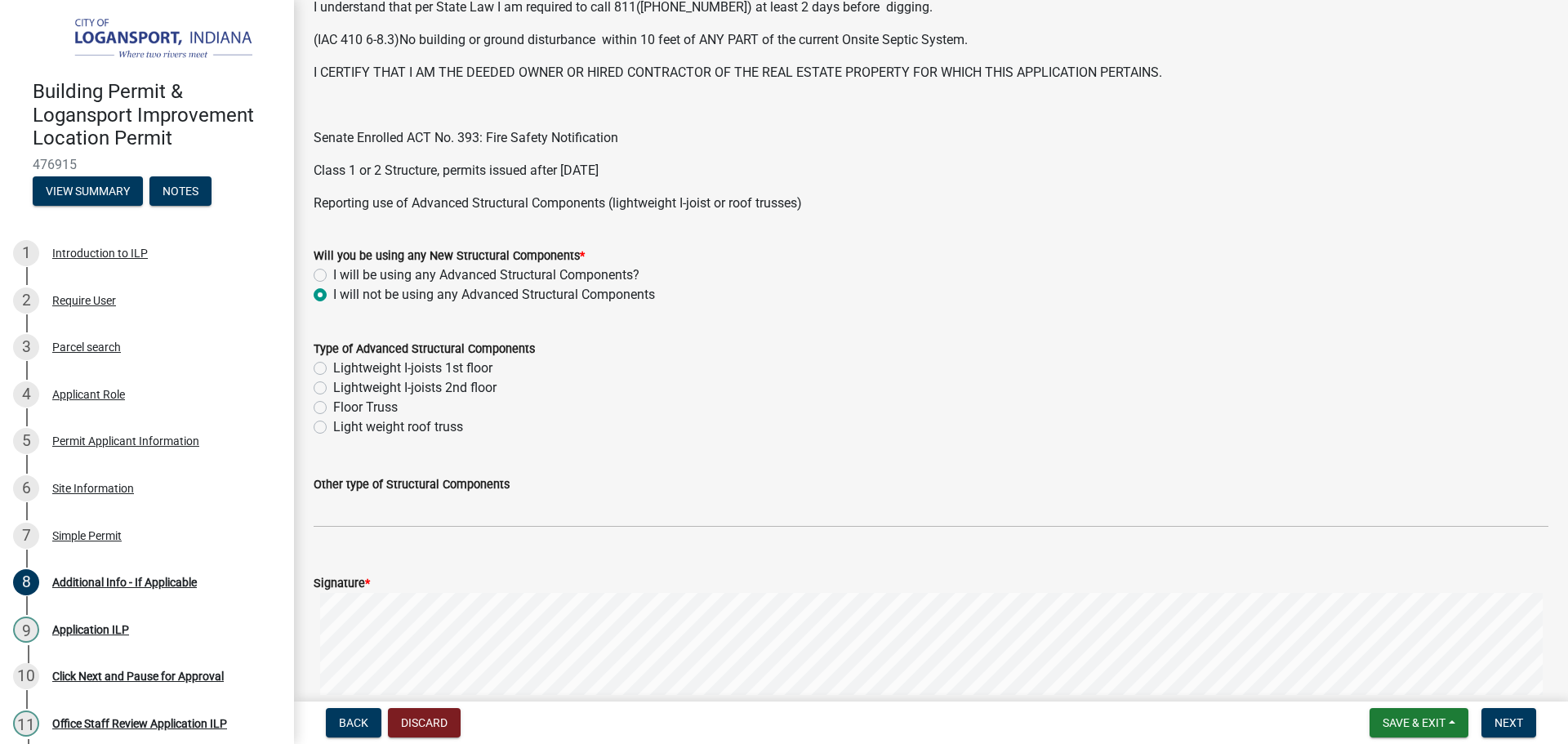
scroll to position [488, 0]
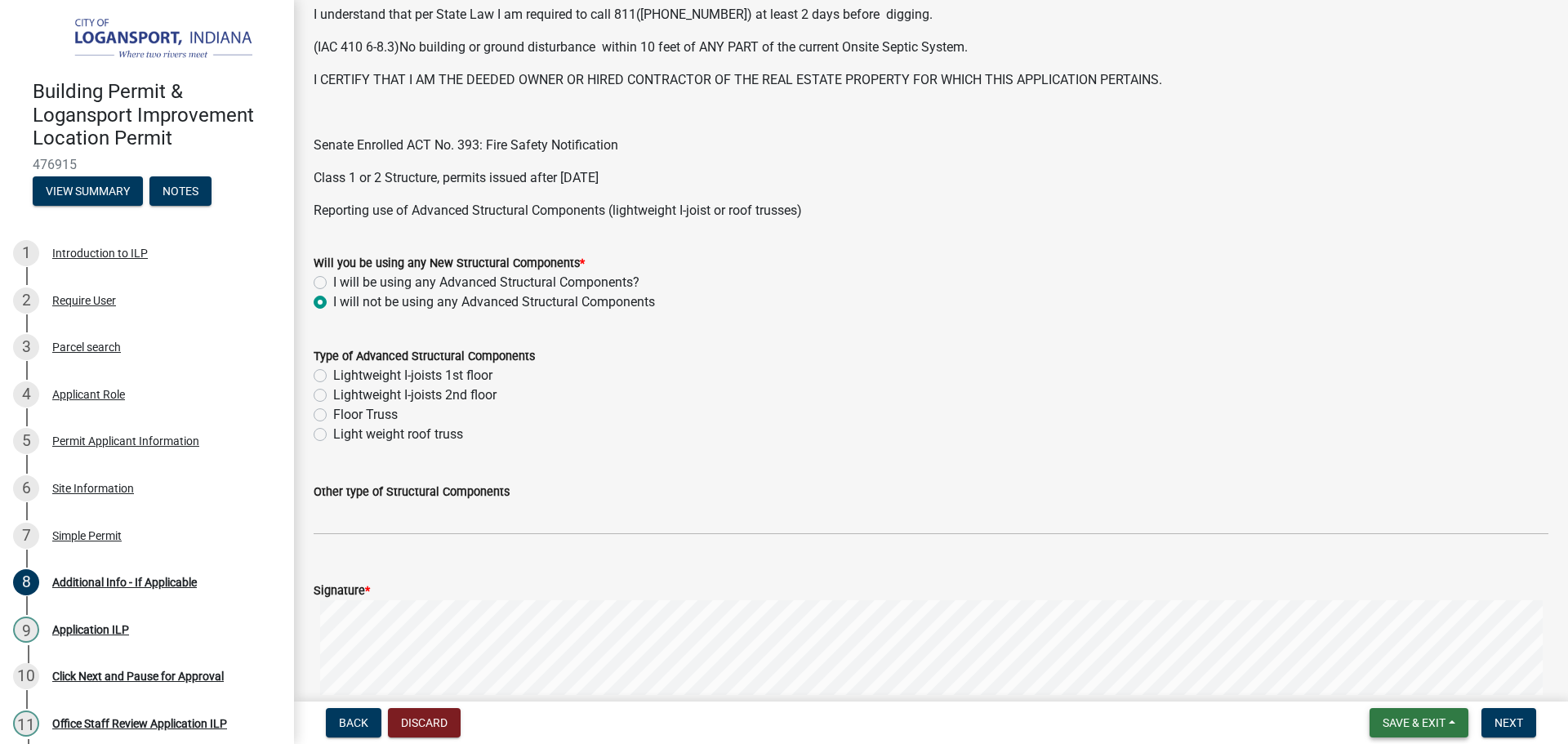
click at [1432, 724] on span "Save & Exit" at bounding box center [1414, 722] width 63 height 13
click at [1420, 672] on button "Save & Exit" at bounding box center [1403, 680] width 130 height 39
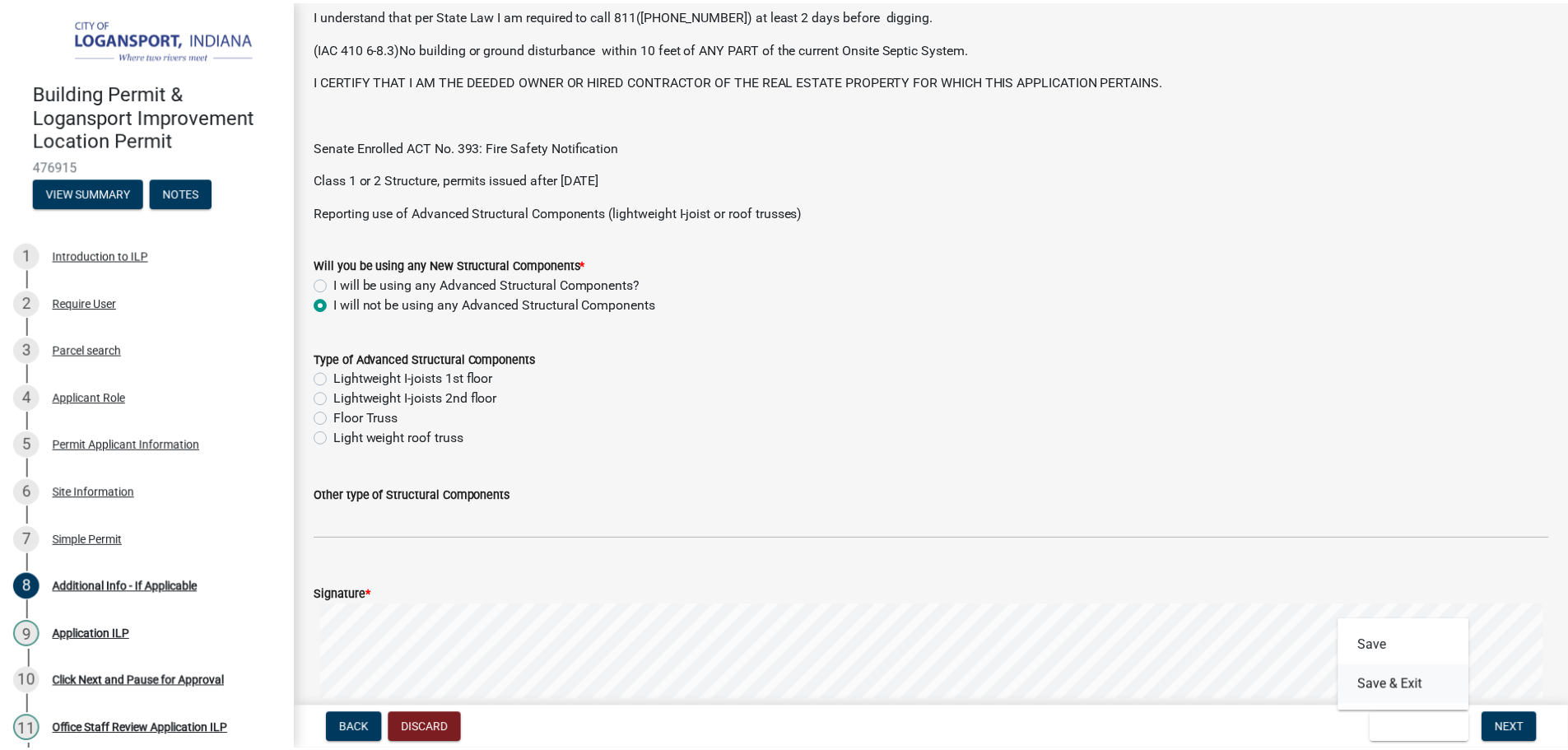
scroll to position [0, 0]
